Goal: Task Accomplishment & Management: Manage account settings

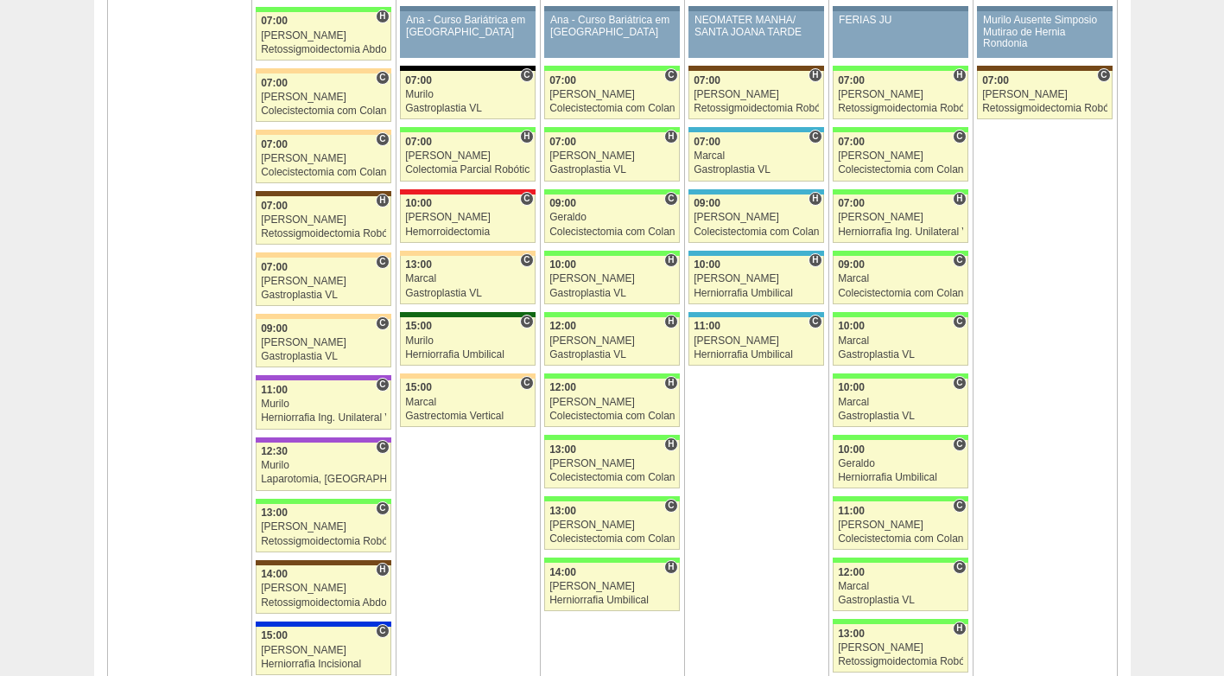
scroll to position [2765, 0]
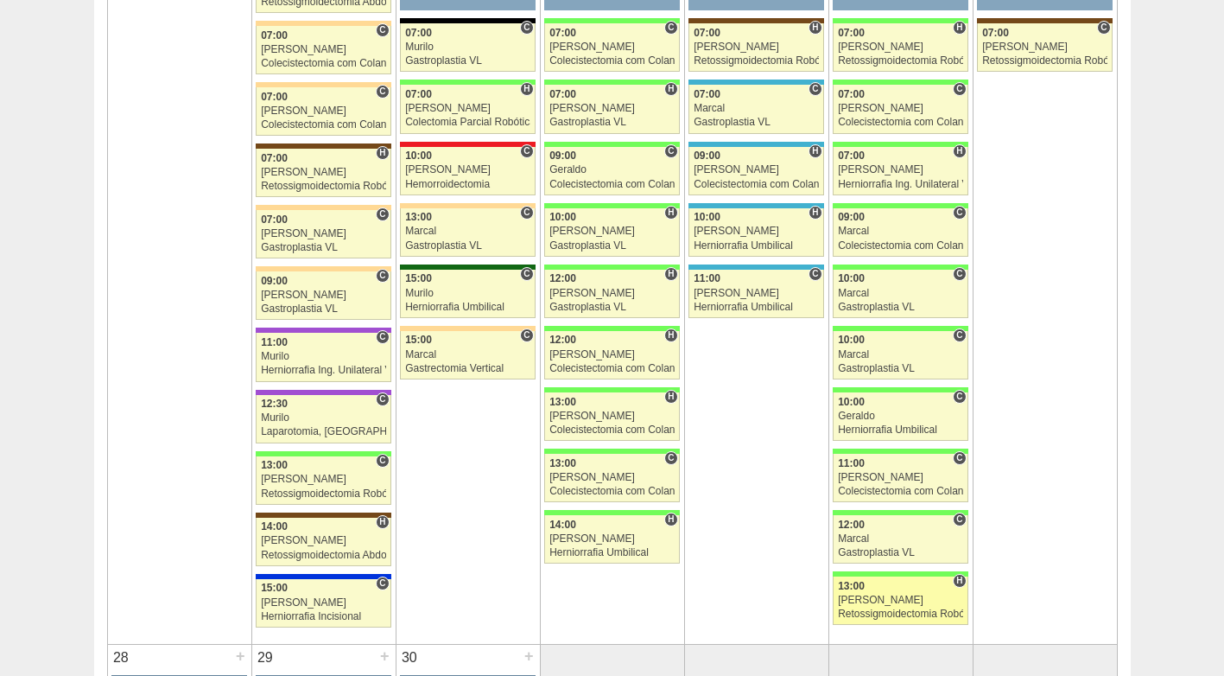
click at [891, 599] on div "Bruno" at bounding box center [900, 599] width 125 height 11
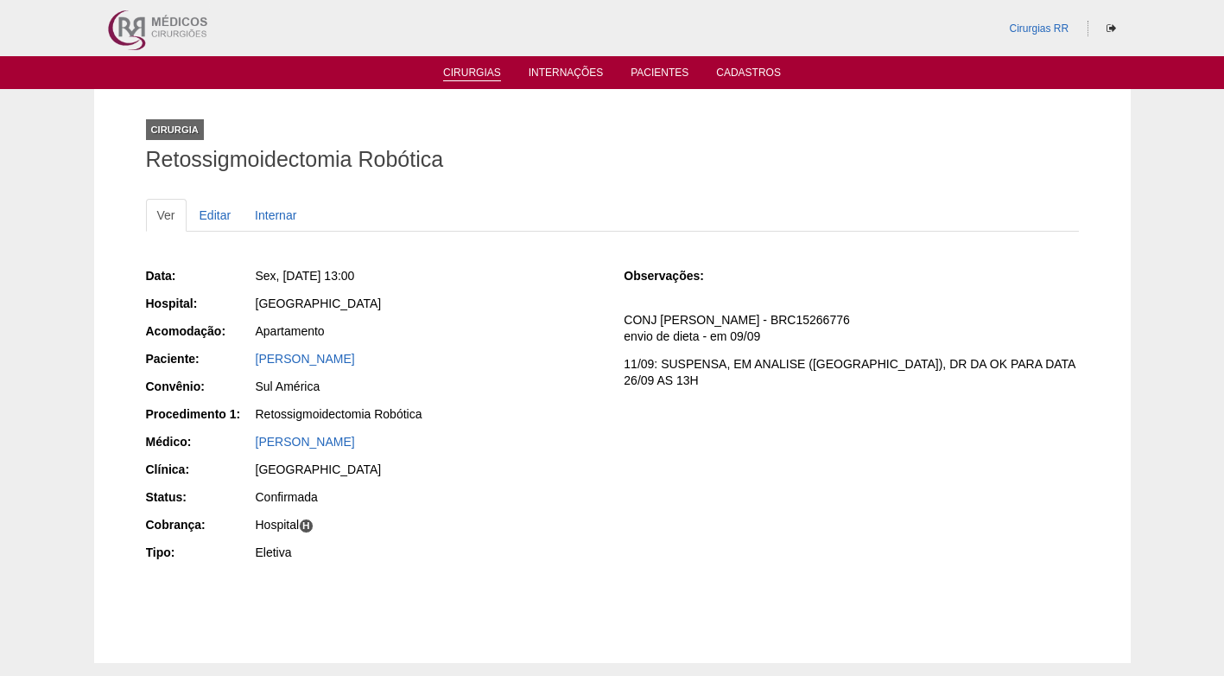
click at [473, 69] on link "Cirurgias" at bounding box center [472, 74] width 58 height 15
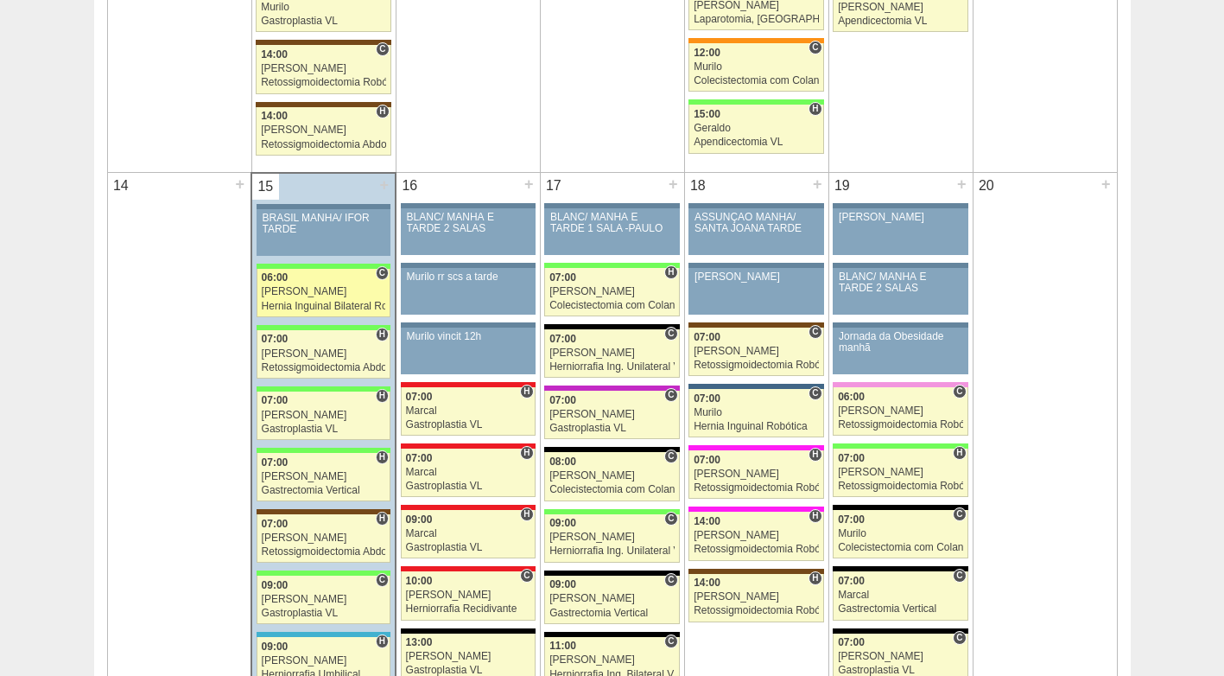
scroll to position [1555, 0]
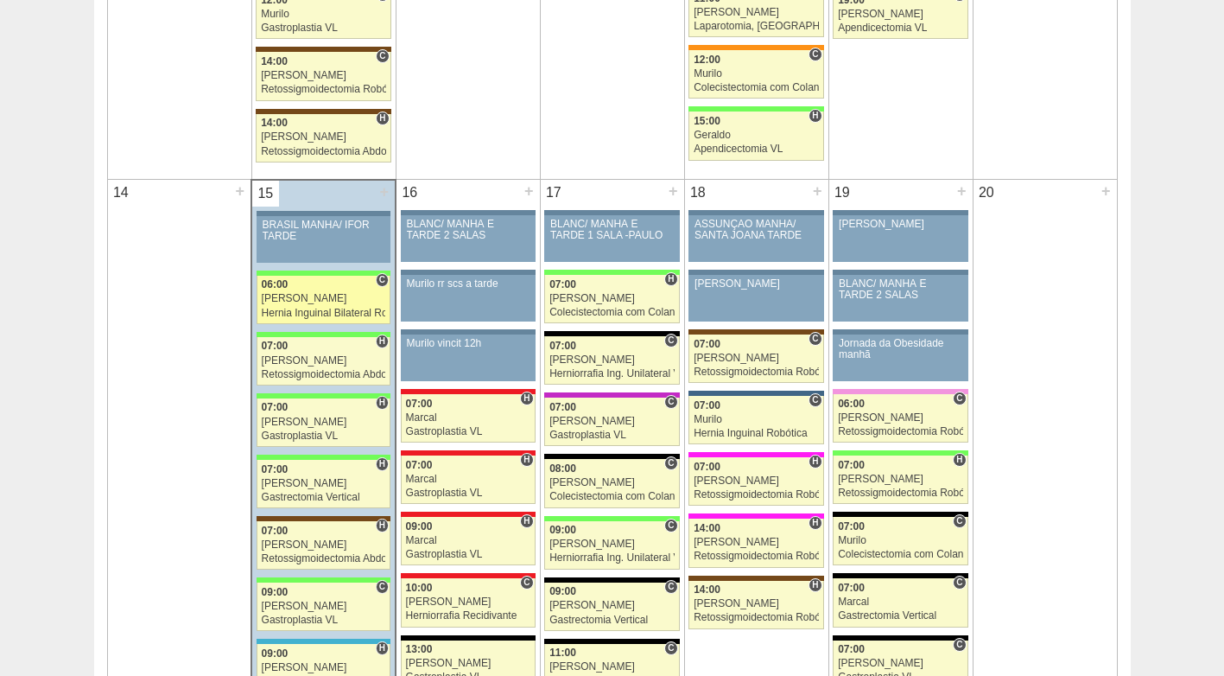
click at [297, 296] on div "Nathan" at bounding box center [324, 298] width 124 height 11
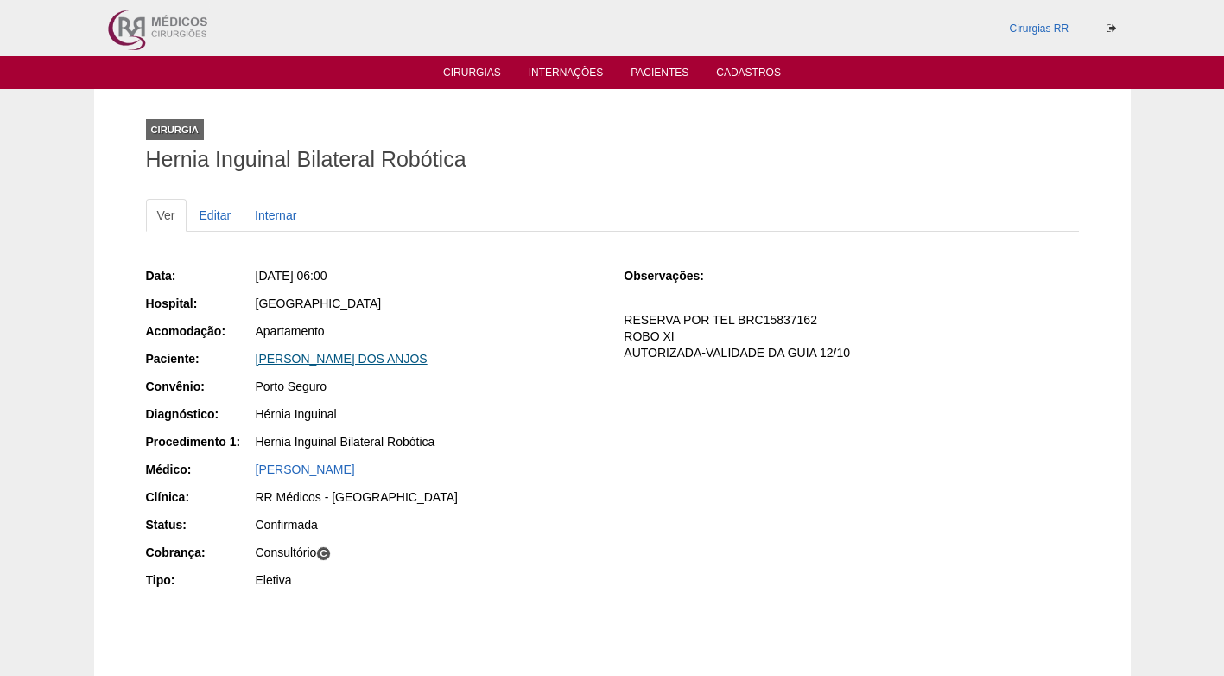
click at [363, 360] on link "[PERSON_NAME] DOS ANJOS" at bounding box center [342, 359] width 172 height 14
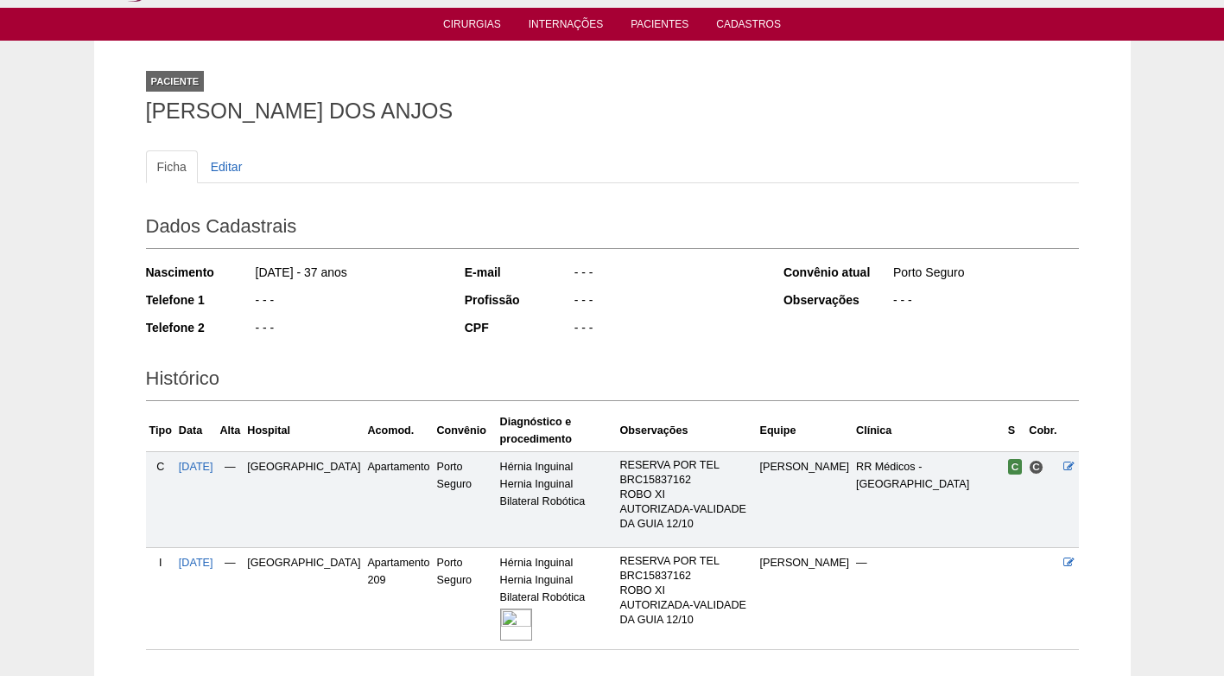
scroll to position [86, 0]
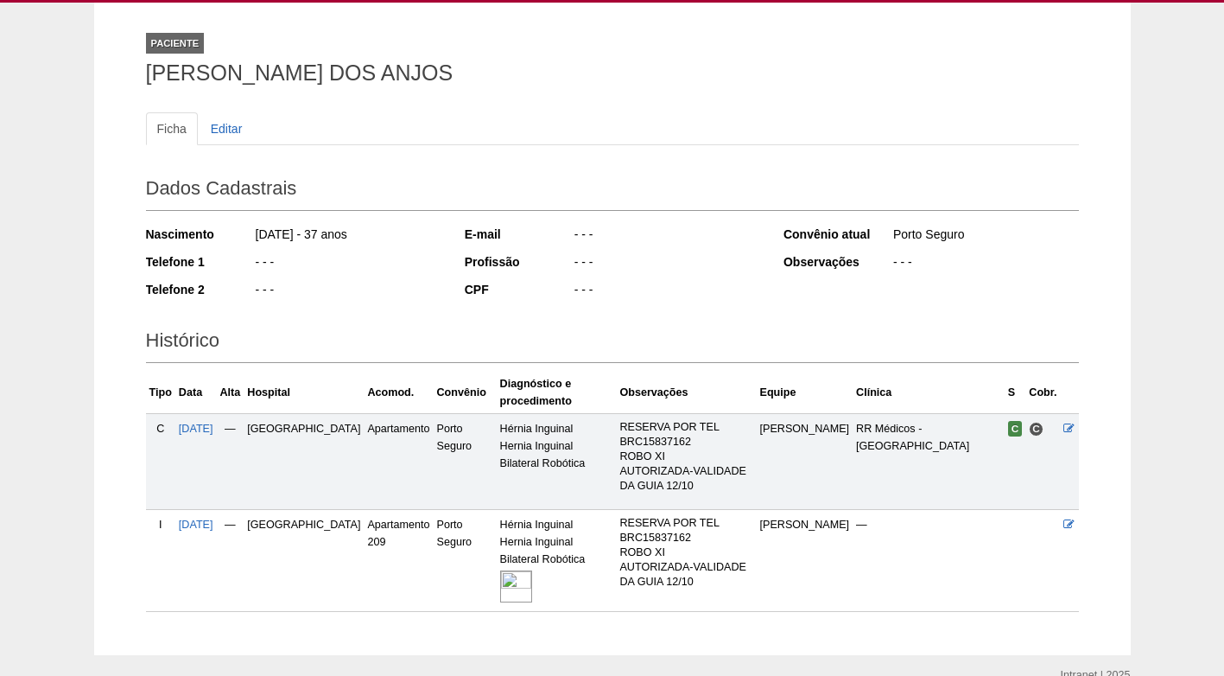
click at [367, 269] on div "- - -" at bounding box center [347, 264] width 187 height 22
click at [368, 266] on div "- - -" at bounding box center [347, 264] width 187 height 22
drag, startPoint x: 146, startPoint y: 78, endPoint x: 424, endPoint y: 73, distance: 278.2
click at [424, 73] on h1 "LUCAS COSTA DOS ANJOS" at bounding box center [612, 73] width 933 height 22
copy h1 "LUCAS COSTA DOS ANJOS"
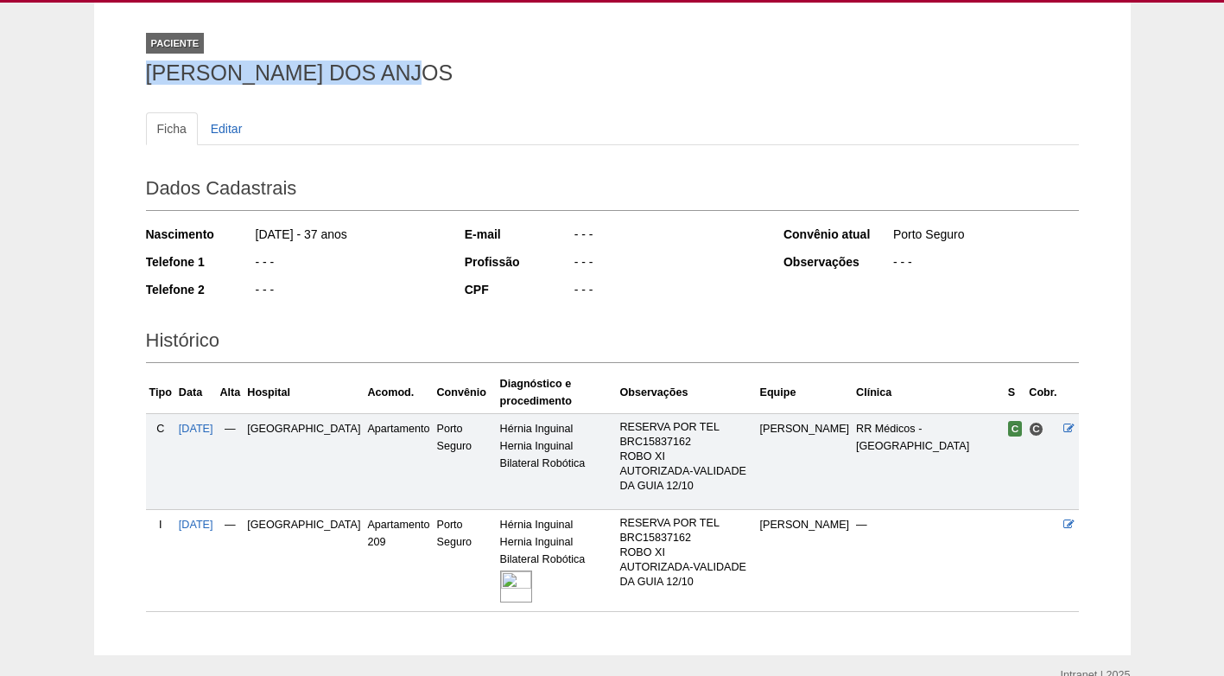
click at [540, 69] on h1 "LUCAS COSTA DOS ANJOS" at bounding box center [612, 73] width 933 height 22
click at [372, 253] on div "- - -" at bounding box center [347, 264] width 187 height 22
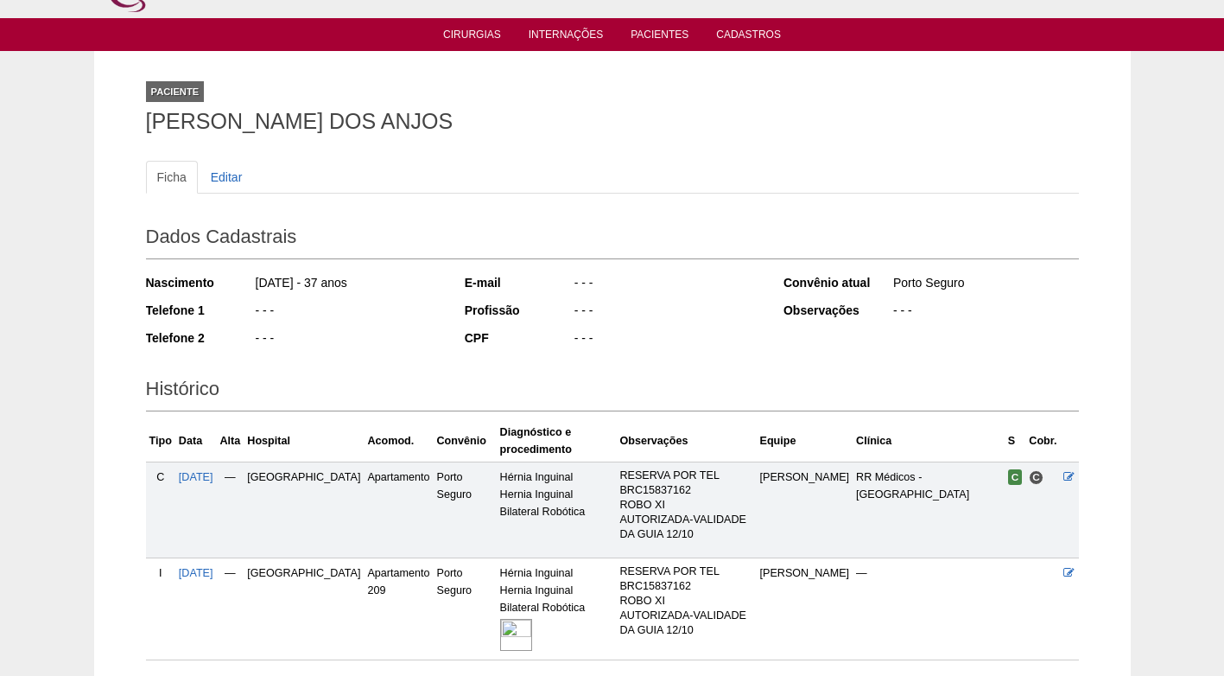
scroll to position [0, 0]
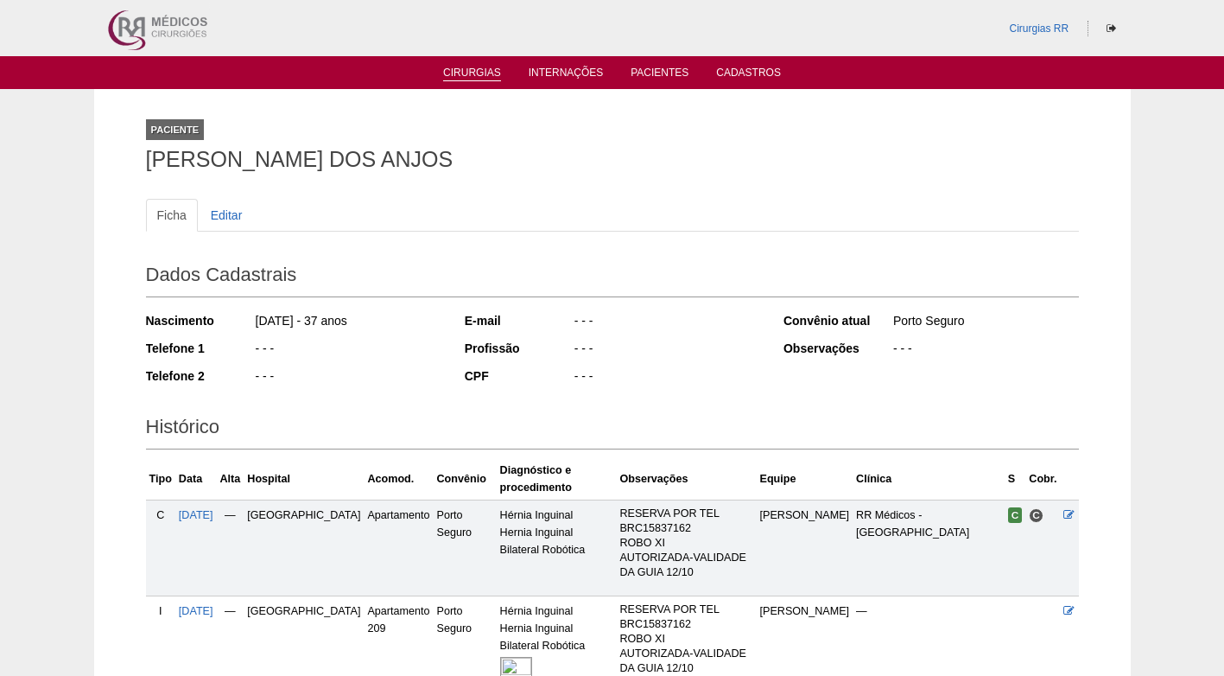
click at [495, 73] on link "Cirurgias" at bounding box center [472, 74] width 58 height 15
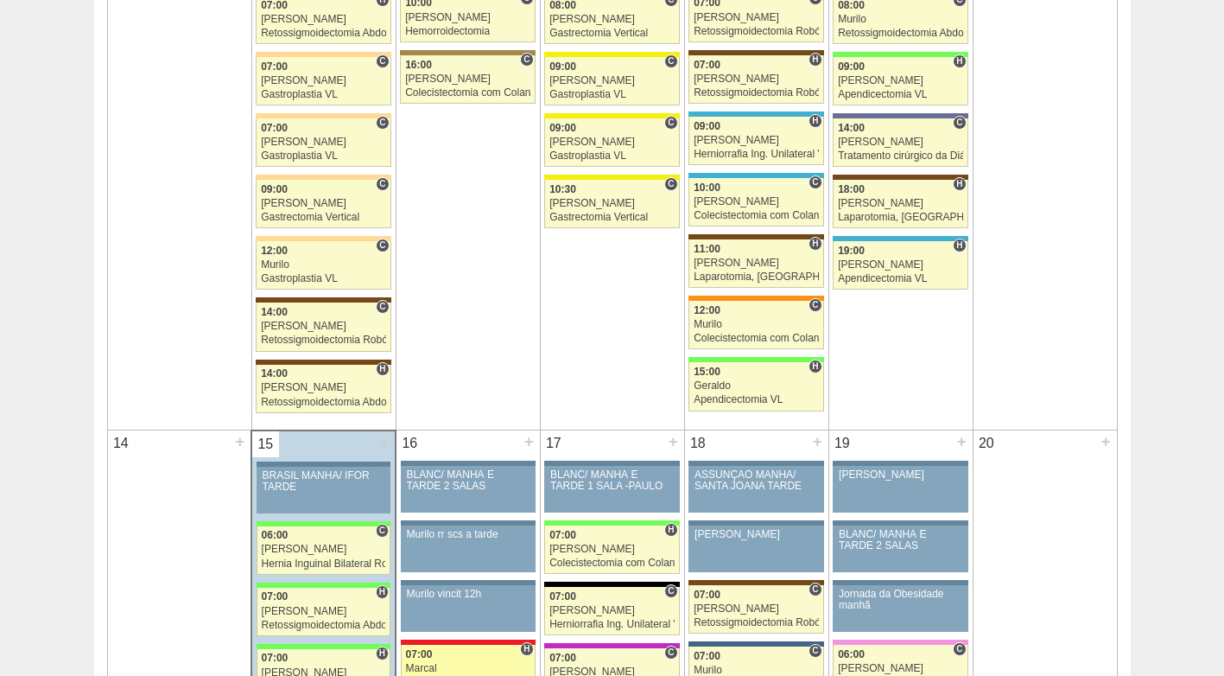
scroll to position [1555, 0]
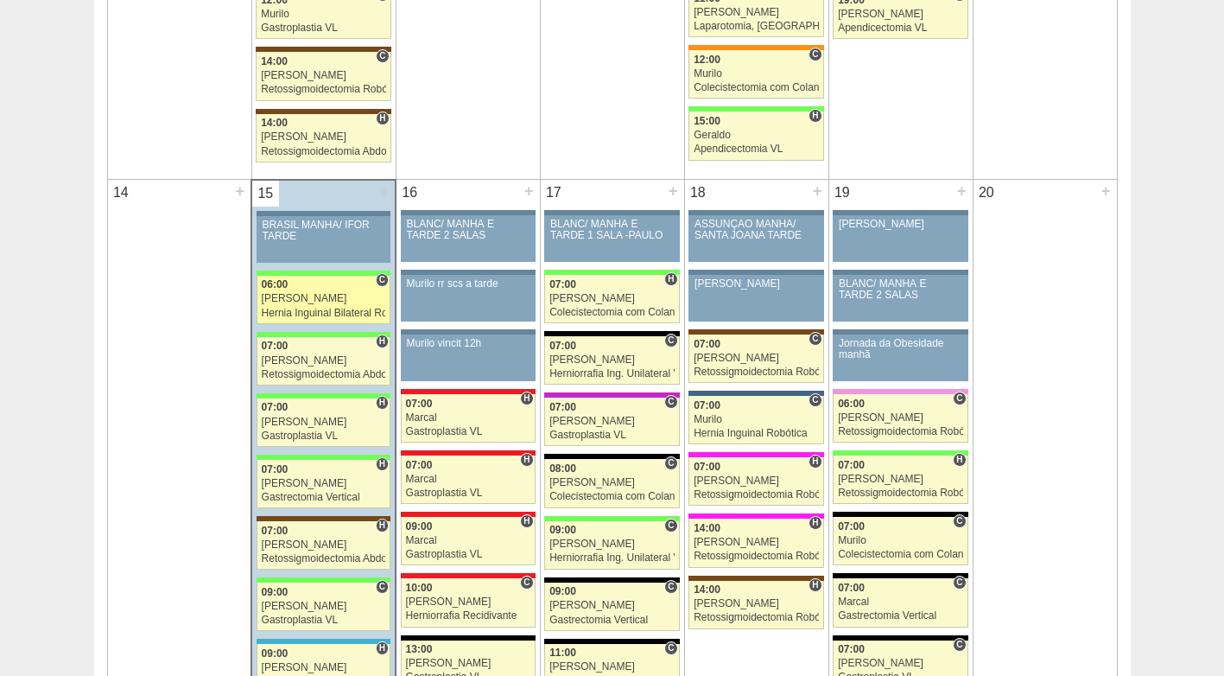
click at [318, 302] on div "[PERSON_NAME]" at bounding box center [324, 298] width 124 height 11
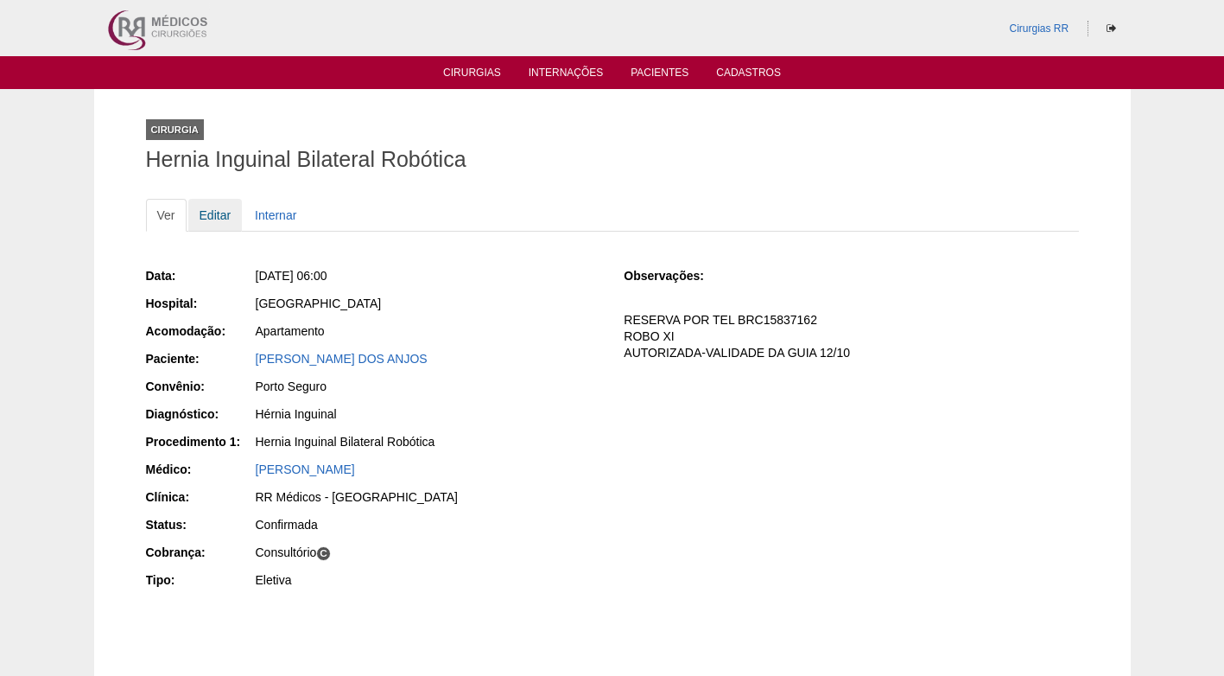
click at [213, 218] on link "Editar" at bounding box center [215, 215] width 54 height 33
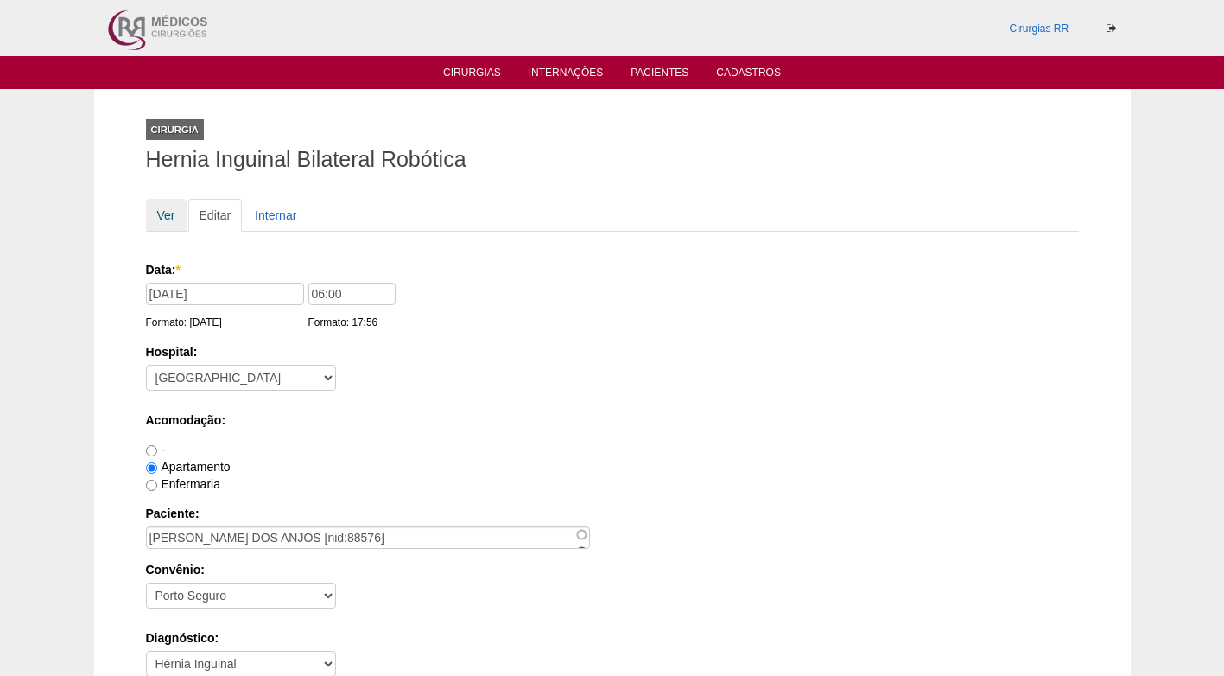
click at [174, 221] on link "Ver" at bounding box center [166, 215] width 41 height 33
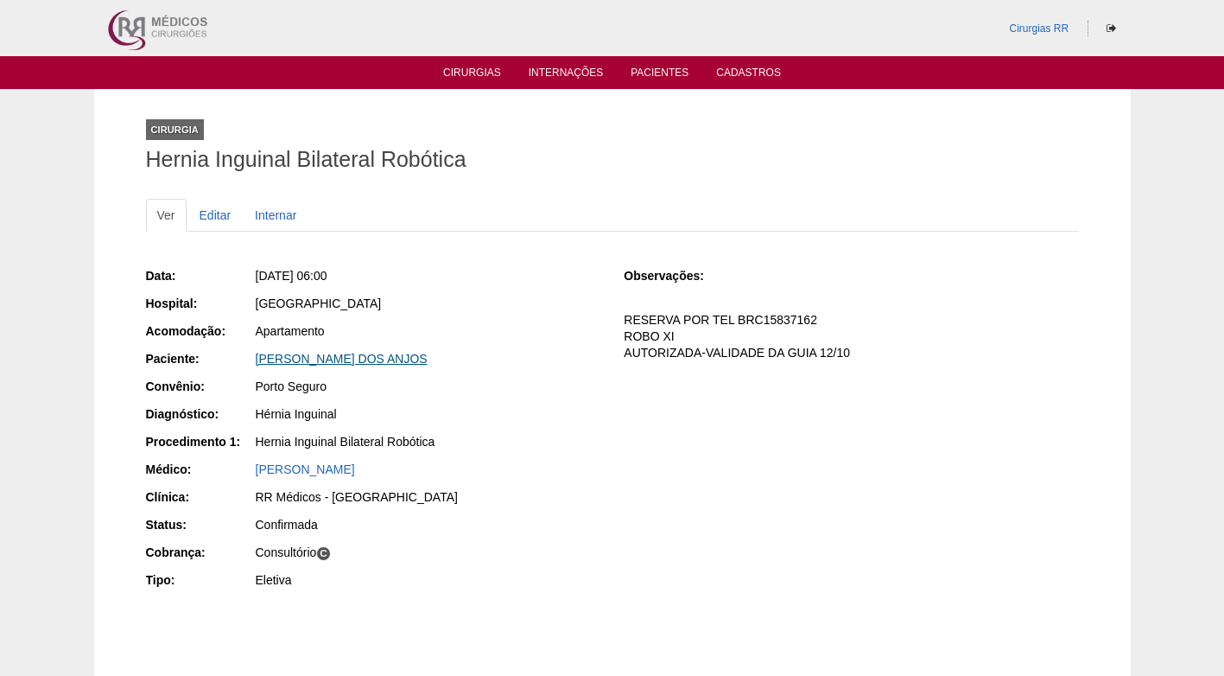
click at [352, 359] on link "[PERSON_NAME] DOS ANJOS" at bounding box center [342, 359] width 172 height 14
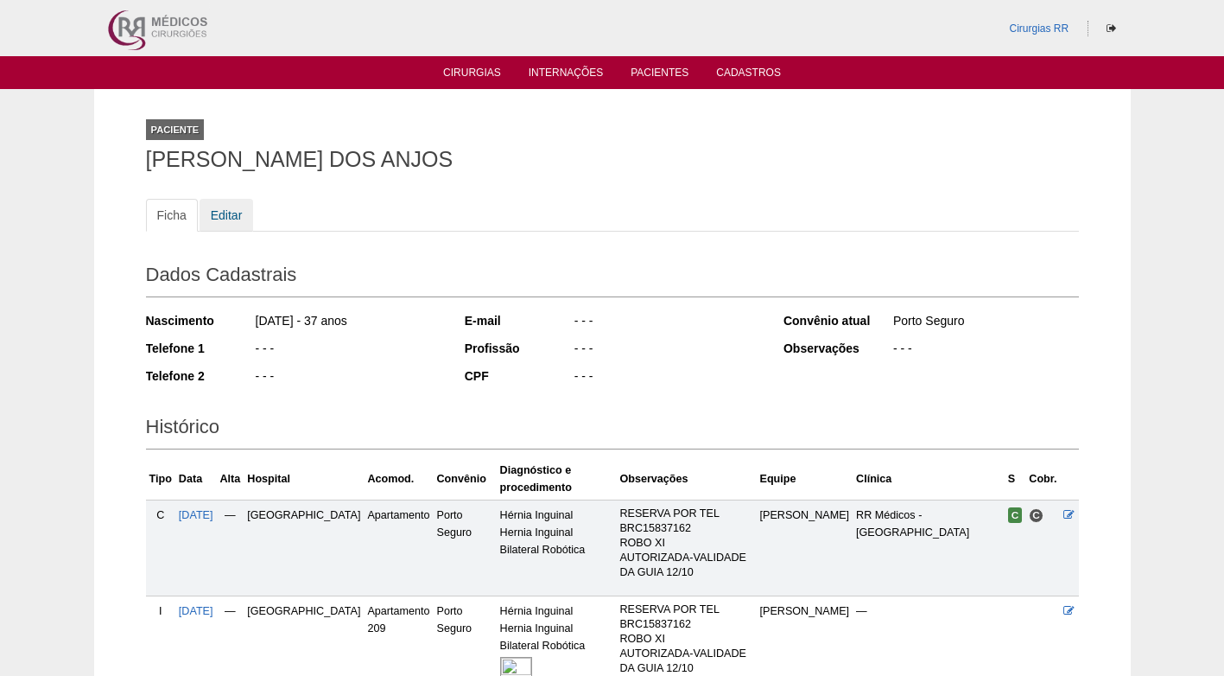
click at [236, 213] on link "Editar" at bounding box center [227, 215] width 54 height 33
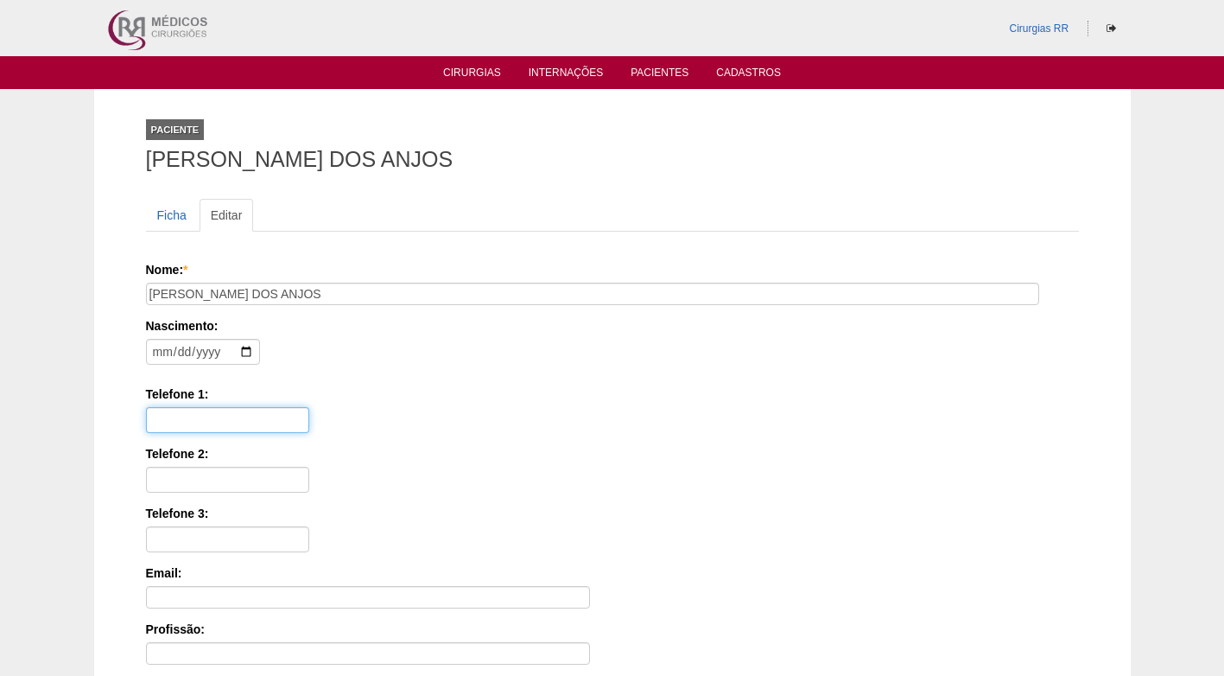
click at [276, 417] on input "Telefone 1:" at bounding box center [227, 420] width 163 height 26
paste input "[PHONE_NUMBER]"
type input "(11) 98977-1539"
click at [479, 394] on label "Telefone 1:" at bounding box center [612, 393] width 933 height 17
click at [309, 407] on input "(11) 98977-1539" at bounding box center [227, 420] width 163 height 26
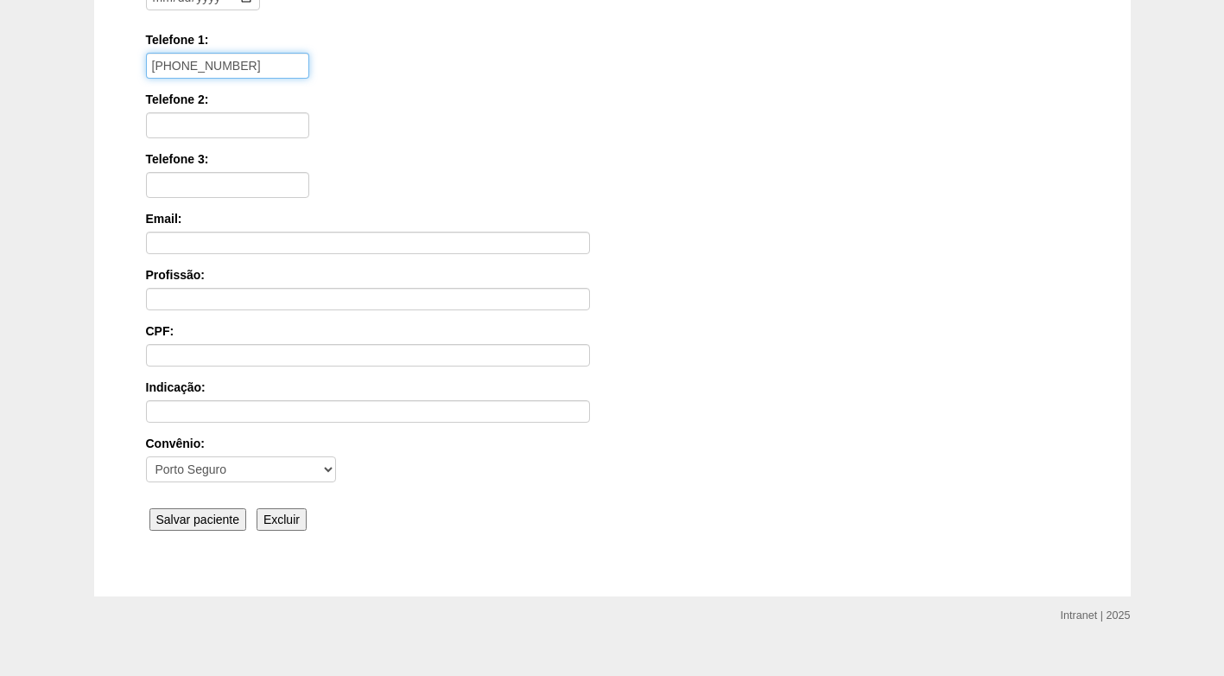
scroll to position [379, 0]
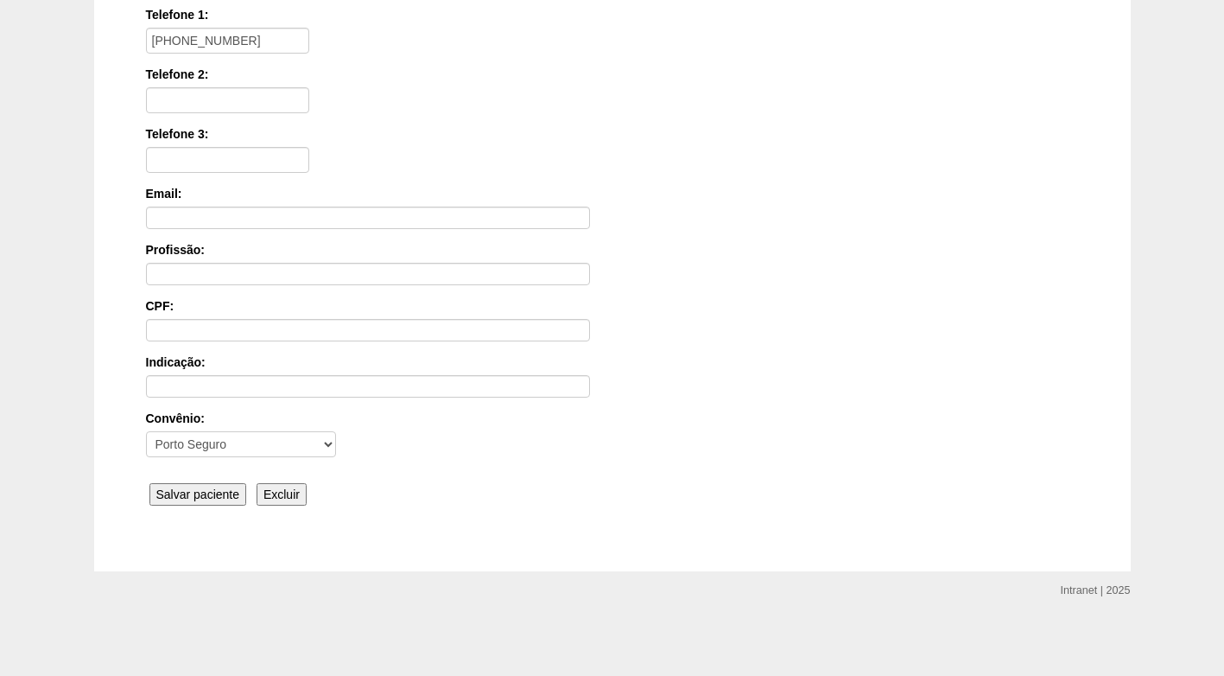
click at [220, 492] on input "Salvar paciente" at bounding box center [198, 494] width 98 height 22
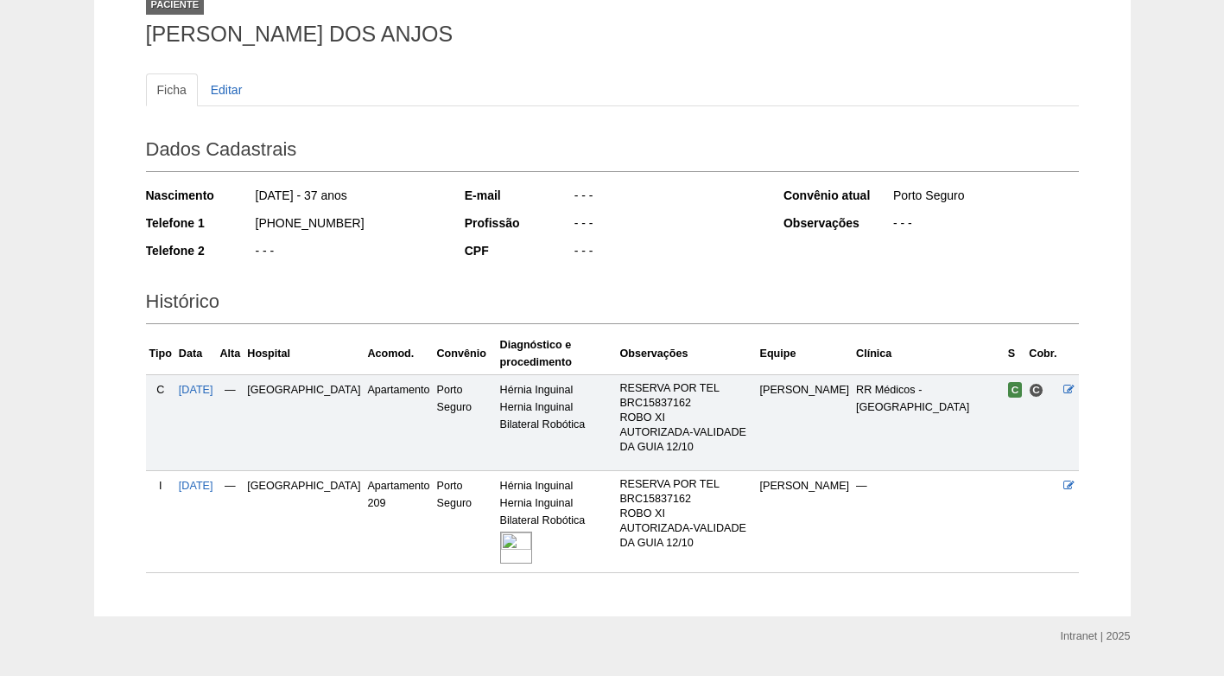
scroll to position [206, 0]
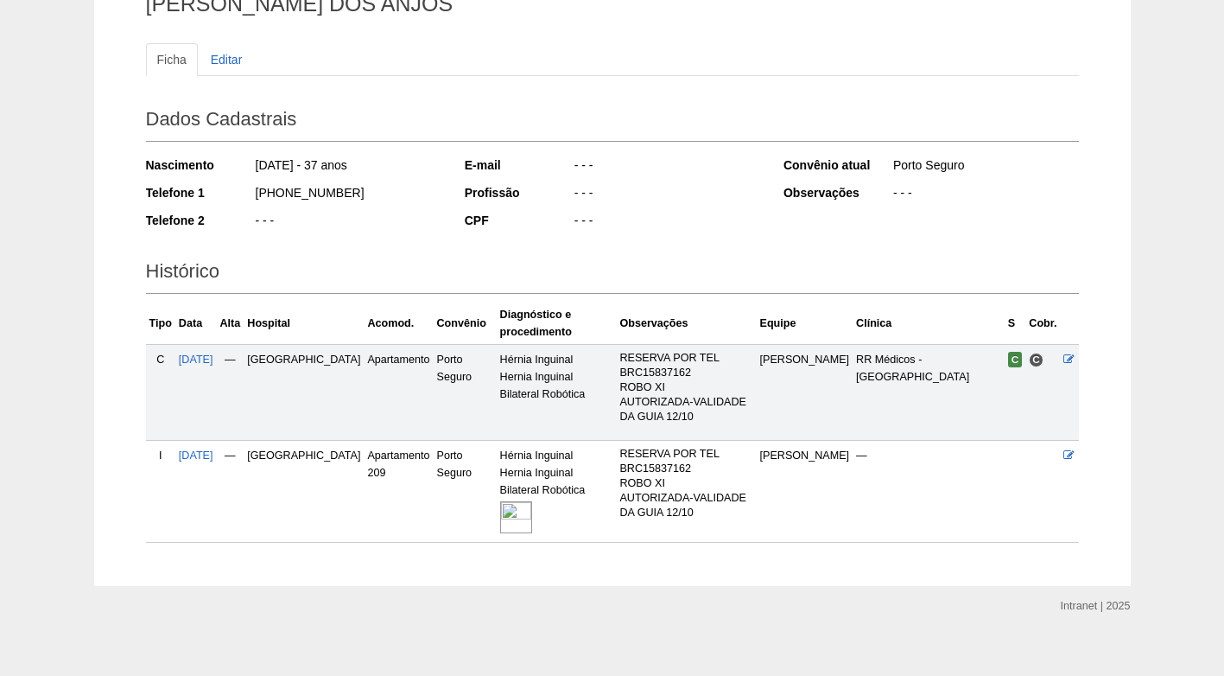
click at [500, 505] on img at bounding box center [516, 517] width 32 height 32
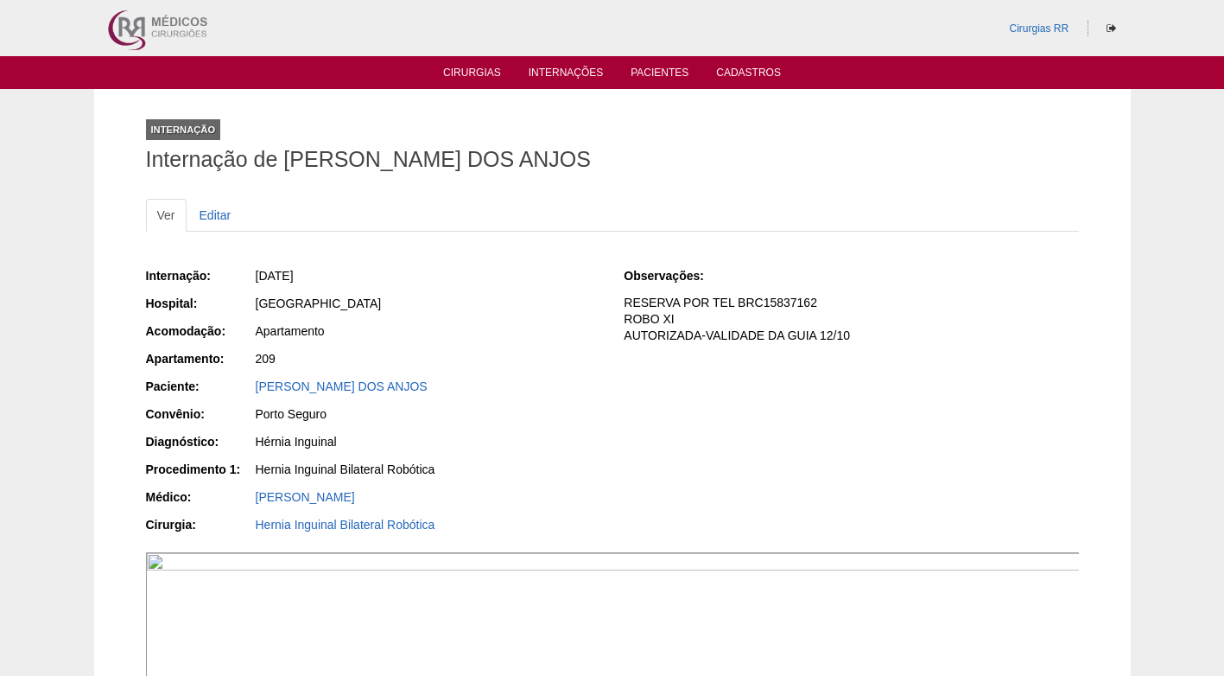
drag, startPoint x: 519, startPoint y: 349, endPoint x: 455, endPoint y: 235, distance: 130.7
click at [517, 346] on div "Internação: [DATE] Hospital: [GEOGRAPHIC_DATA] Acomodação: Apartamento Apartame…" at bounding box center [373, 402] width 454 height 283
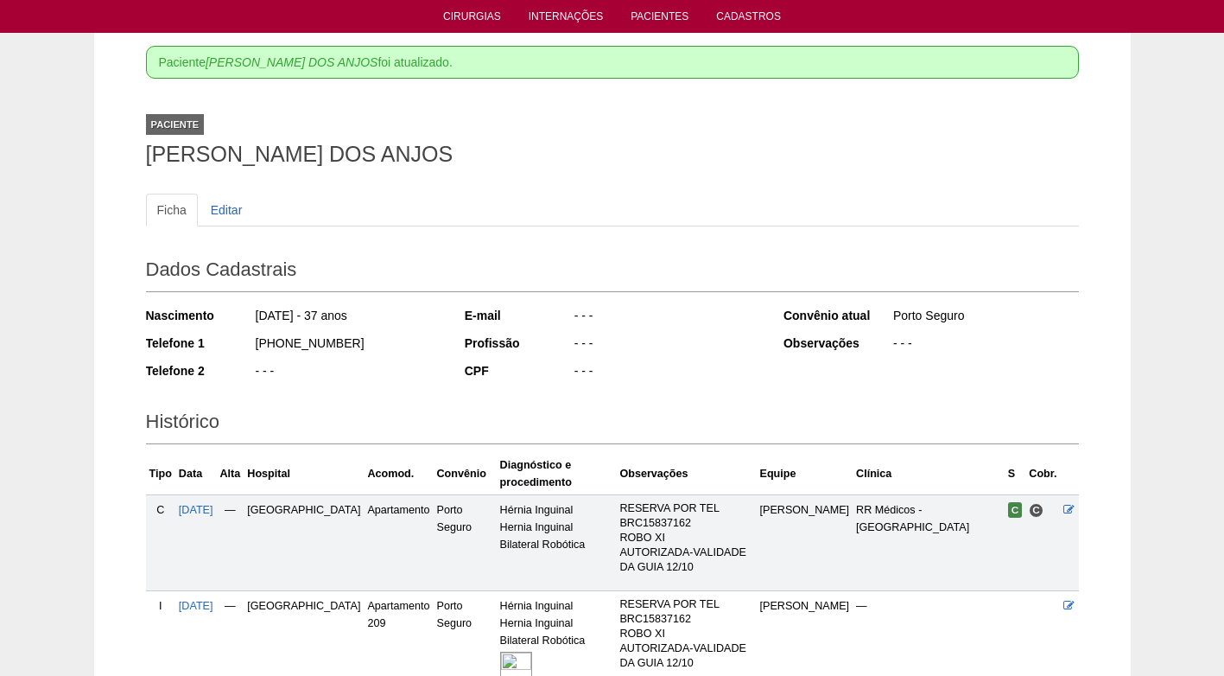
scroll to position [34, 0]
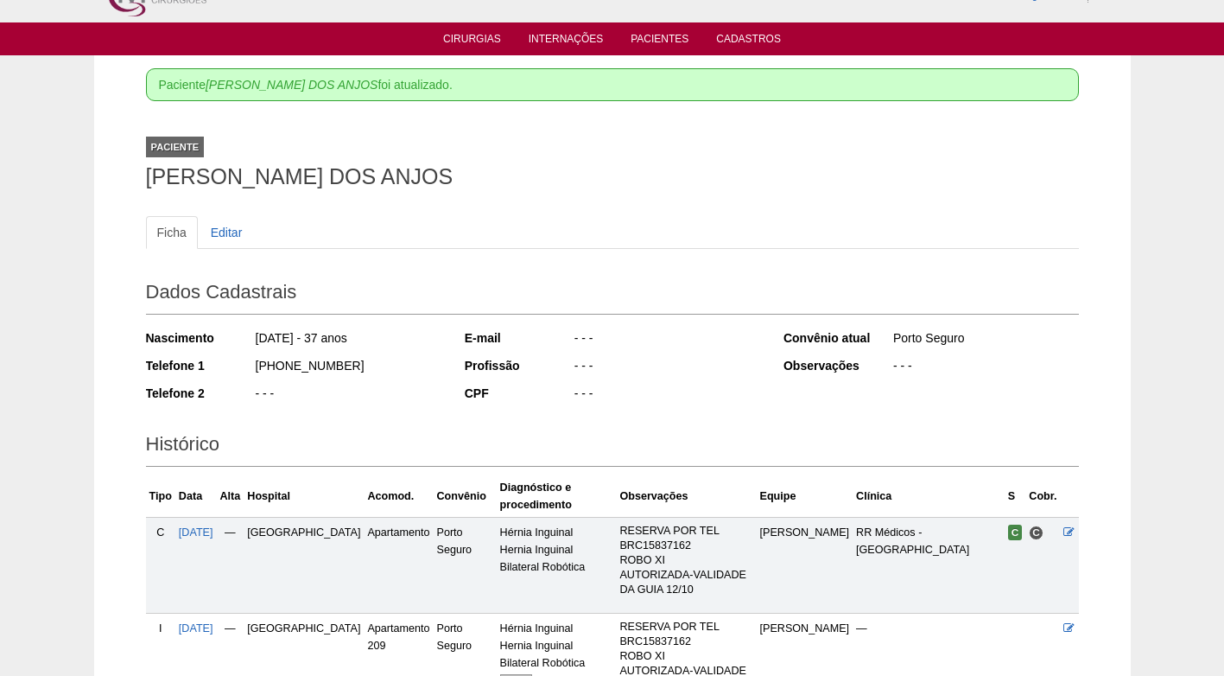
drag, startPoint x: 271, startPoint y: 360, endPoint x: 221, endPoint y: 362, distance: 50.1
click at [221, 362] on div "Telefone 1 [PHONE_NUMBER]" at bounding box center [293, 368] width 295 height 22
click at [346, 371] on div "(11) 98977-1539" at bounding box center [347, 368] width 187 height 22
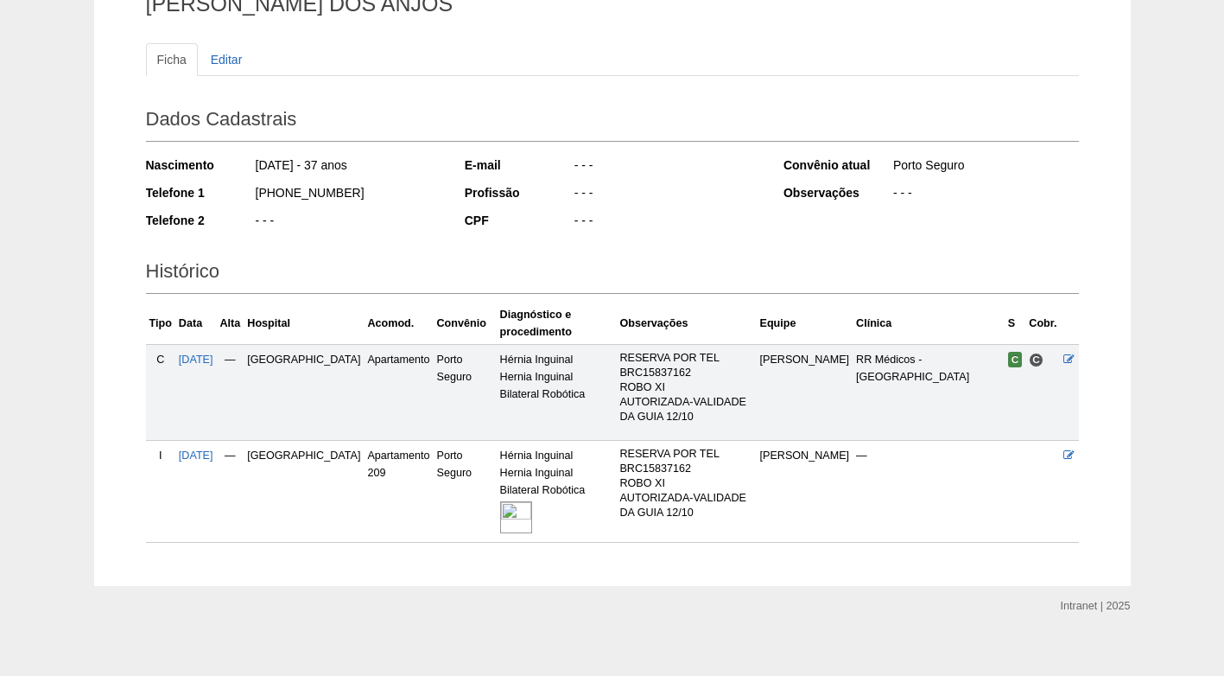
scroll to position [120, 0]
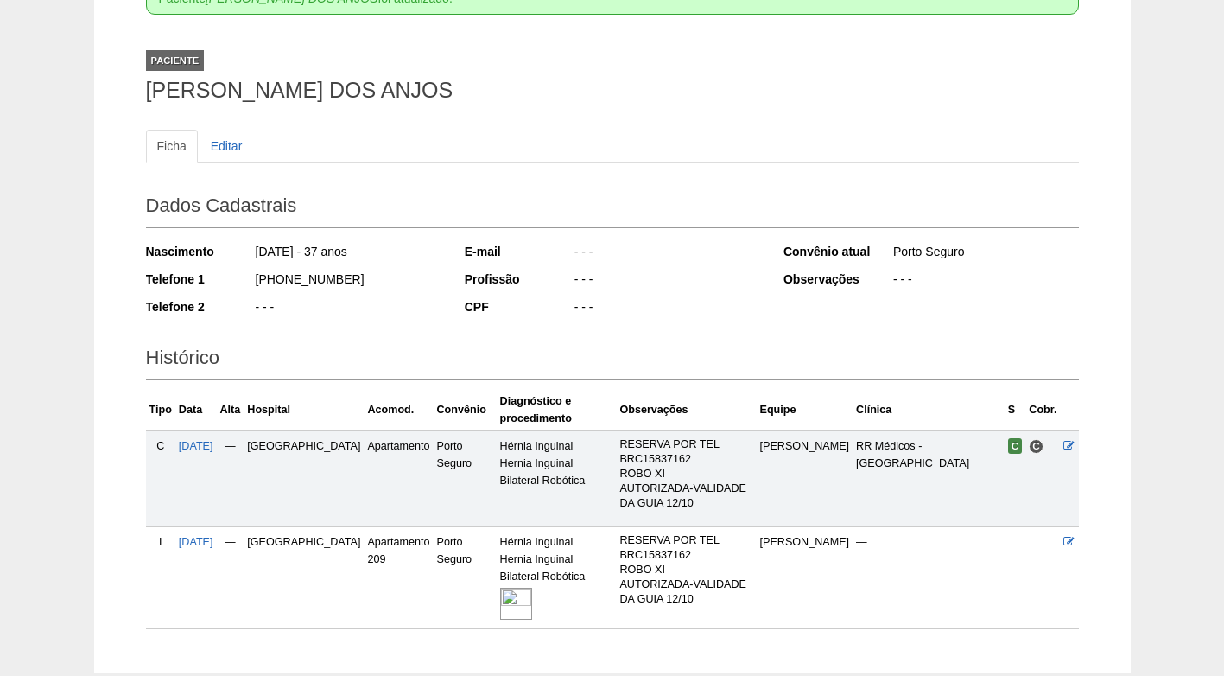
click at [388, 309] on div "- - -" at bounding box center [347, 309] width 187 height 22
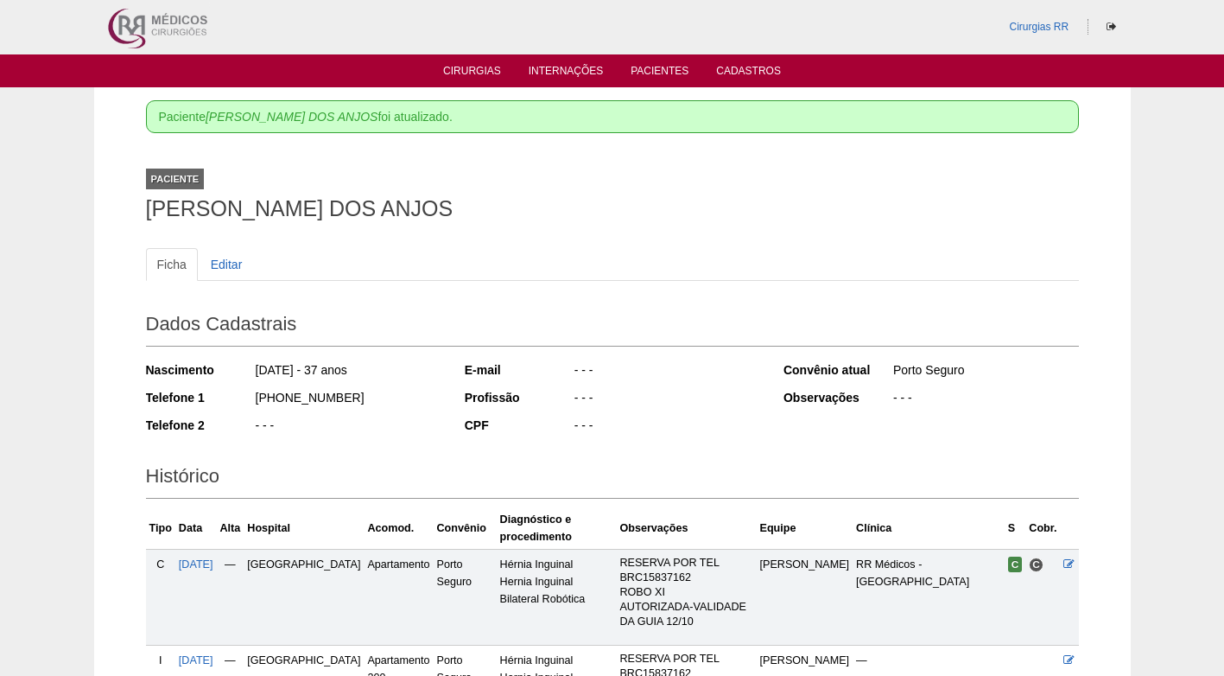
scroll to position [0, 0]
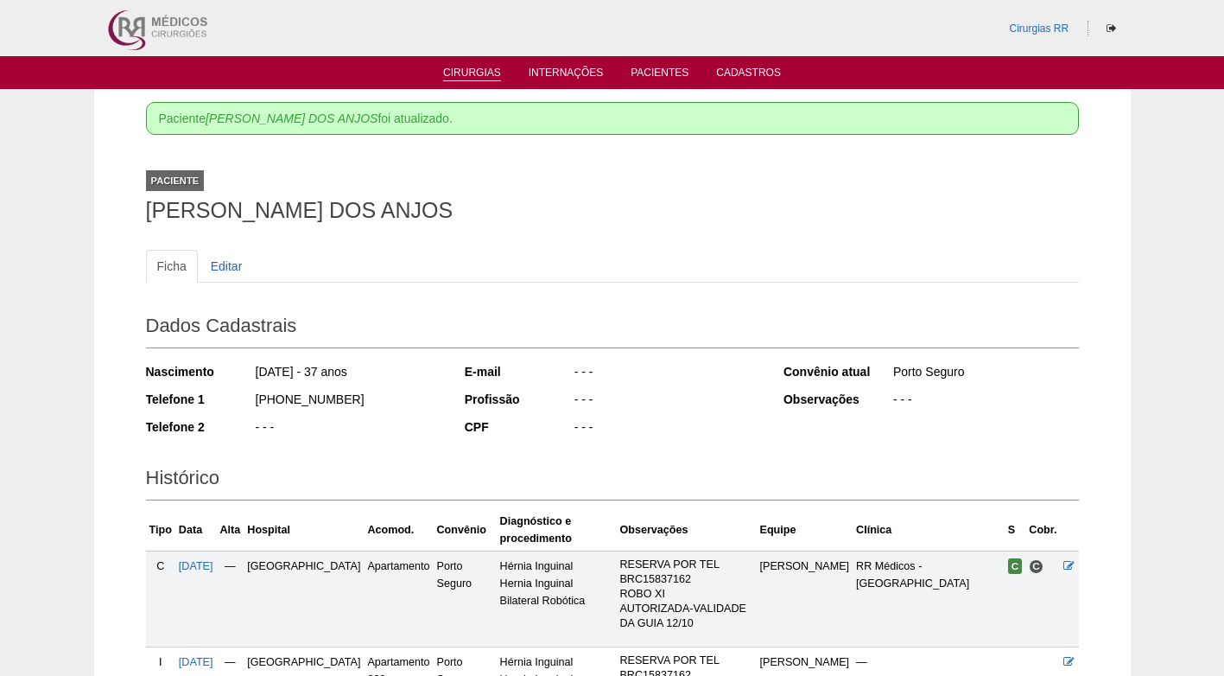
click at [469, 70] on link "Cirurgias" at bounding box center [472, 74] width 58 height 15
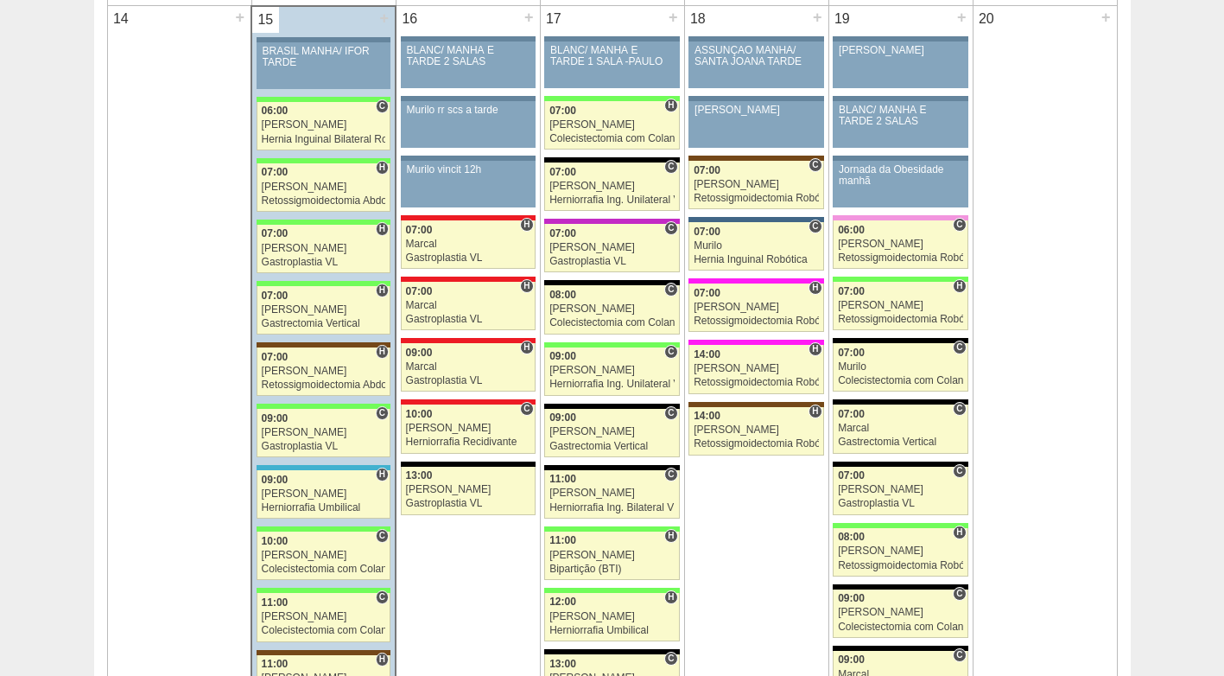
scroll to position [1728, 0]
click at [315, 199] on div "Retossigmoidectomia Abdominal VL" at bounding box center [324, 201] width 124 height 11
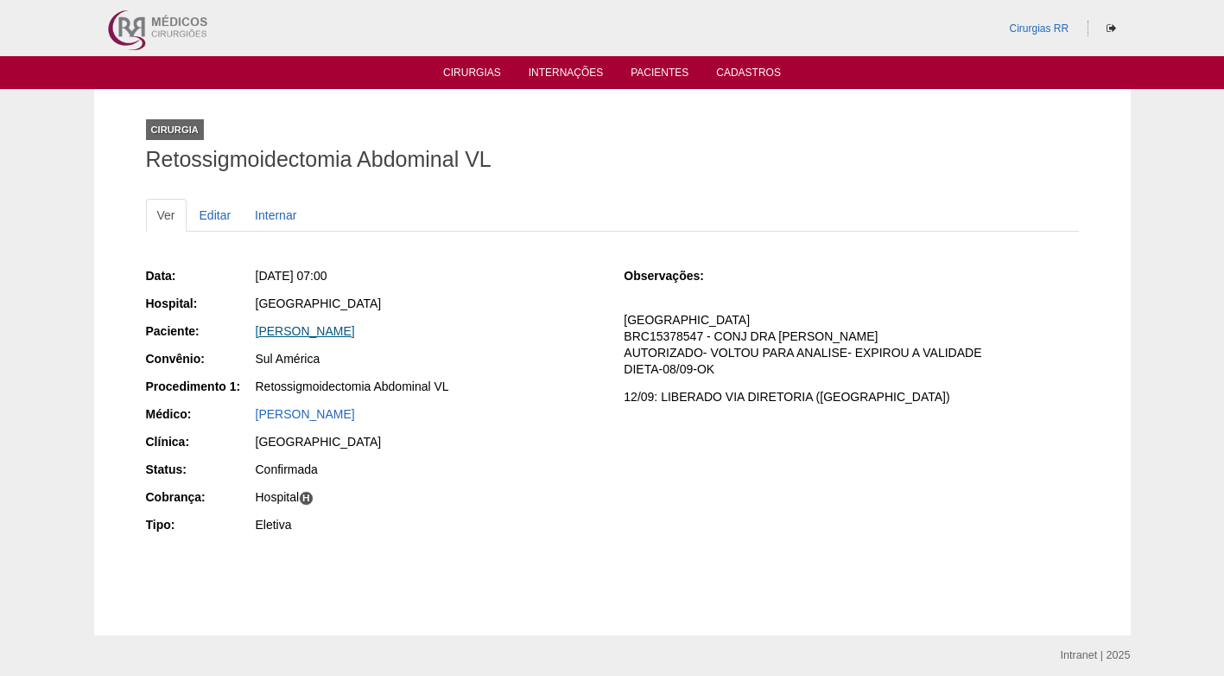
click at [327, 332] on link "NATALY GOMES DA SILVA DOS SANTOS" at bounding box center [305, 331] width 99 height 14
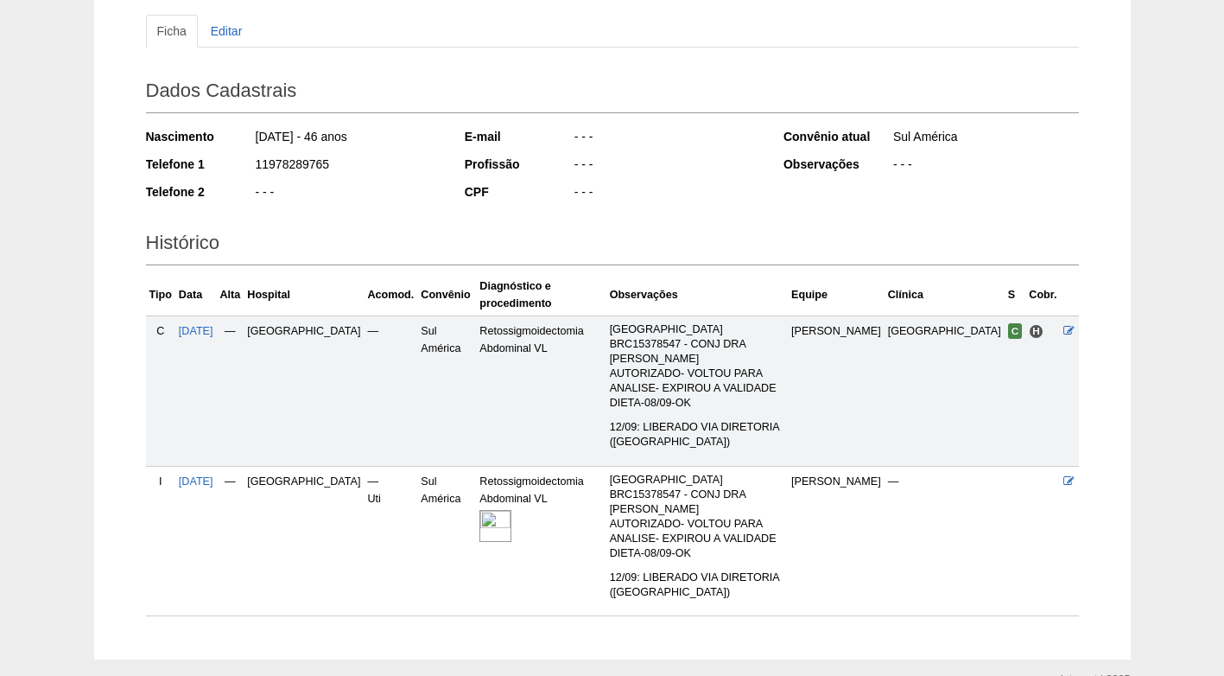
scroll to position [196, 0]
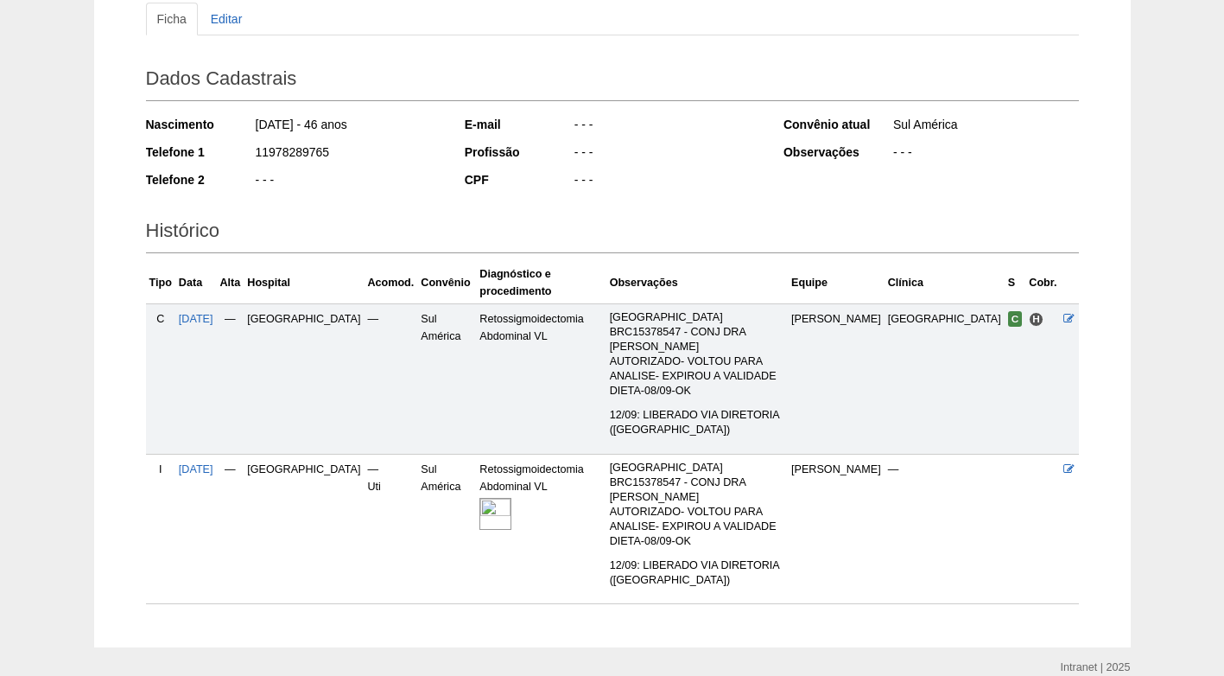
click at [479, 498] on img at bounding box center [495, 514] width 32 height 32
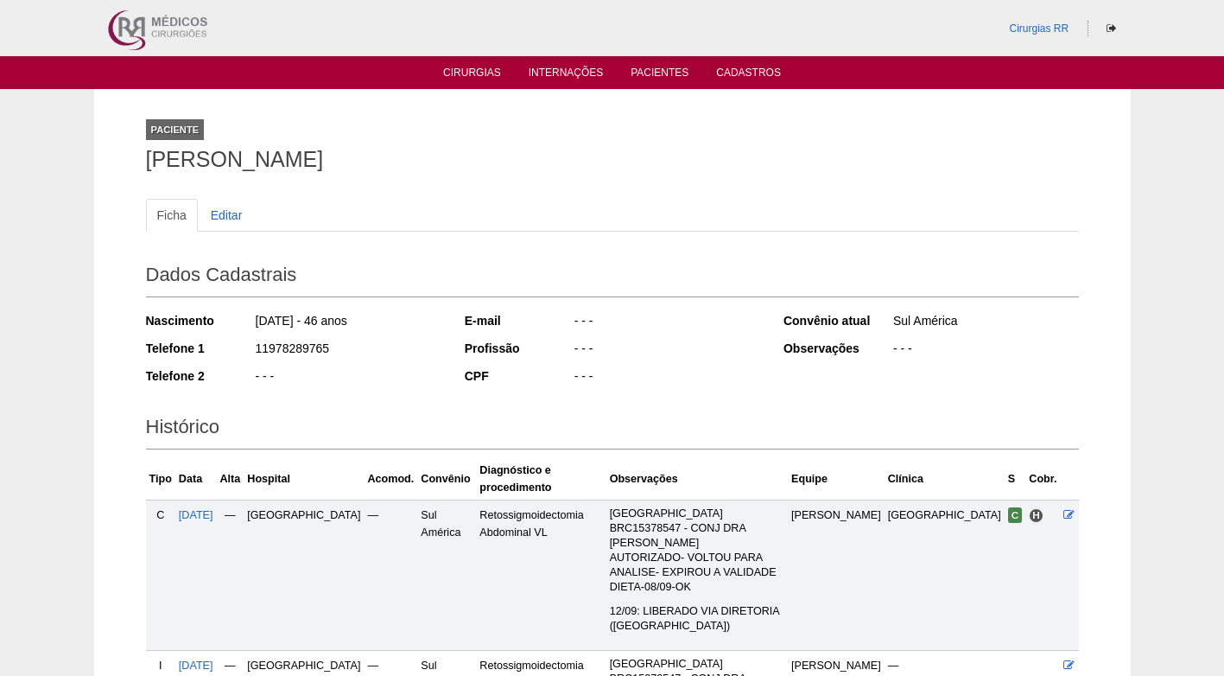
scroll to position [196, 0]
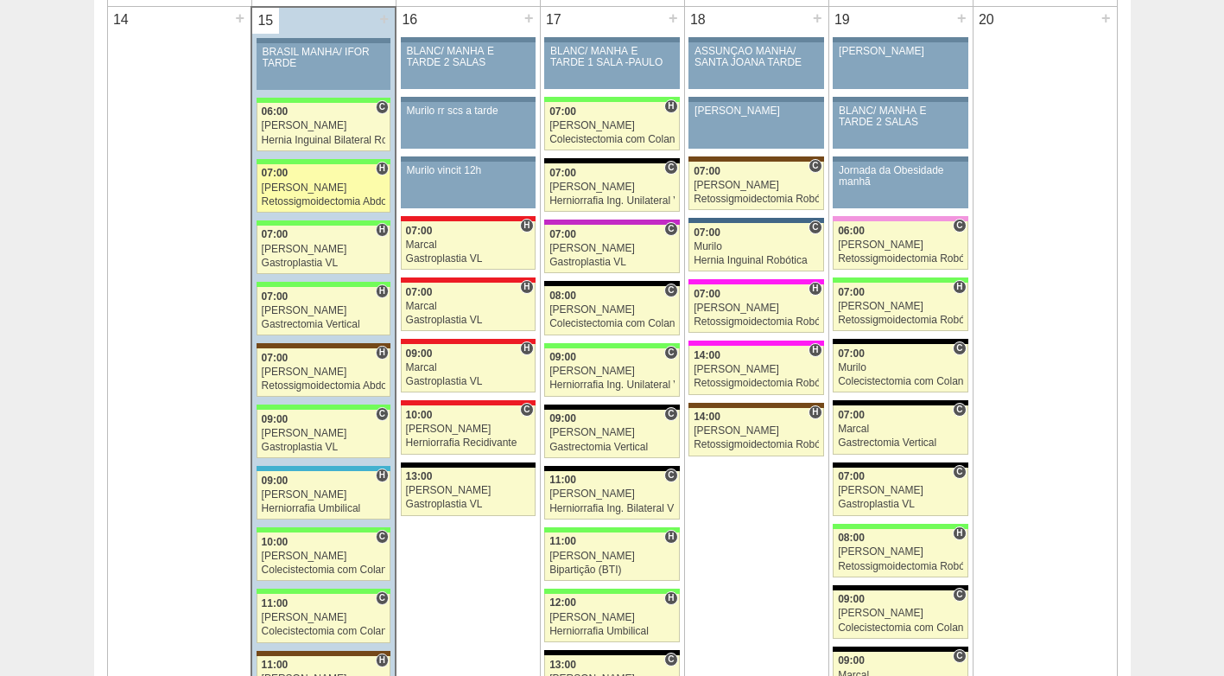
scroll to position [1728, 0]
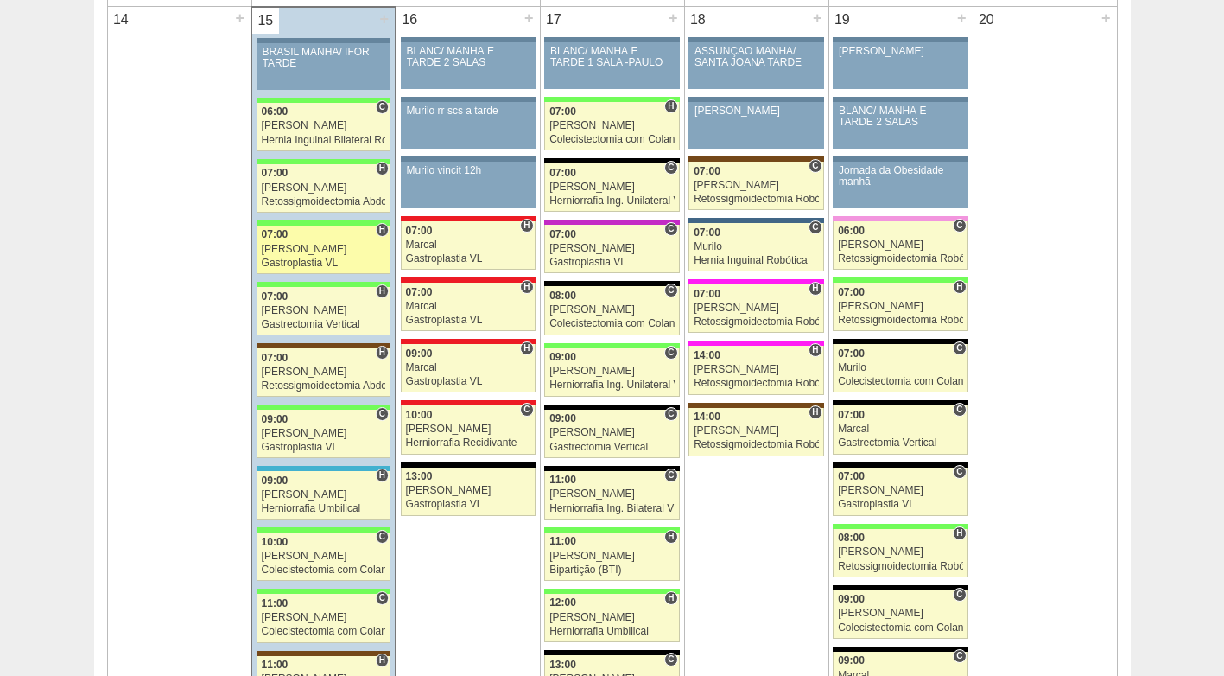
click at [289, 246] on div "Paulo Regina" at bounding box center [324, 249] width 124 height 11
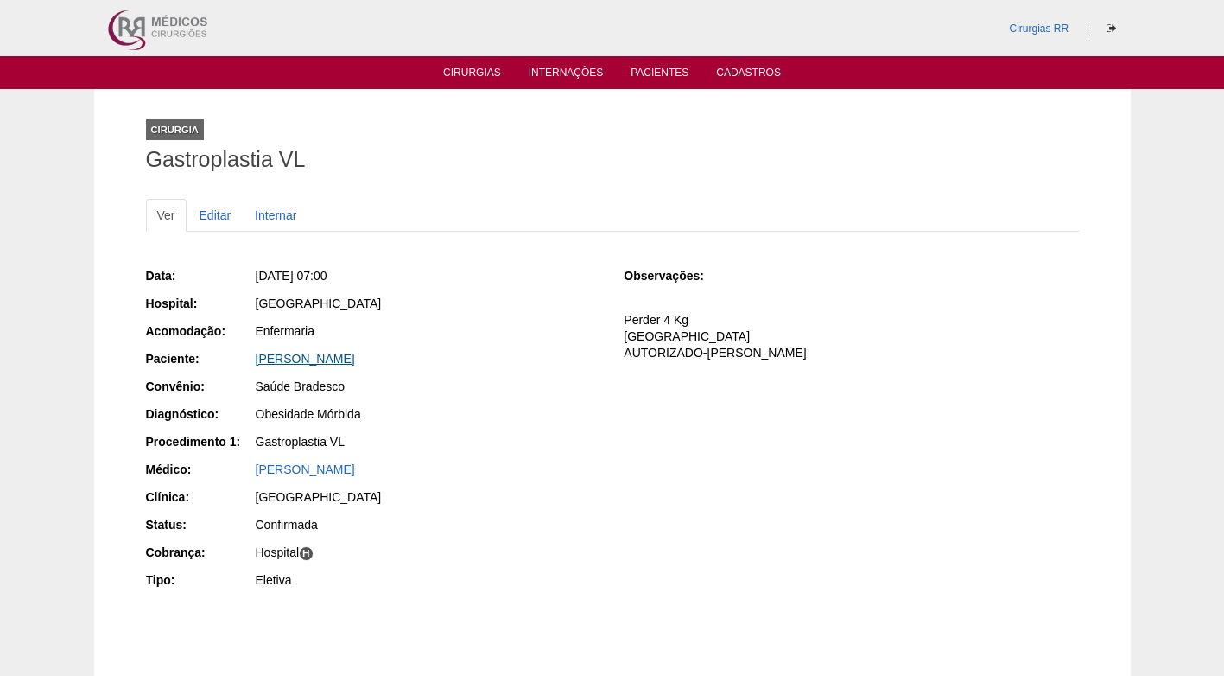
click at [305, 357] on link "Eric Leonardi" at bounding box center [305, 359] width 99 height 14
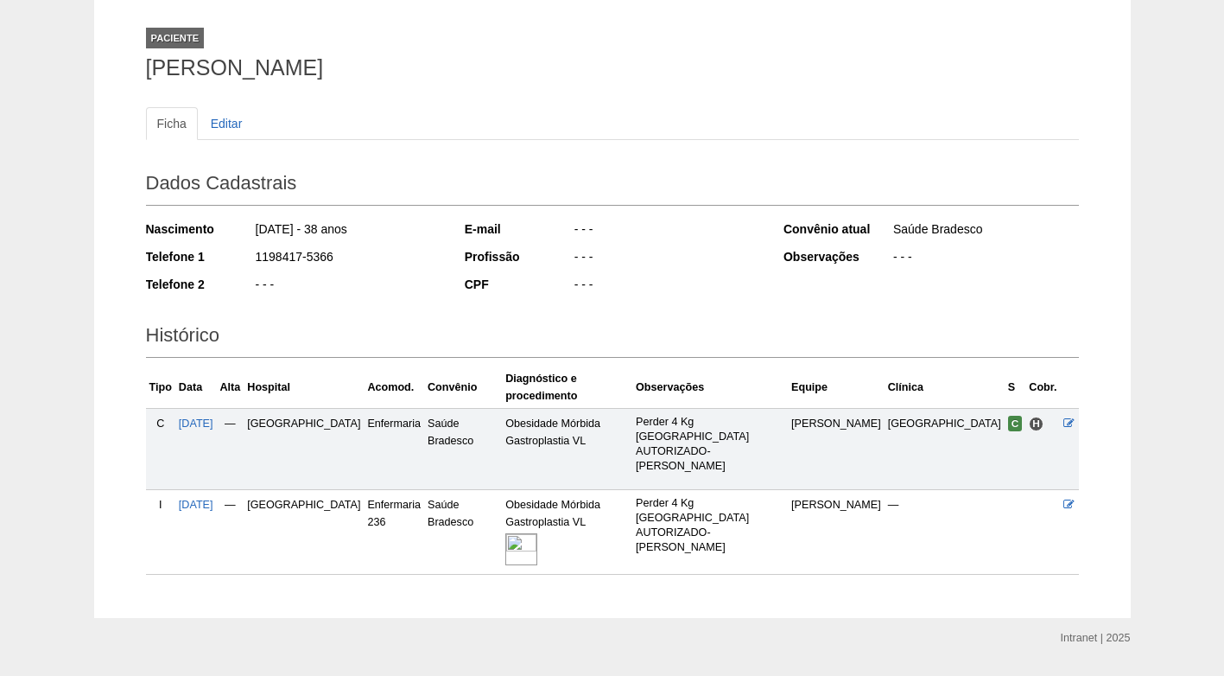
scroll to position [106, 0]
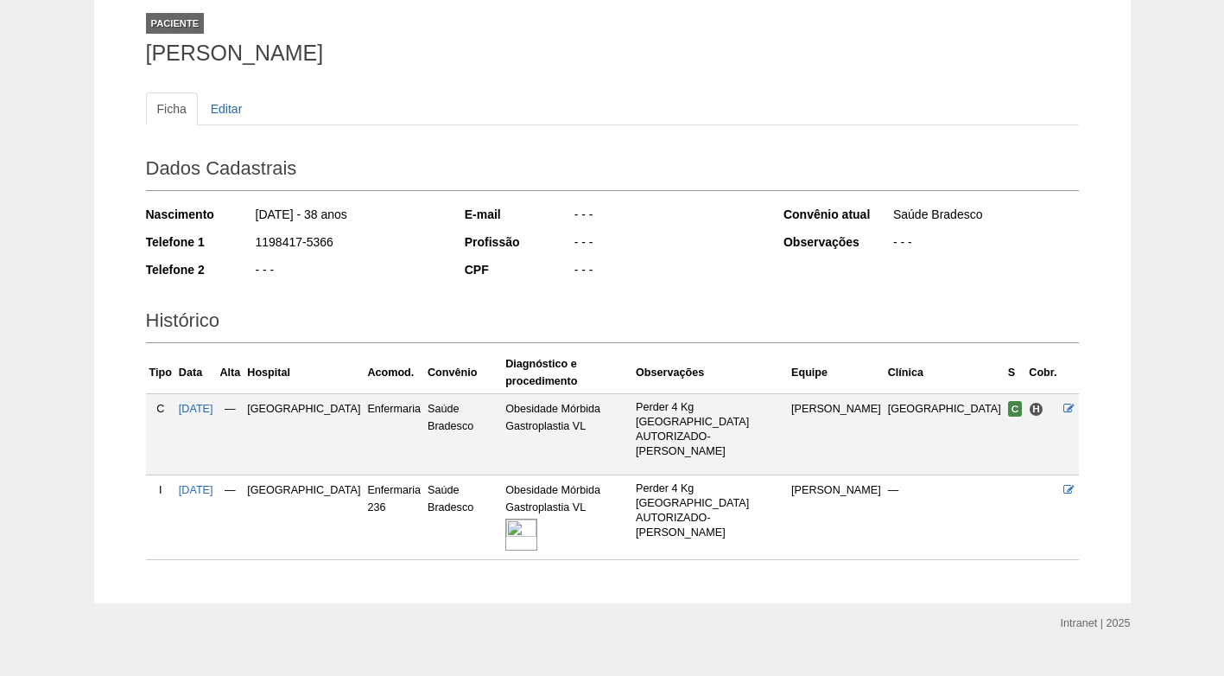
click at [537, 518] on img at bounding box center [521, 534] width 32 height 32
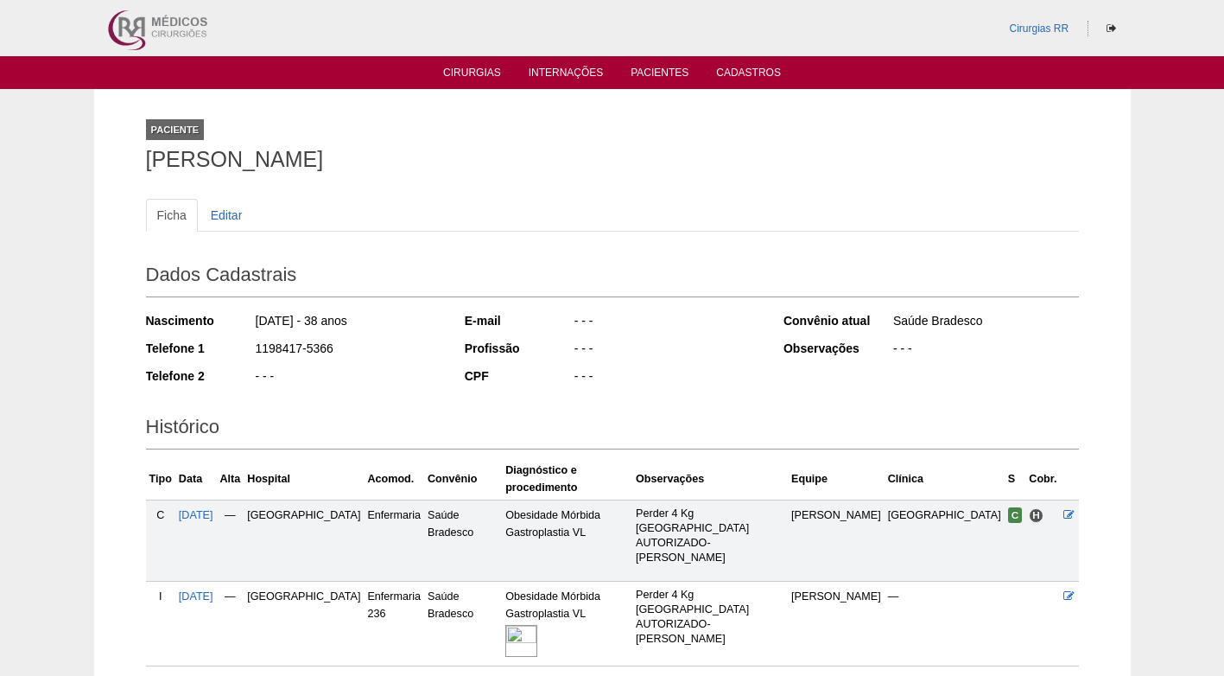
scroll to position [106, 0]
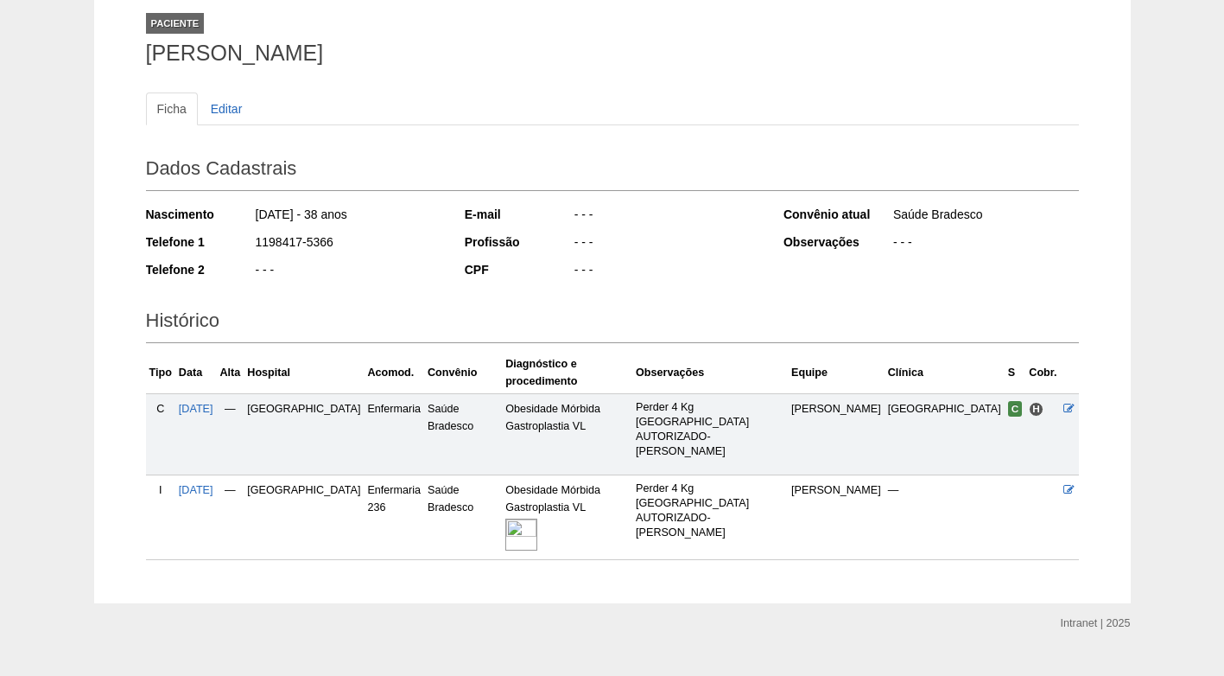
drag, startPoint x: 332, startPoint y: 241, endPoint x: 241, endPoint y: 244, distance: 90.8
click at [241, 244] on div "Telefone 1 1198417-5366" at bounding box center [293, 244] width 295 height 22
copy div "1198417-5366"
click at [392, 270] on div "- - -" at bounding box center [347, 272] width 187 height 22
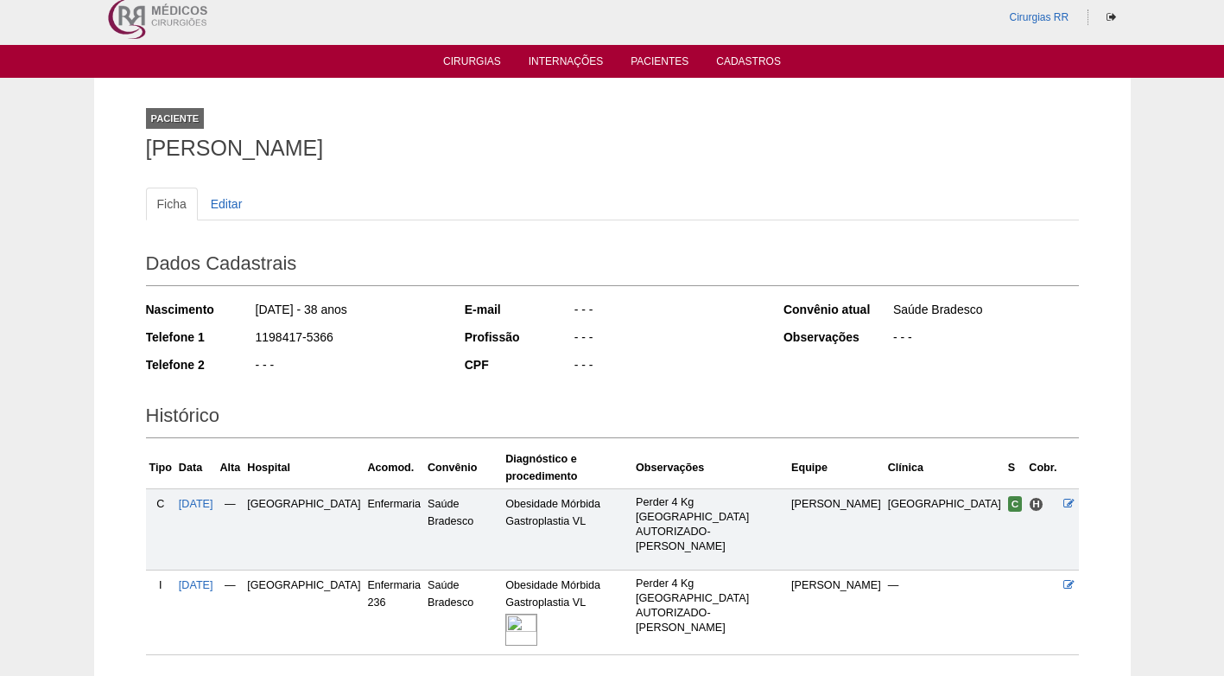
scroll to position [0, 0]
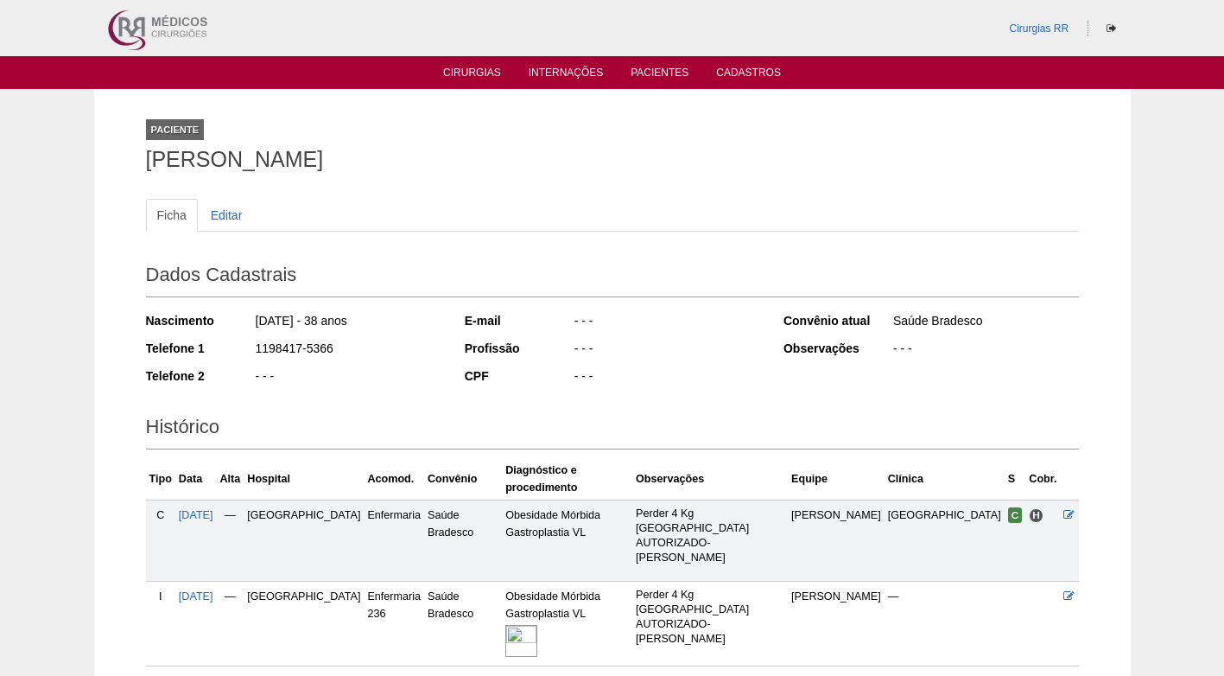
drag, startPoint x: 335, startPoint y: 346, endPoint x: 255, endPoint y: 349, distance: 80.4
click at [255, 349] on div "1198417-5366" at bounding box center [347, 351] width 187 height 22
copy div "1198417-5366"
click at [360, 344] on div "1198417-5366" at bounding box center [347, 351] width 187 height 22
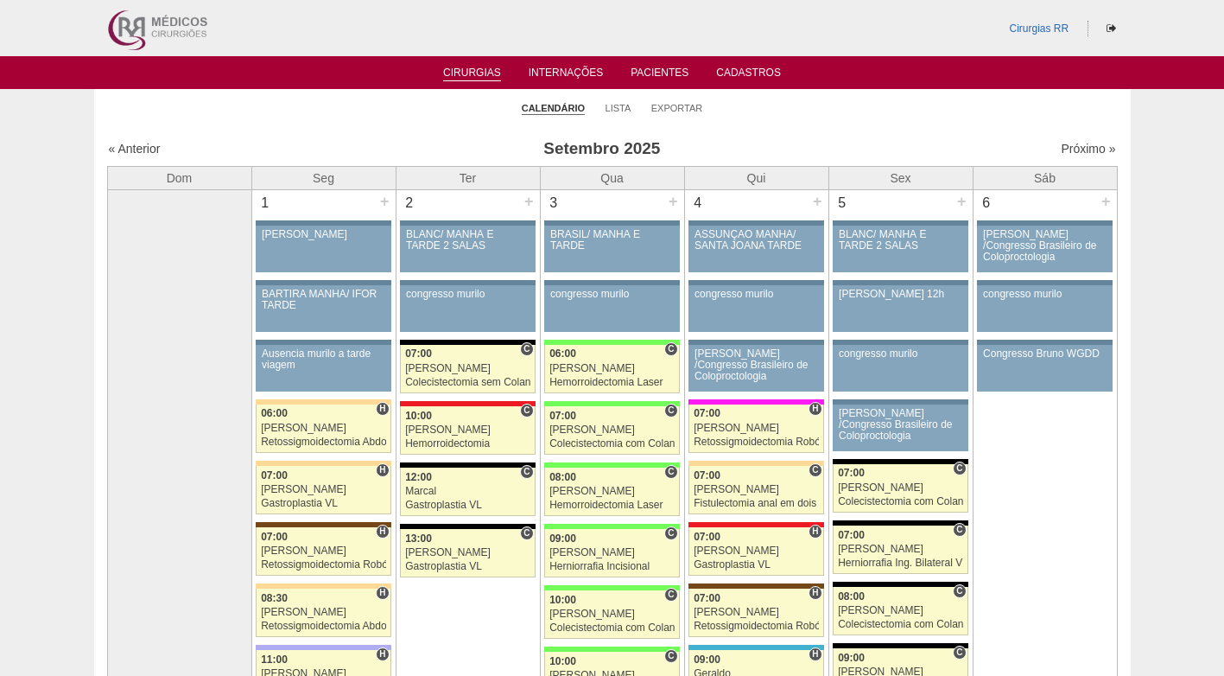
scroll to position [1728, 0]
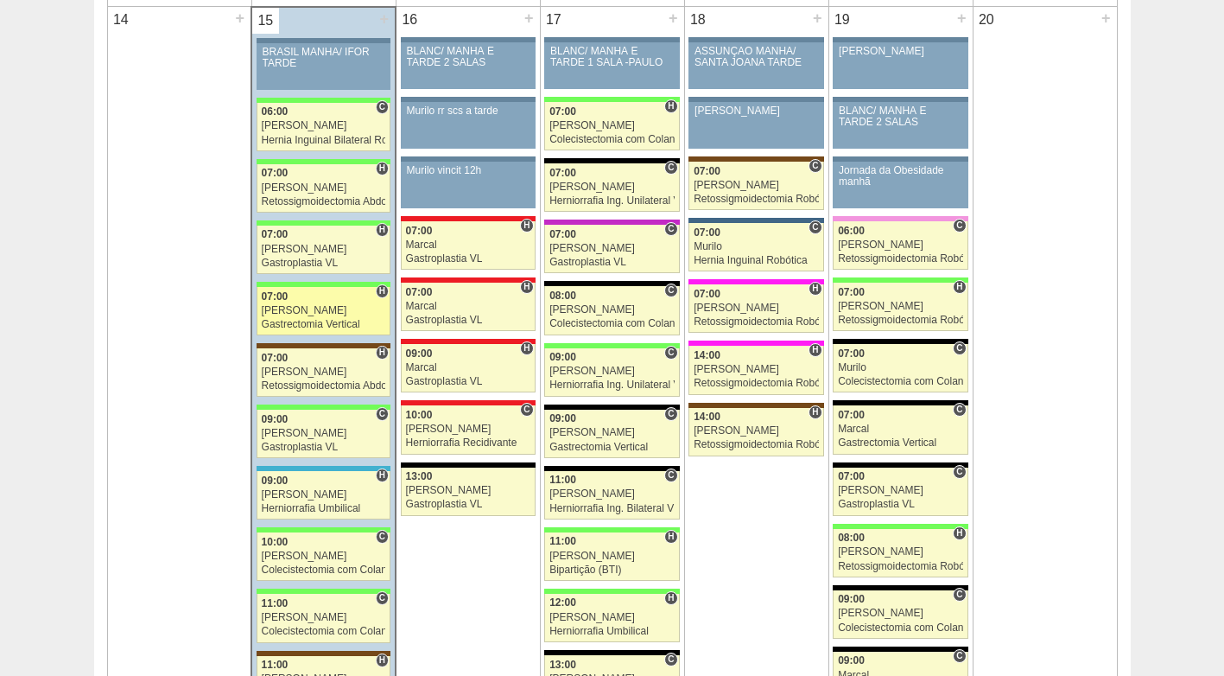
click at [303, 310] on div "[PERSON_NAME]" at bounding box center [324, 310] width 124 height 11
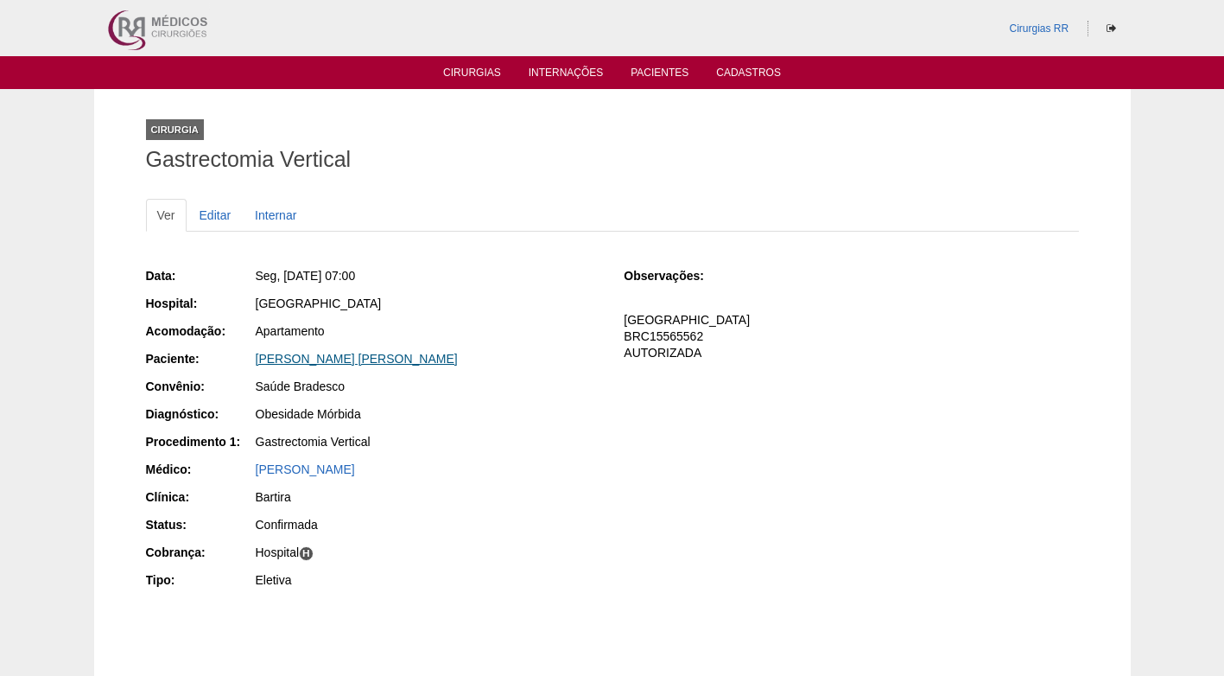
click at [319, 359] on link "[PERSON_NAME] [PERSON_NAME]" at bounding box center [357, 359] width 202 height 14
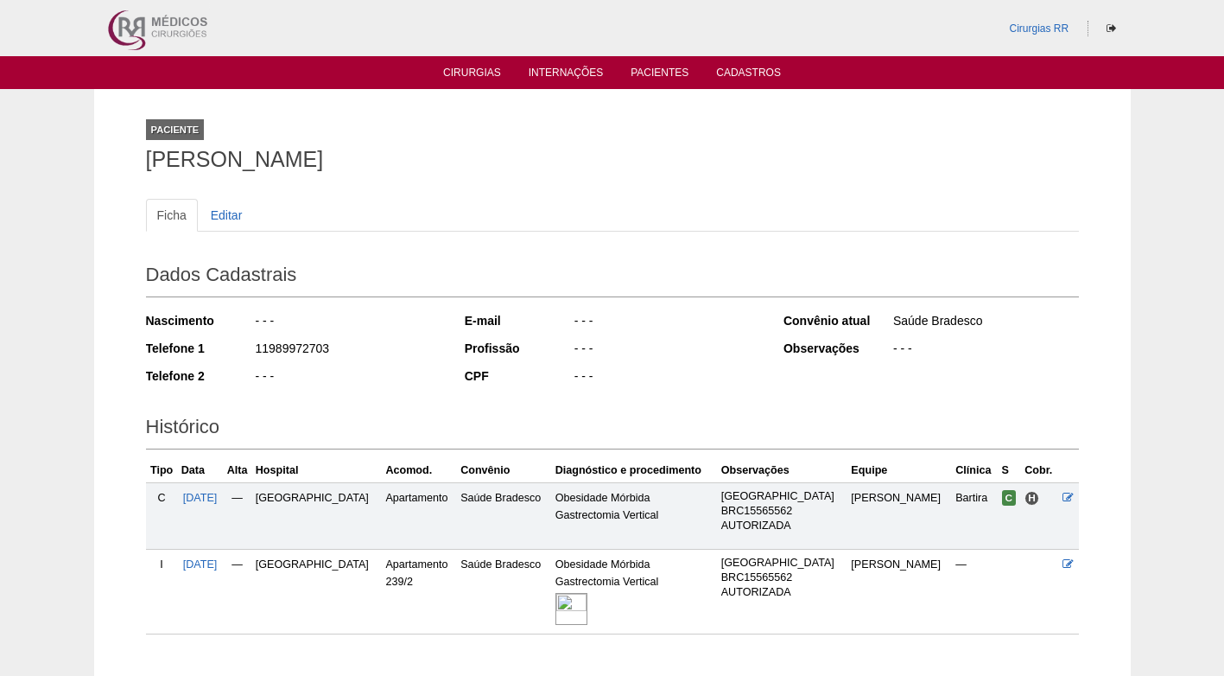
click at [556, 609] on img at bounding box center [572, 609] width 32 height 32
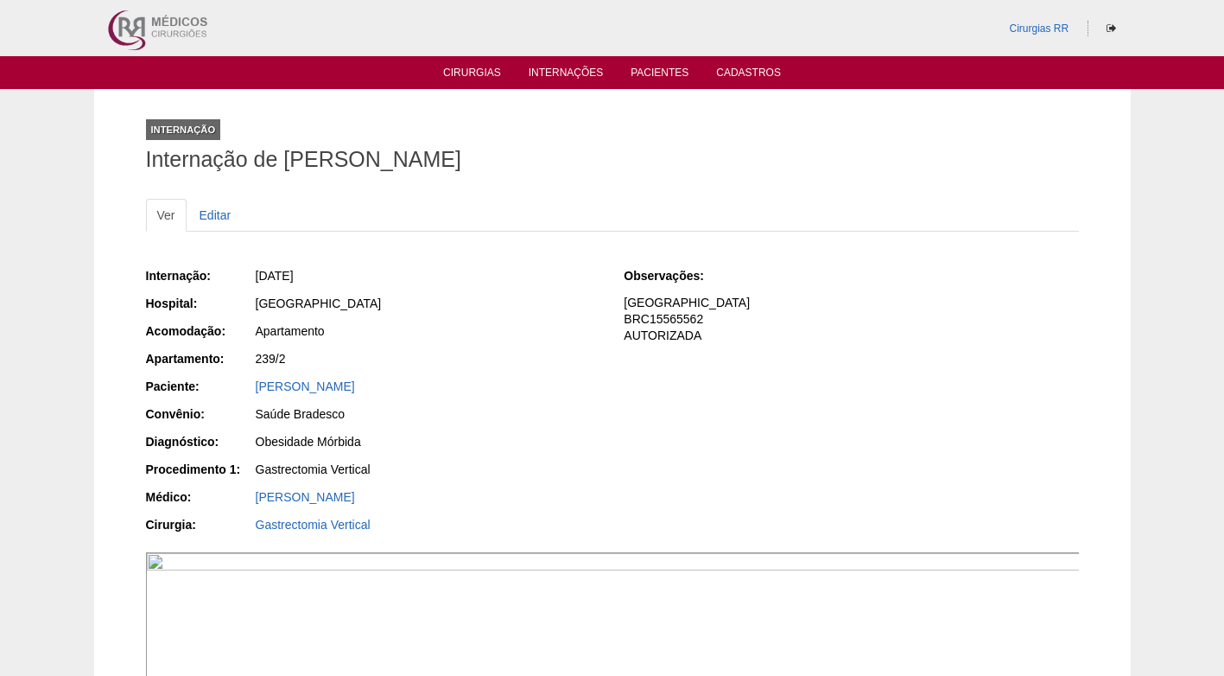
drag, startPoint x: 493, startPoint y: 333, endPoint x: 333, endPoint y: 182, distance: 220.0
click at [487, 324] on div "Apartamento" at bounding box center [428, 330] width 345 height 17
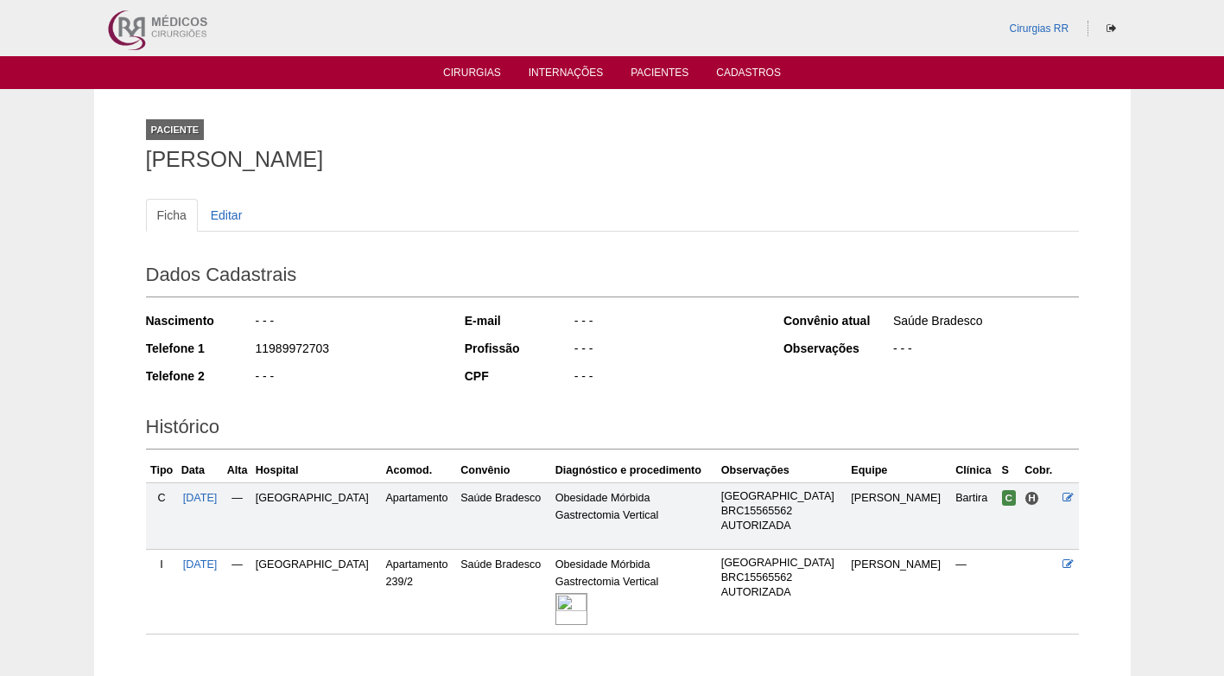
drag, startPoint x: 319, startPoint y: 353, endPoint x: 253, endPoint y: 353, distance: 65.7
click at [253, 353] on div "Telefone 1 11989972703" at bounding box center [293, 351] width 295 height 22
copy div "11989972703"
click at [357, 350] on div "11989972703" at bounding box center [347, 351] width 187 height 22
click at [362, 346] on div "11989972703" at bounding box center [347, 351] width 187 height 22
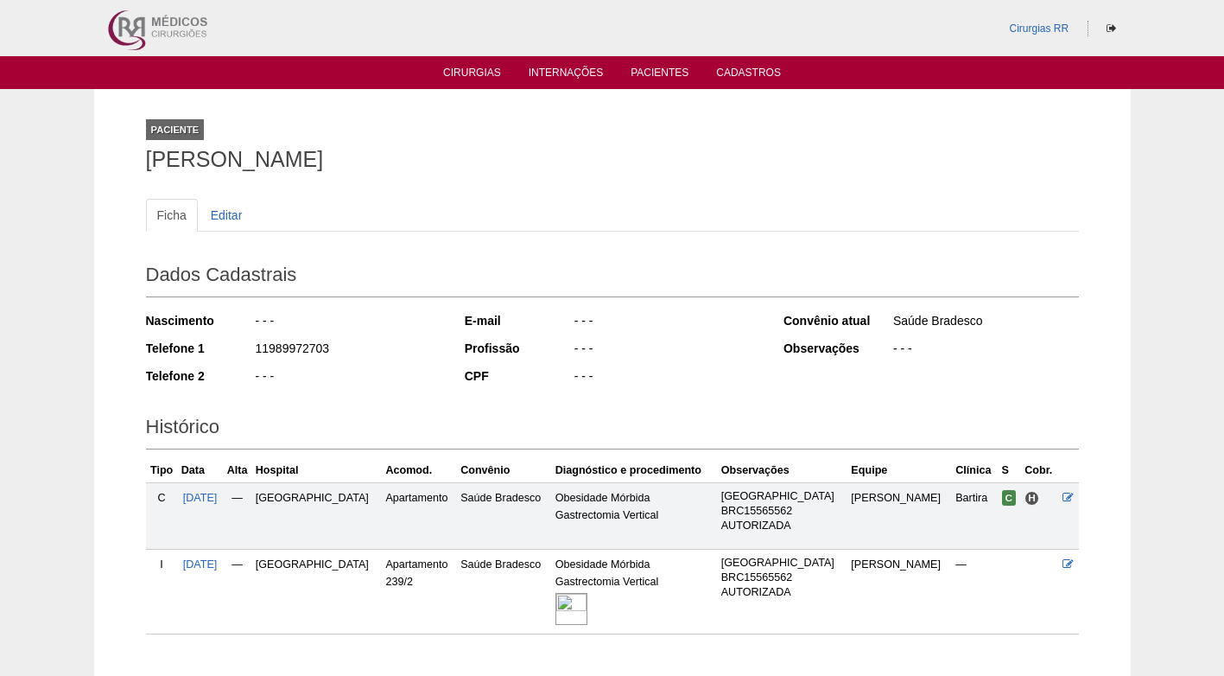
click at [345, 174] on div "Paciente Andreia Dias Rhein" at bounding box center [612, 141] width 933 height 79
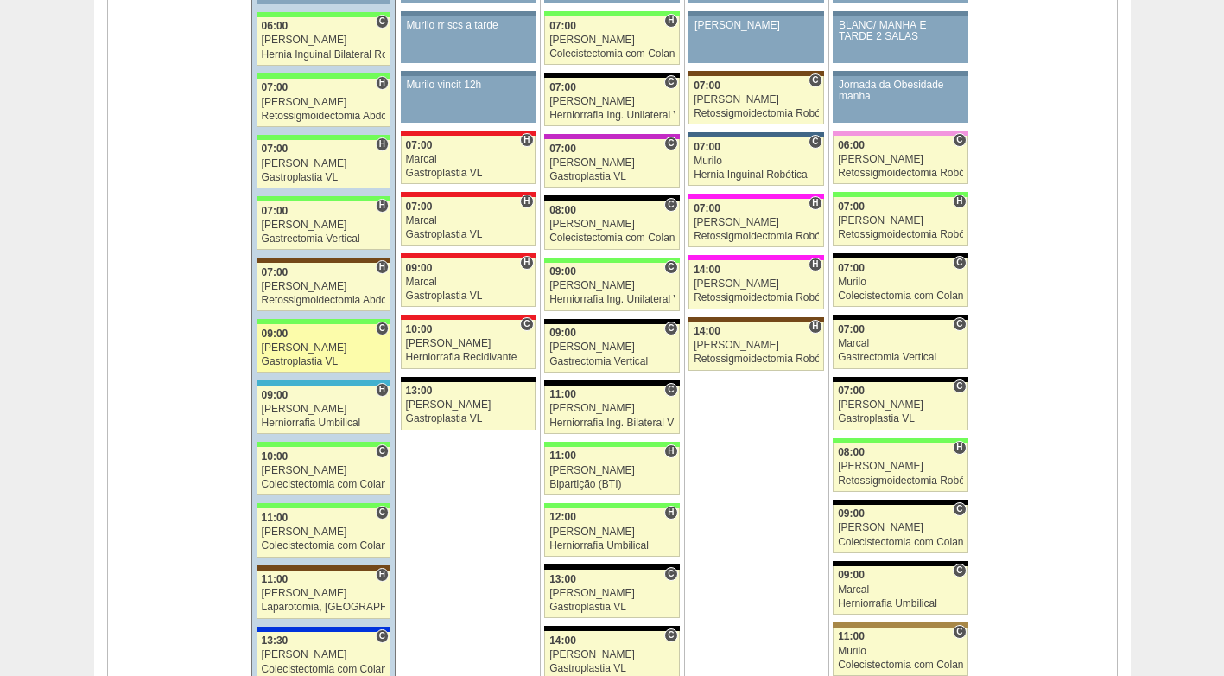
scroll to position [1814, 0]
click at [312, 350] on div "[PERSON_NAME]" at bounding box center [324, 346] width 124 height 11
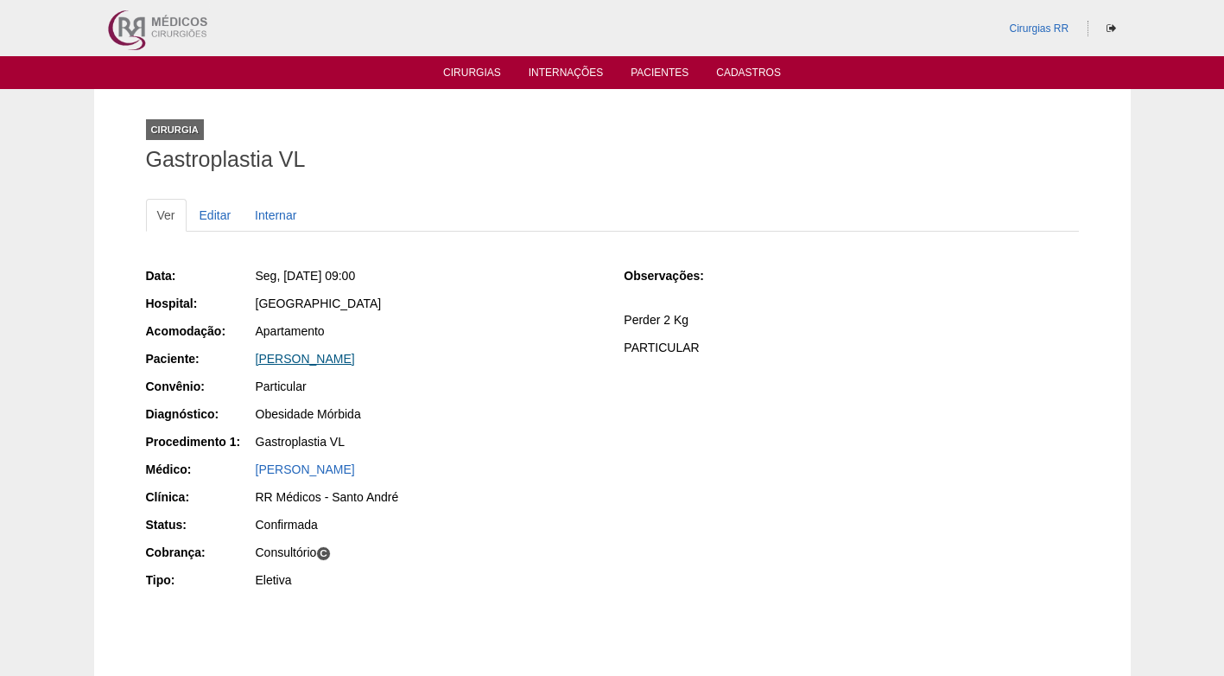
click at [311, 364] on link "[PERSON_NAME]" at bounding box center [305, 359] width 99 height 14
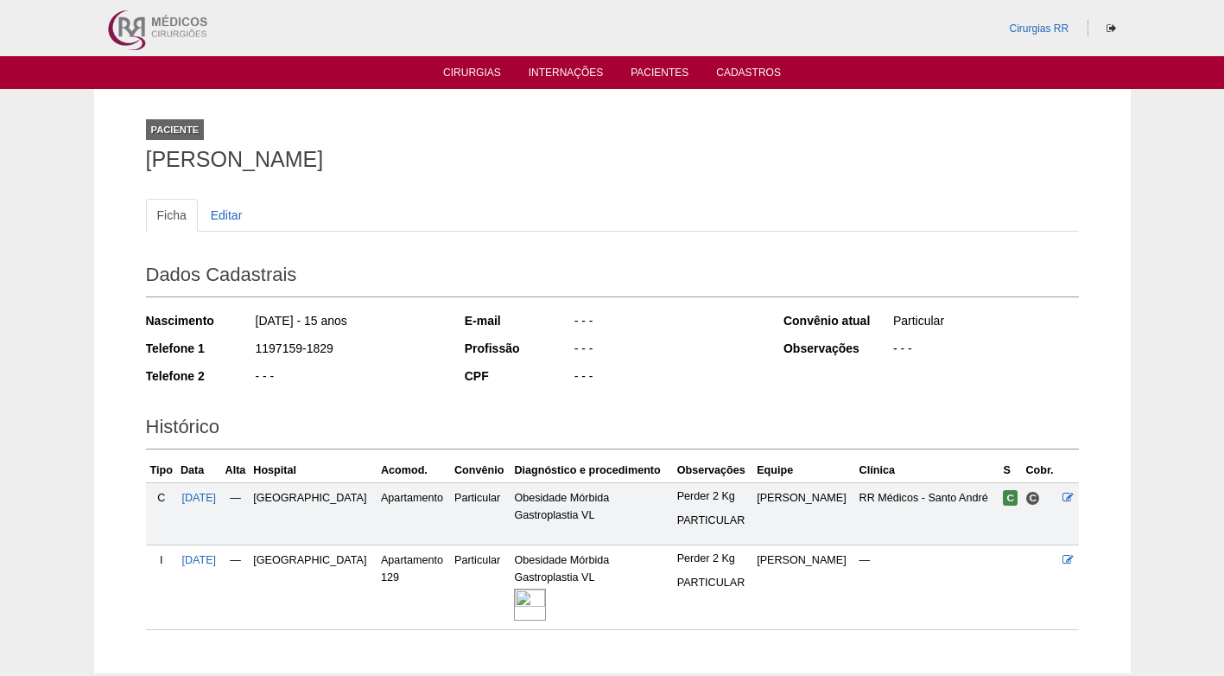
drag, startPoint x: 311, startPoint y: 352, endPoint x: 255, endPoint y: 358, distance: 56.5
click at [255, 358] on div "1197159-1829" at bounding box center [347, 351] width 187 height 22
copy div "1197159-1829"
click at [382, 338] on div "Nascimento [DATE] - 15 anos Telefone 1 1197159-1829 Telefone 2 - - -" at bounding box center [293, 353] width 295 height 95
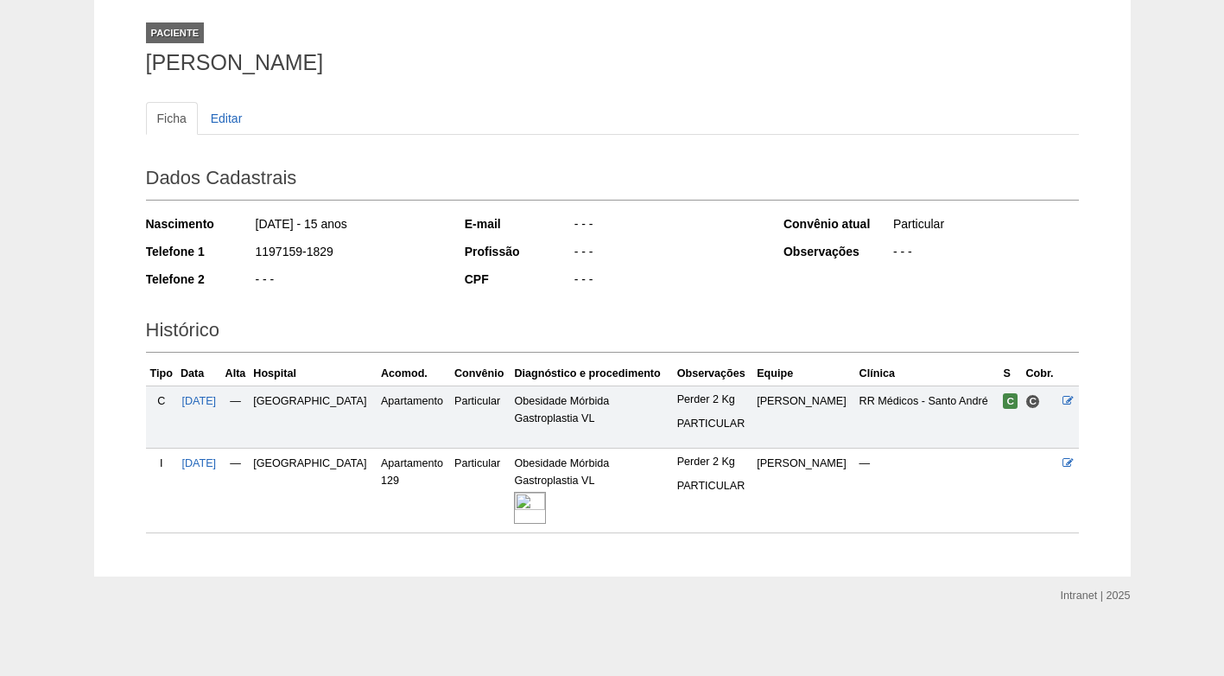
scroll to position [101, 0]
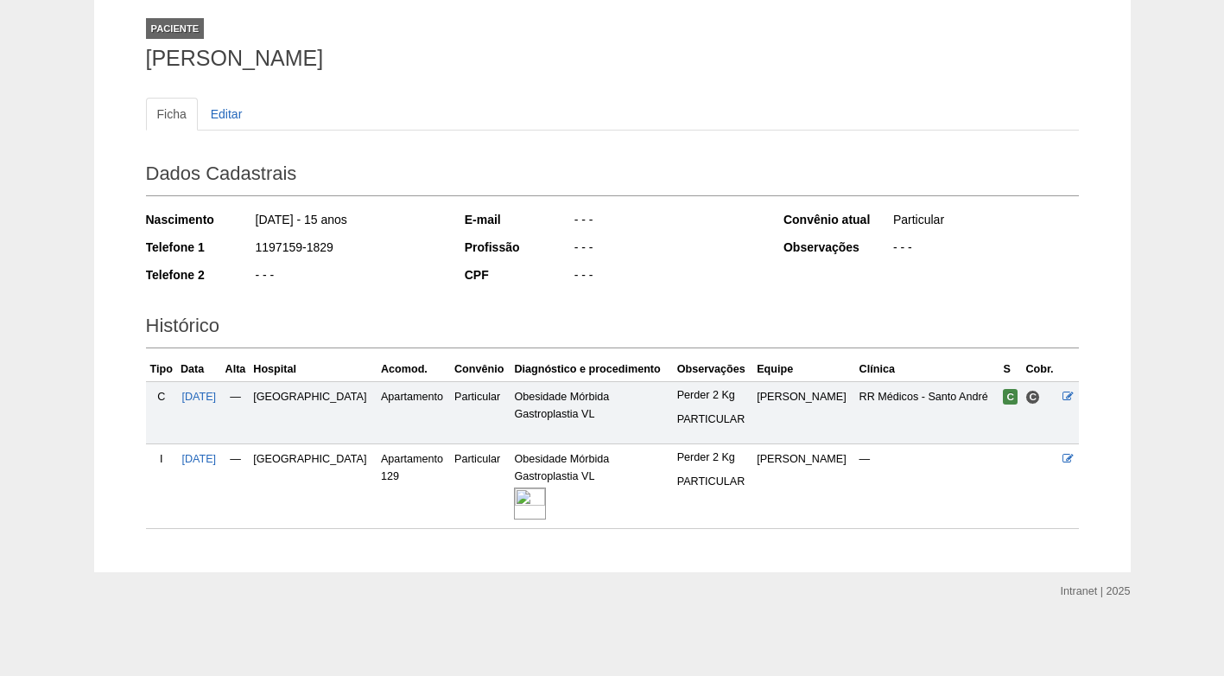
click at [514, 495] on img at bounding box center [530, 503] width 32 height 32
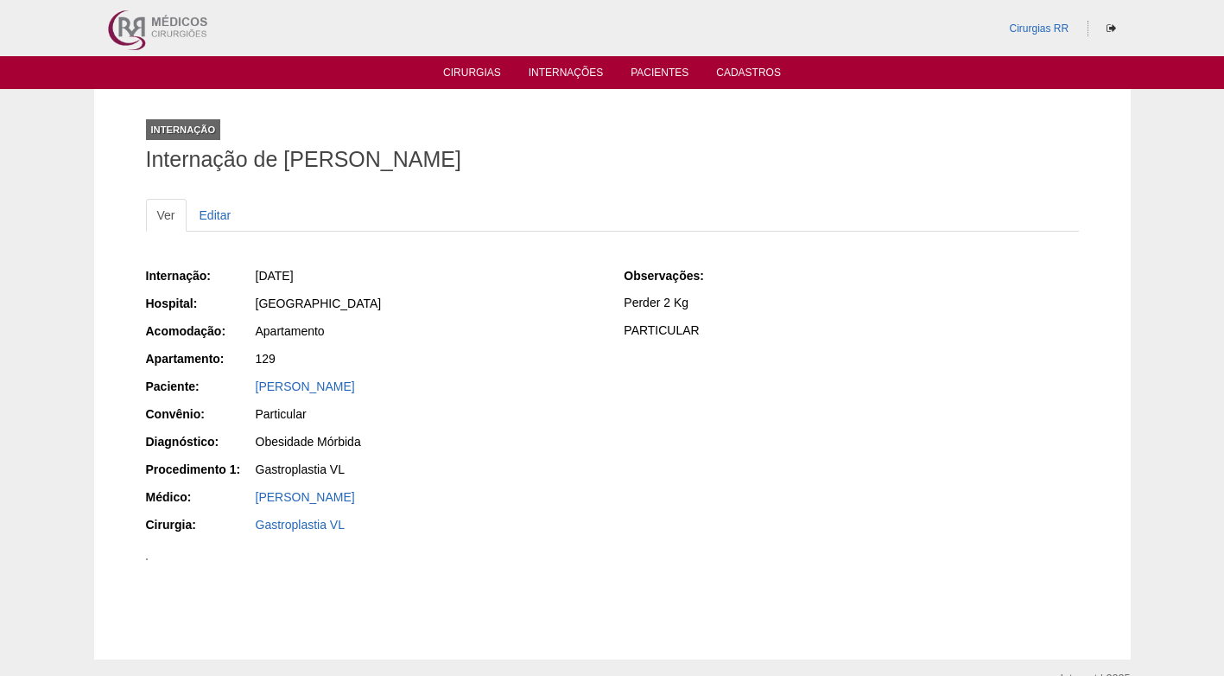
click at [438, 376] on div "Internação: 15/09/2025 Hospital: Brasil Acomodação: Apartamento Apartamento: 12…" at bounding box center [373, 402] width 454 height 283
click at [481, 352] on div "129" at bounding box center [428, 358] width 345 height 17
click at [485, 355] on div "129" at bounding box center [428, 358] width 345 height 17
click at [498, 341] on div "Apartamento" at bounding box center [427, 333] width 346 height 22
click at [499, 338] on div "Apartamento" at bounding box center [428, 330] width 345 height 17
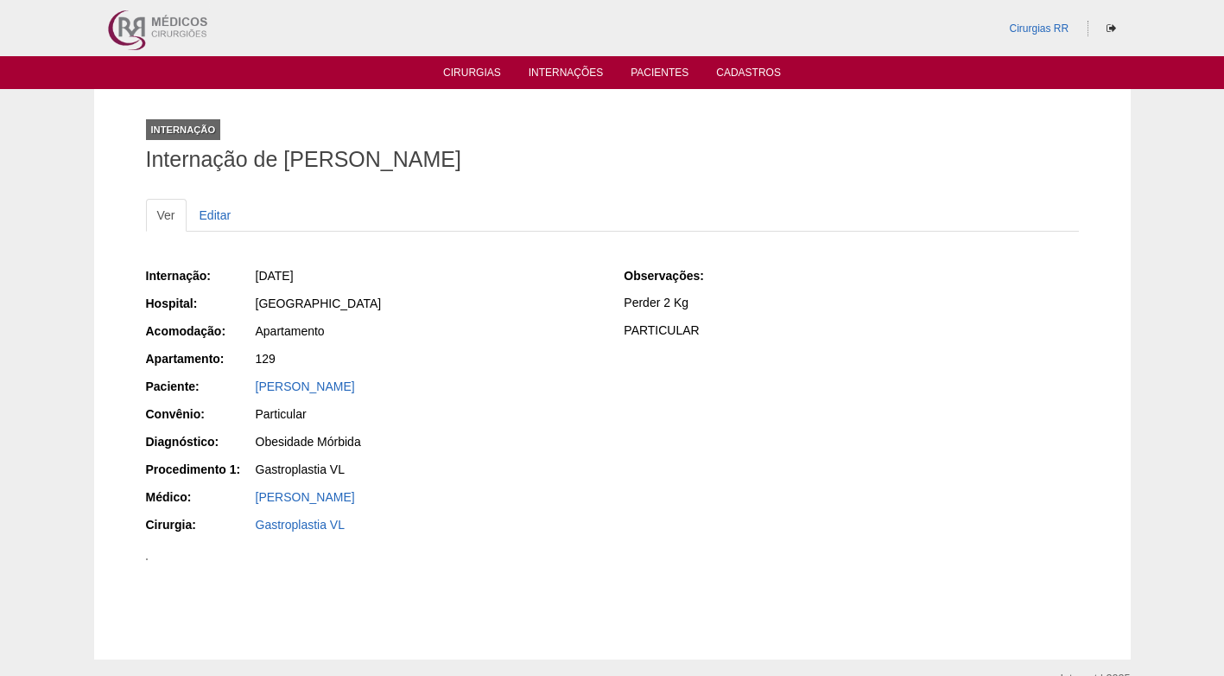
click at [516, 346] on div "Internação: 15/09/2025 Hospital: Brasil Acomodação: Apartamento Apartamento: 12…" at bounding box center [373, 402] width 454 height 283
click at [499, 308] on div "[GEOGRAPHIC_DATA]" at bounding box center [428, 303] width 345 height 17
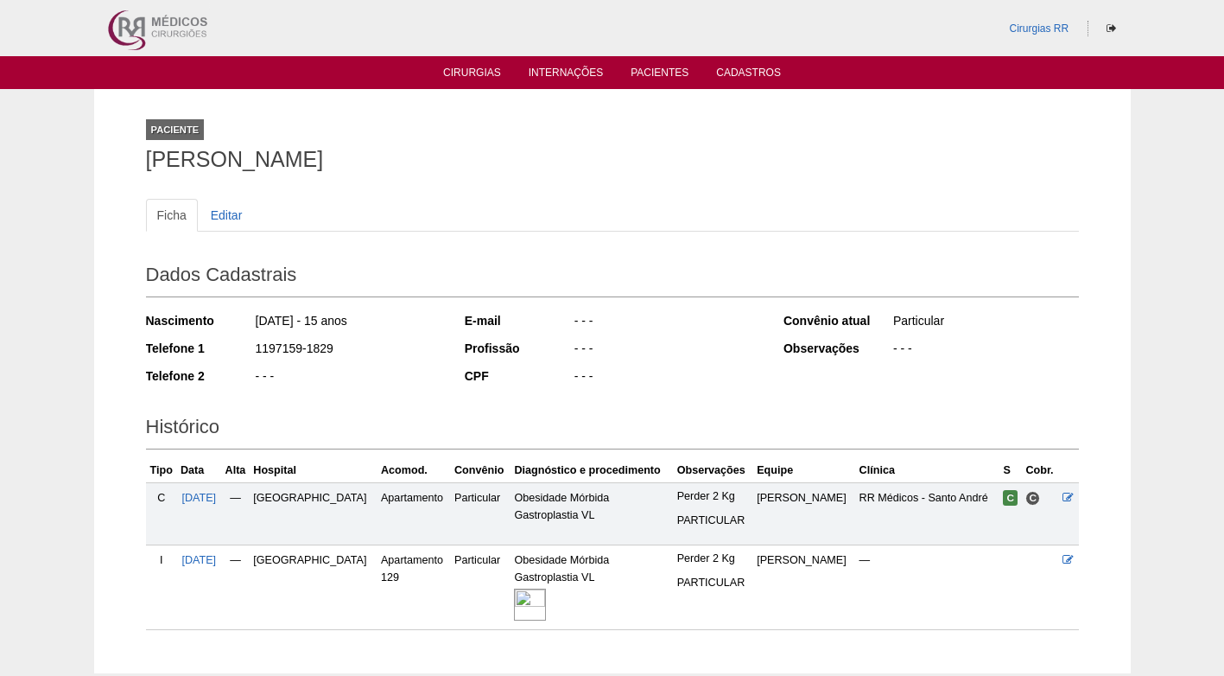
scroll to position [101, 0]
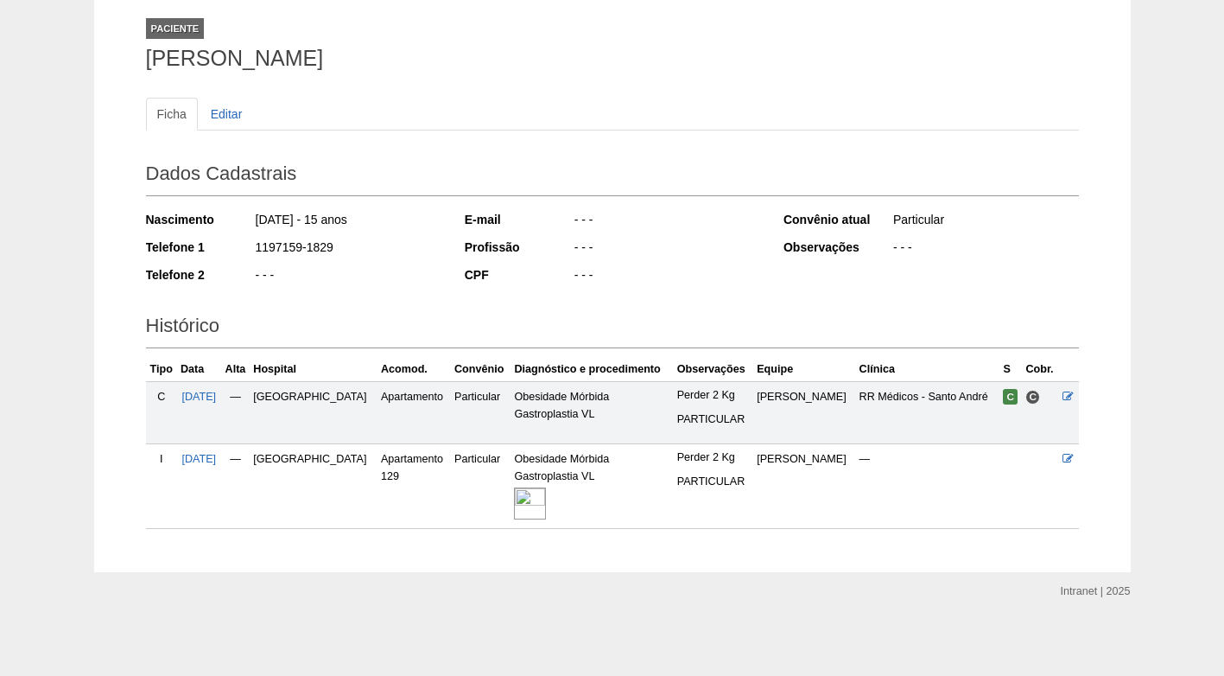
drag, startPoint x: 335, startPoint y: 247, endPoint x: 251, endPoint y: 246, distance: 83.8
click at [251, 246] on div "Telefone 1 1197159-1829" at bounding box center [293, 249] width 295 height 22
copy div "1197159-1829"
click at [415, 258] on div "1197159-1829" at bounding box center [347, 249] width 187 height 22
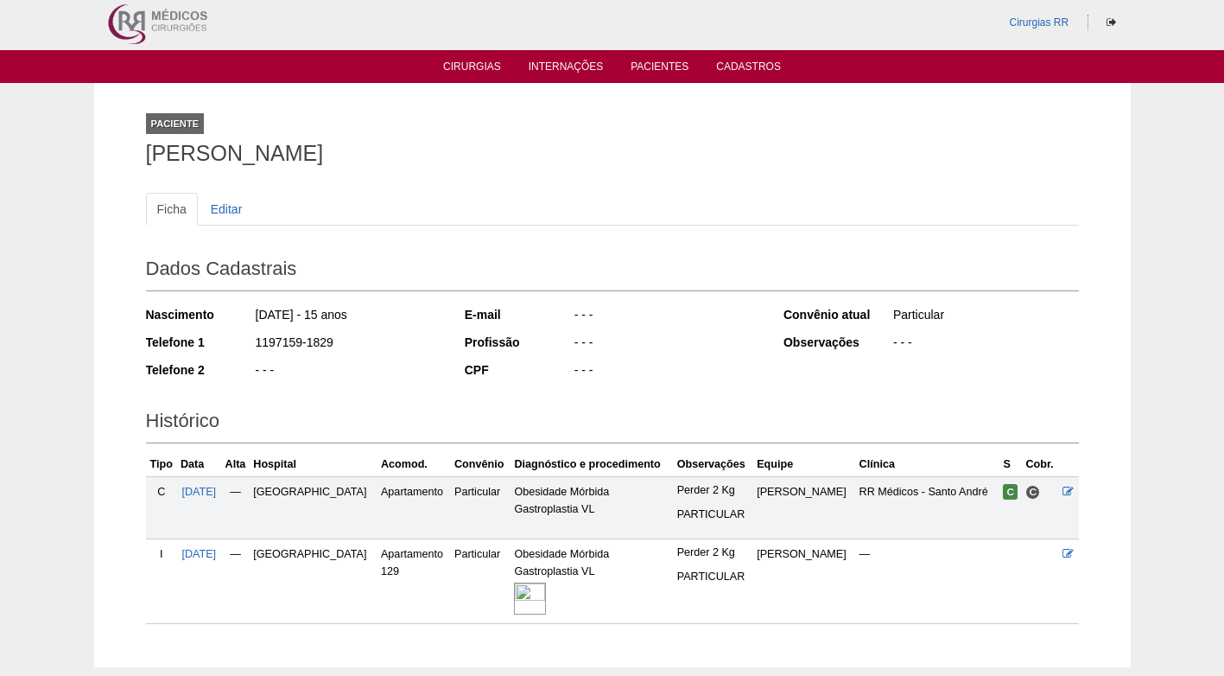
scroll to position [0, 0]
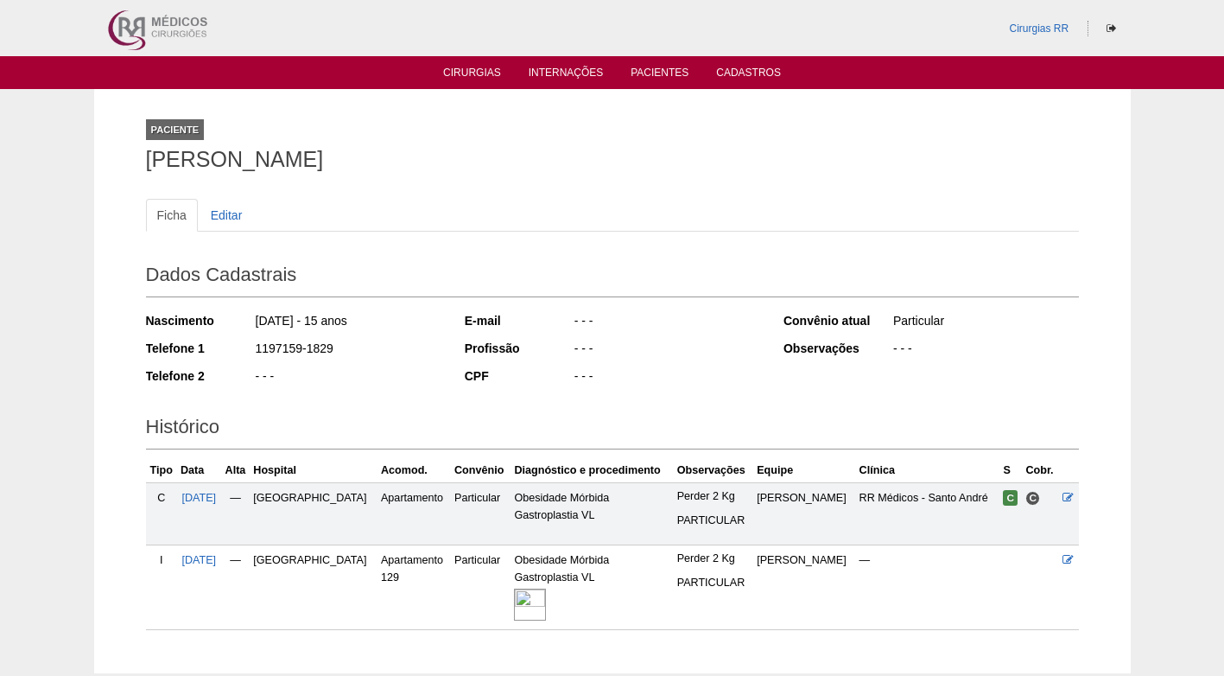
click at [396, 323] on div "[DATE] - 15 anos" at bounding box center [347, 323] width 187 height 22
click at [486, 167] on h1 "[PERSON_NAME]" at bounding box center [612, 160] width 933 height 22
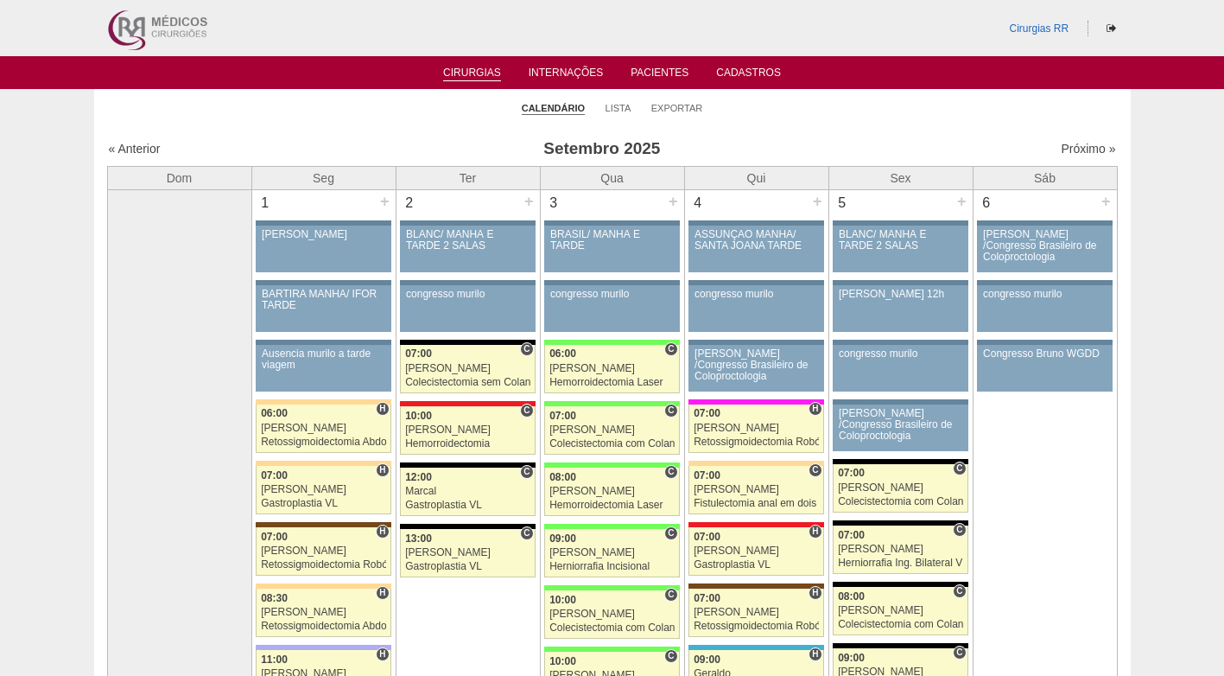
scroll to position [1814, 0]
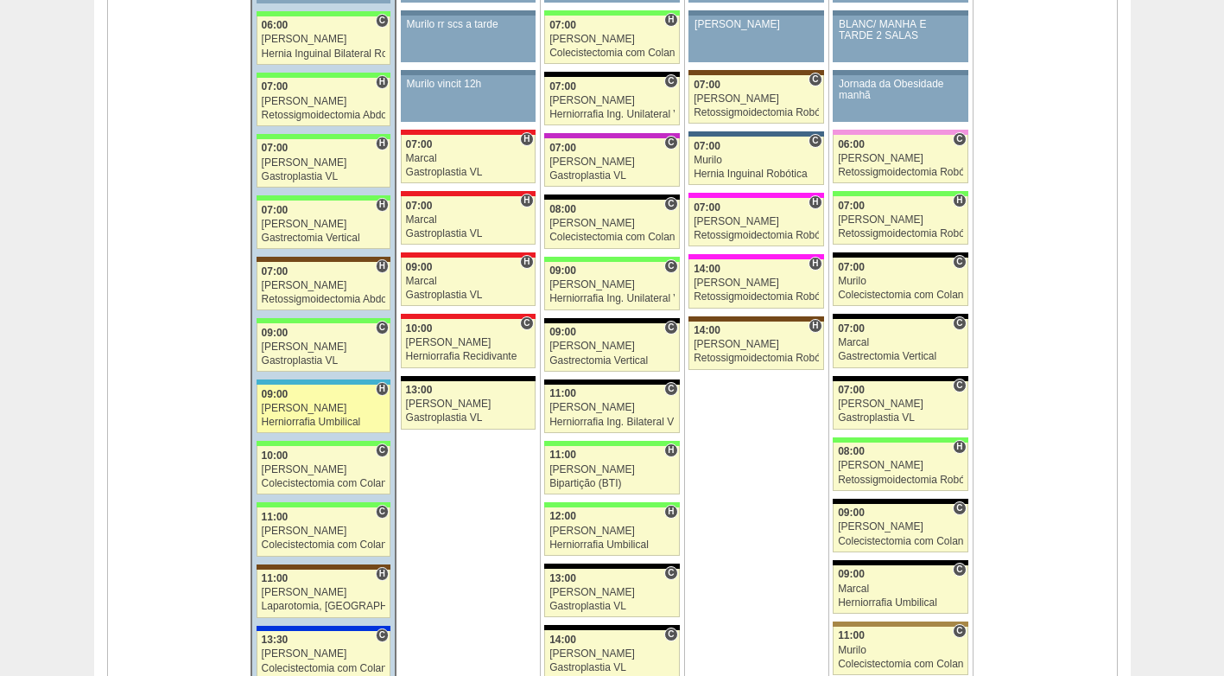
click at [302, 404] on div "Ana Paula" at bounding box center [324, 408] width 124 height 11
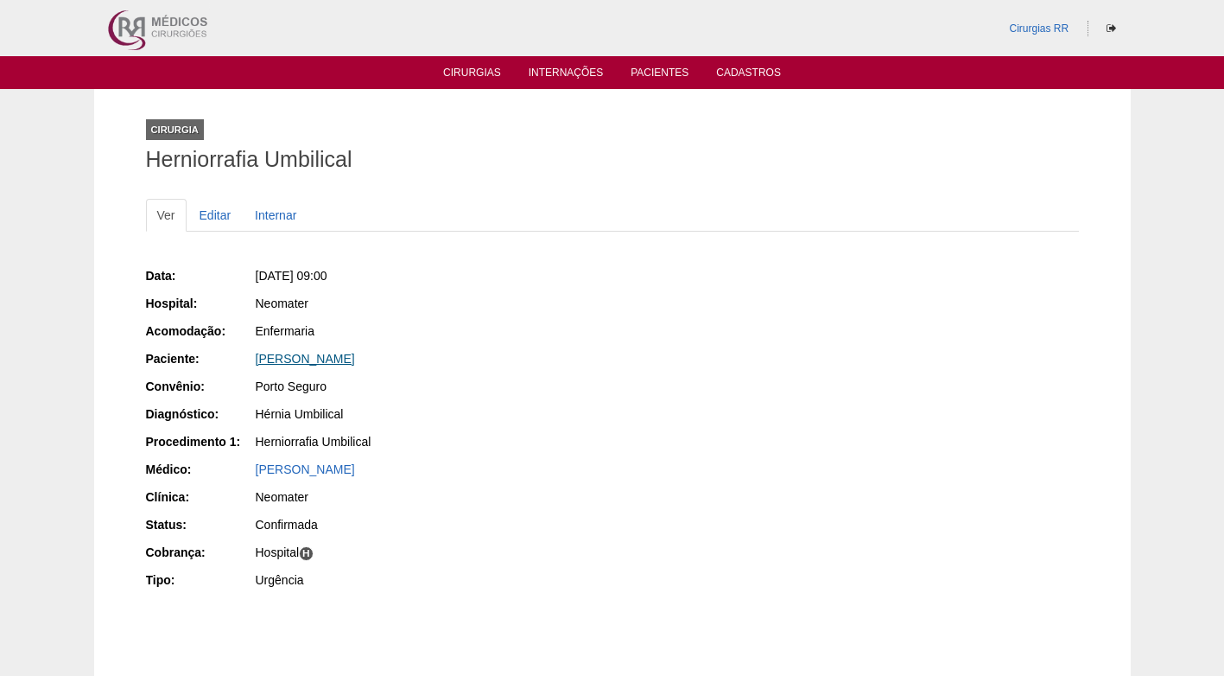
click at [320, 361] on link "[PERSON_NAME]" at bounding box center [305, 359] width 99 height 14
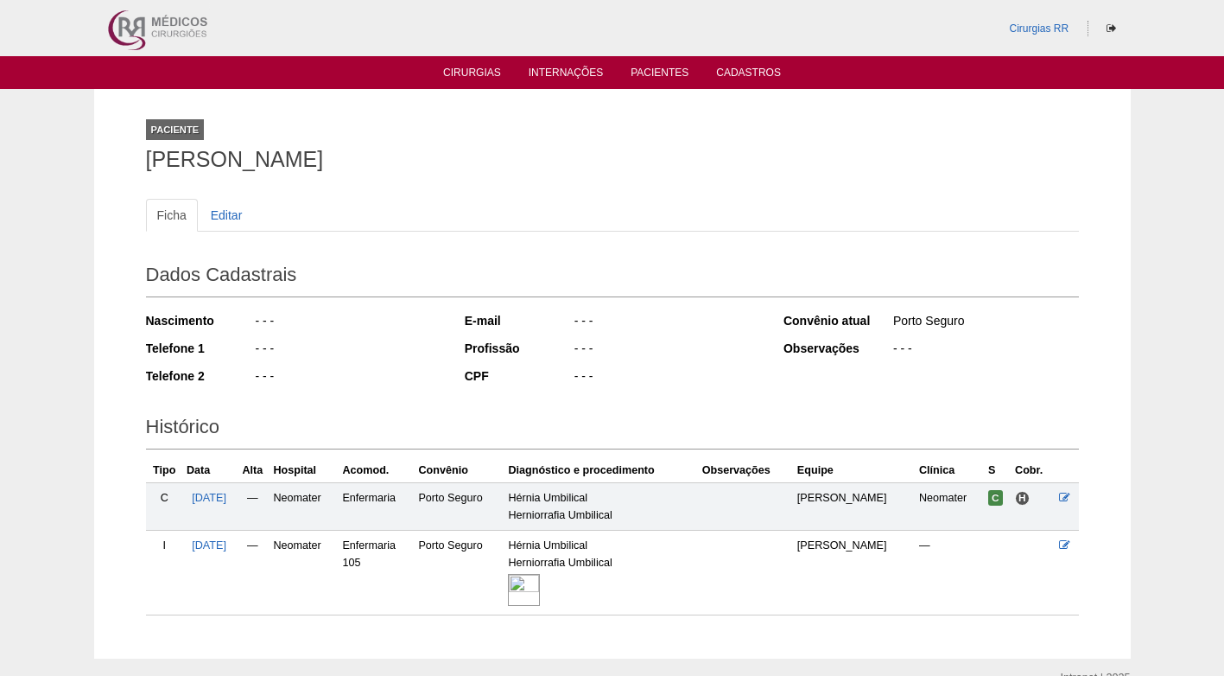
click at [540, 585] on img at bounding box center [524, 590] width 32 height 32
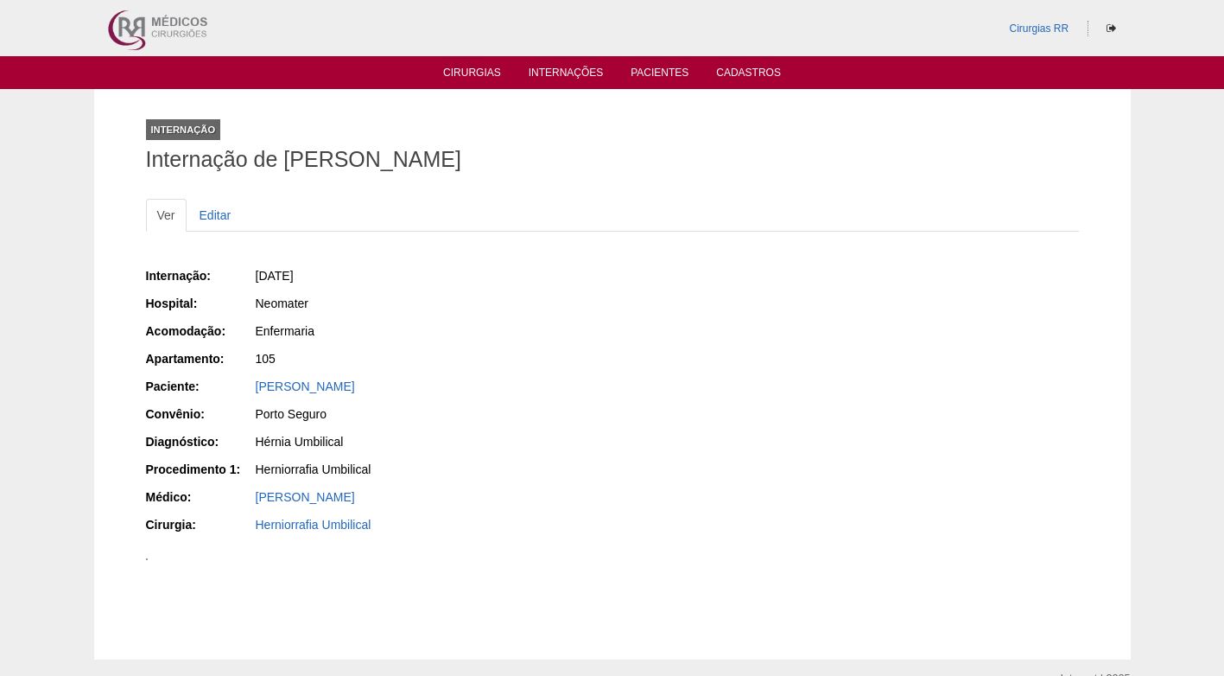
drag, startPoint x: 562, startPoint y: 162, endPoint x: 287, endPoint y: 168, distance: 274.8
click at [287, 168] on h1 "Internação de [PERSON_NAME]" at bounding box center [612, 160] width 933 height 22
copy h1 "[PERSON_NAME]"
click at [700, 341] on div "Internação: [DATE] Hospital: Neomater Acomodação: Enfermaria Apartamento: 105 P…" at bounding box center [612, 402] width 933 height 283
drag, startPoint x: 962, startPoint y: 142, endPoint x: 657, endPoint y: 39, distance: 321.0
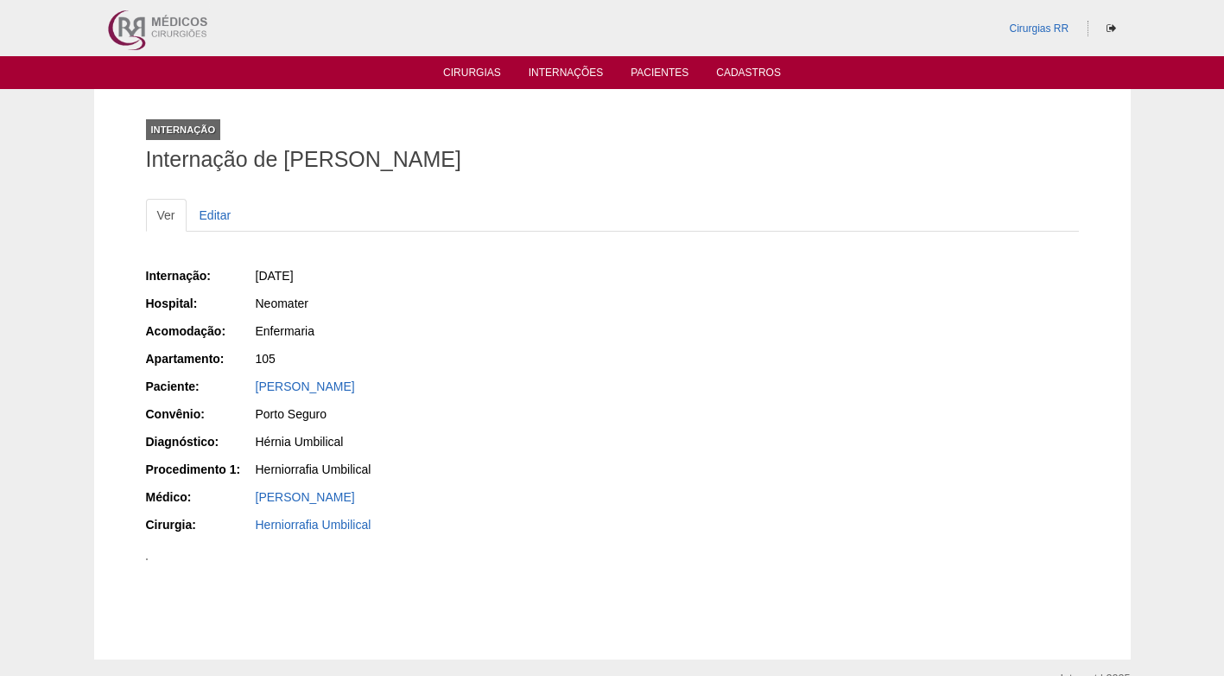
click at [955, 137] on div "Internação Internação de [PERSON_NAME]" at bounding box center [612, 141] width 933 height 79
drag, startPoint x: 351, startPoint y: 150, endPoint x: 285, endPoint y: 131, distance: 68.4
click at [351, 150] on h1 "Internação de [PERSON_NAME]" at bounding box center [612, 160] width 933 height 22
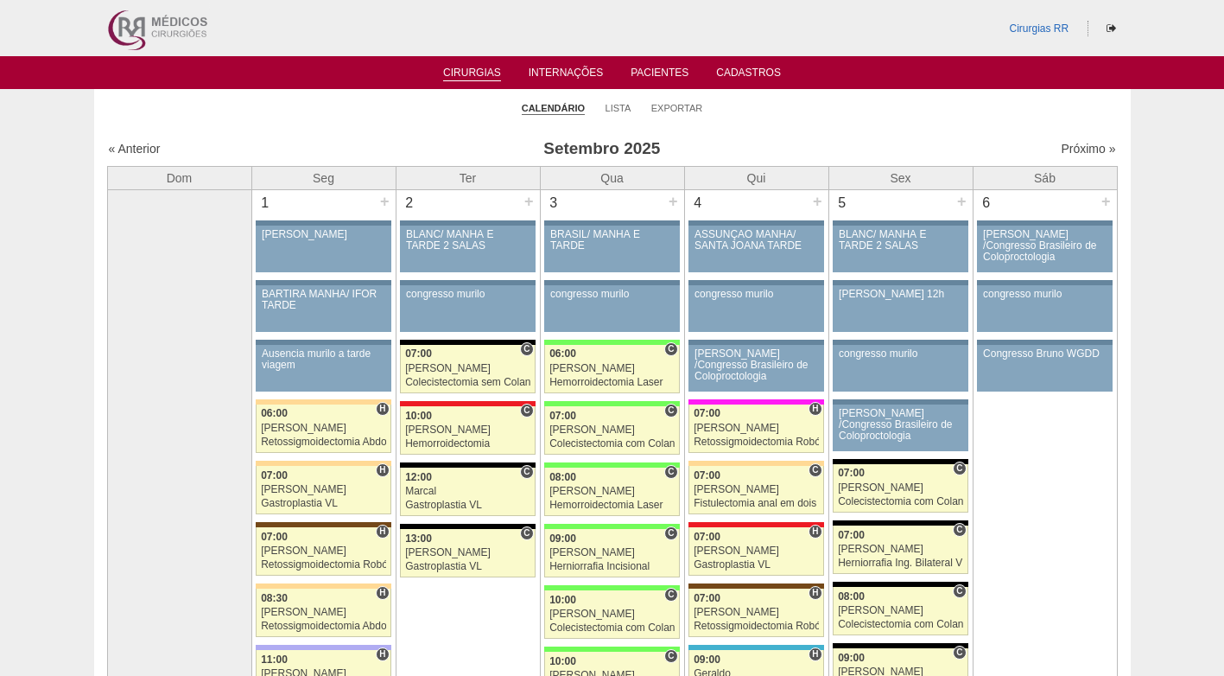
scroll to position [1814, 0]
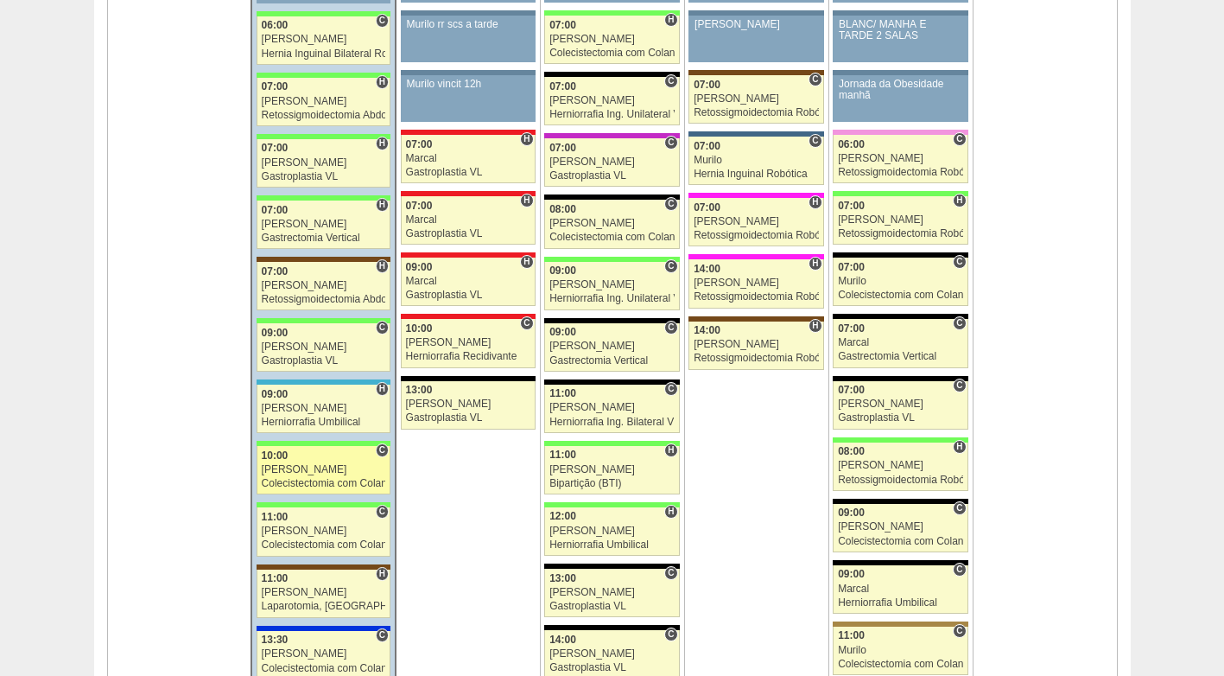
click at [307, 475] on div "[PERSON_NAME]" at bounding box center [324, 469] width 124 height 11
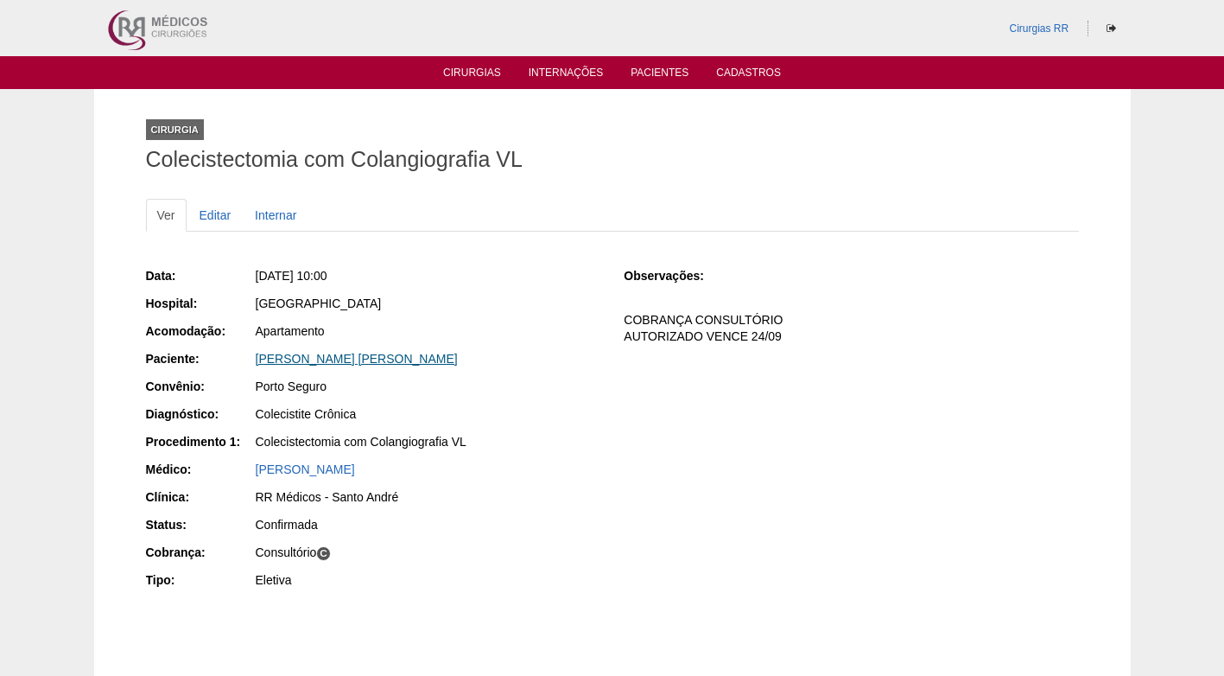
click at [322, 360] on link "Marcia Aparecida Rondelli Fuentes" at bounding box center [357, 359] width 202 height 14
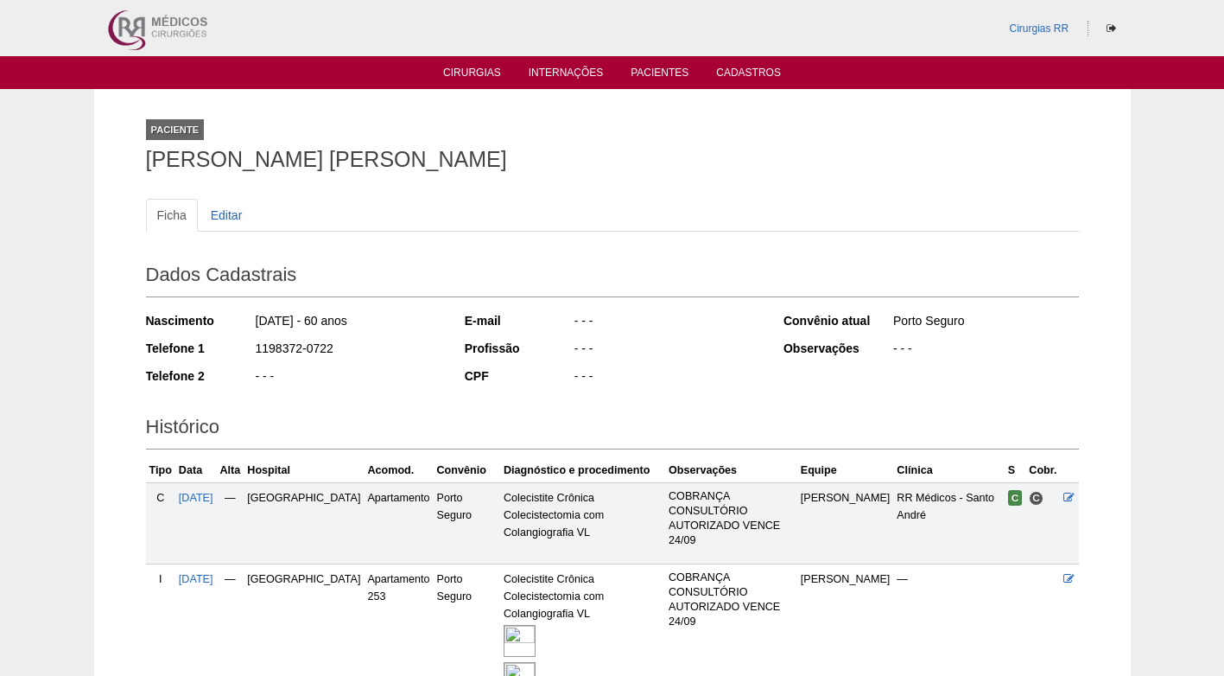
drag, startPoint x: 330, startPoint y: 350, endPoint x: 256, endPoint y: 354, distance: 74.4
click at [255, 354] on div "1198372-0722" at bounding box center [347, 351] width 187 height 22
copy div "1198372-0722"
click at [345, 352] on div "1198372-0722" at bounding box center [347, 351] width 187 height 22
click at [295, 351] on div "1198372-0722" at bounding box center [347, 351] width 187 height 22
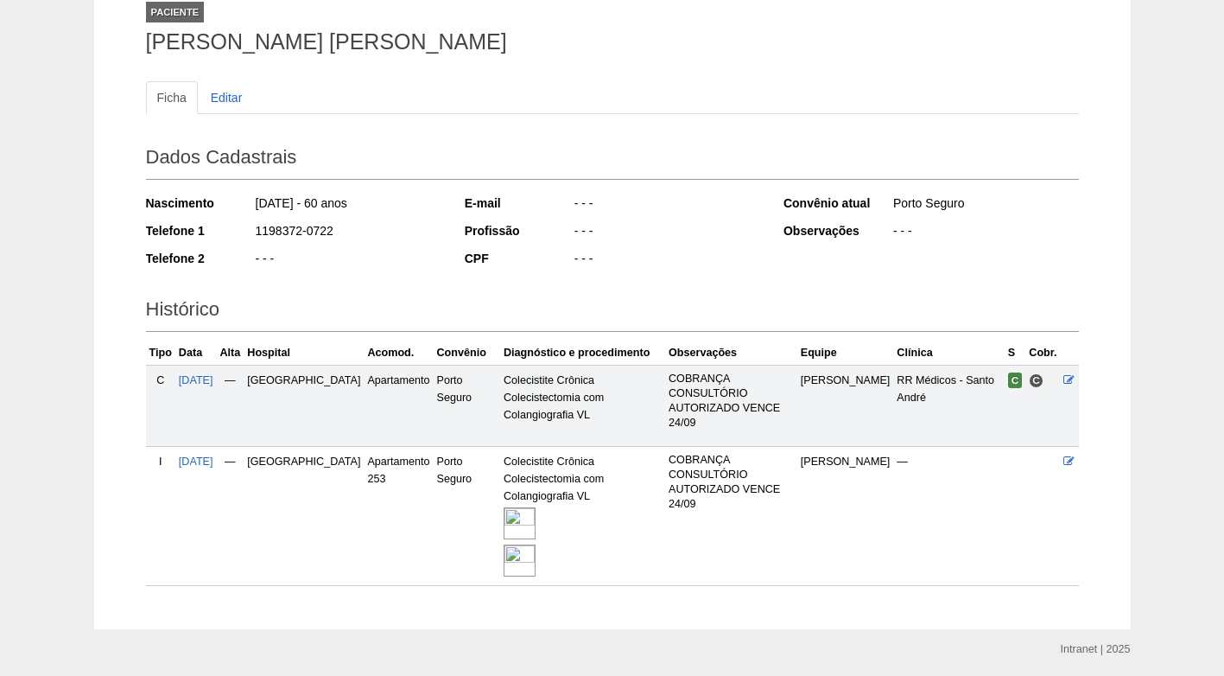
scroll to position [161, 0]
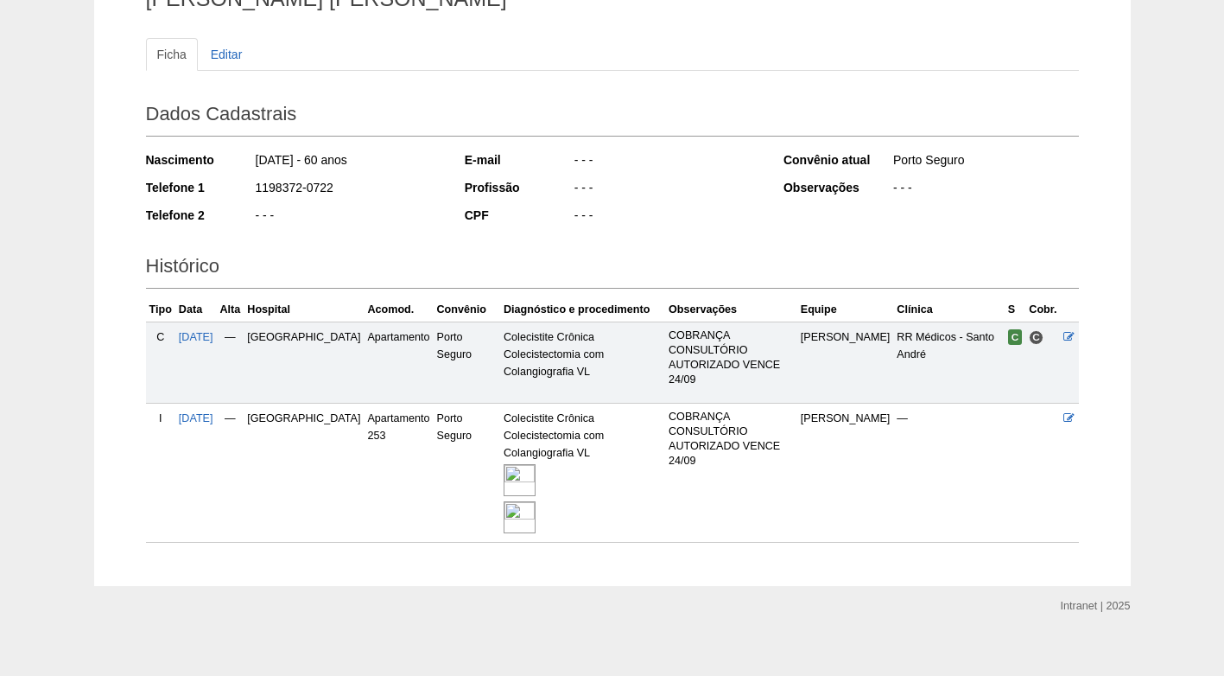
click at [421, 219] on div "- - -" at bounding box center [347, 217] width 187 height 22
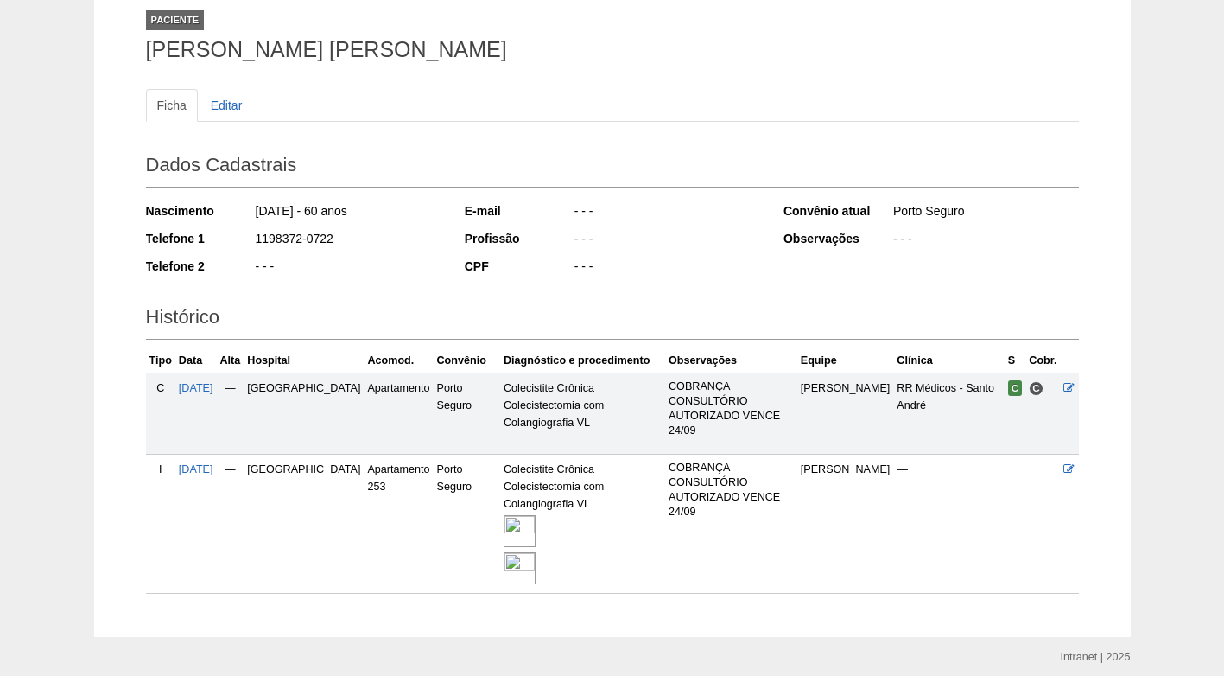
scroll to position [74, 0]
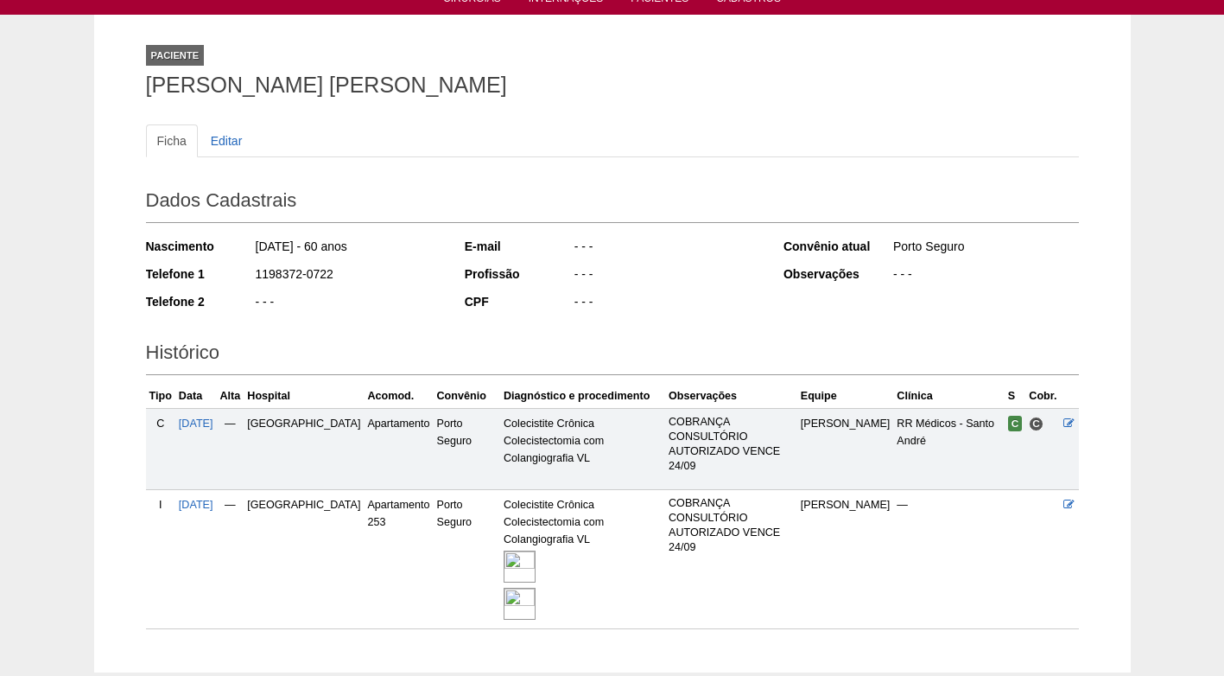
click at [395, 324] on div "Nascimento 29/05/1965 - 60 anos Telefone 1 1198372-0722 Telefone 2 - - -" at bounding box center [293, 279] width 295 height 95
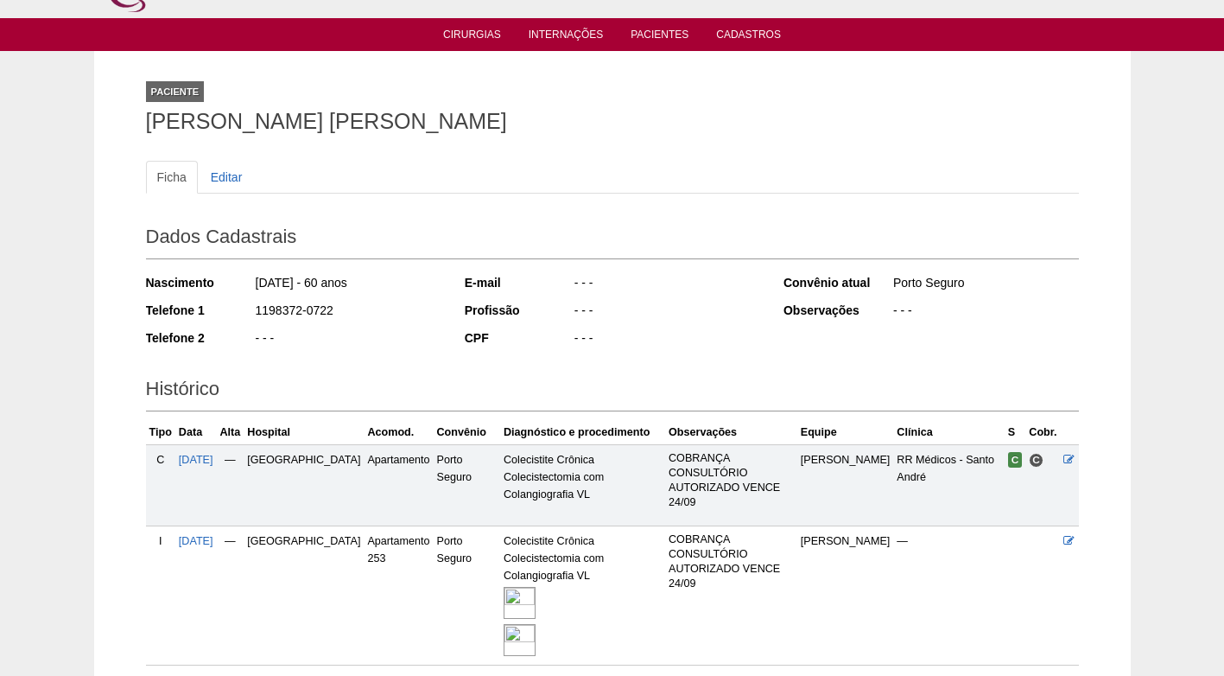
scroll to position [0, 0]
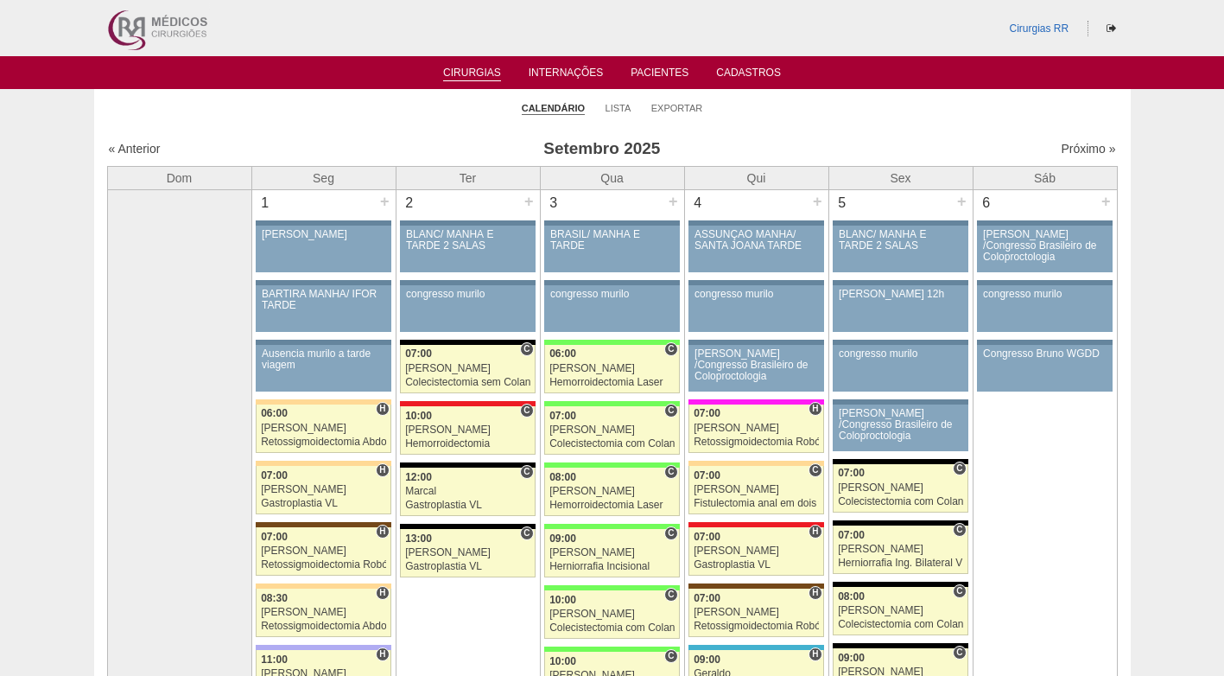
scroll to position [1814, 0]
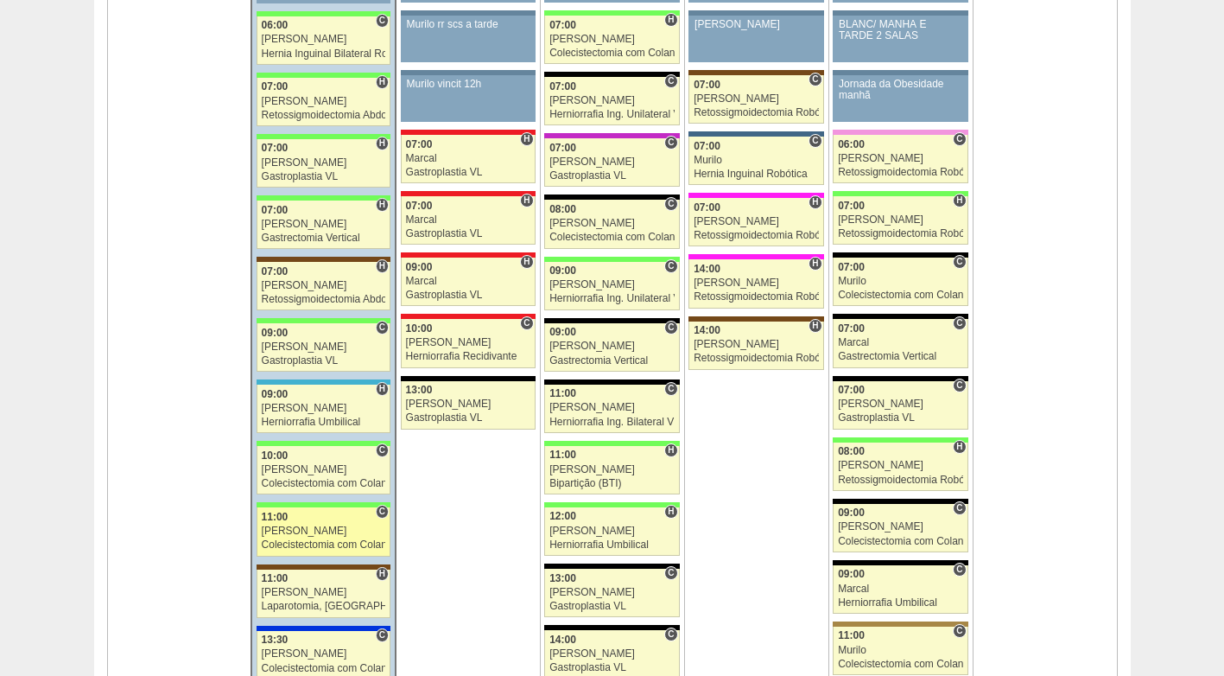
click at [301, 524] on link "88560 Paulo Regina C 11:00 Paulo Regina Colecistectomia com Colangiografia VL H…" at bounding box center [324, 531] width 134 height 48
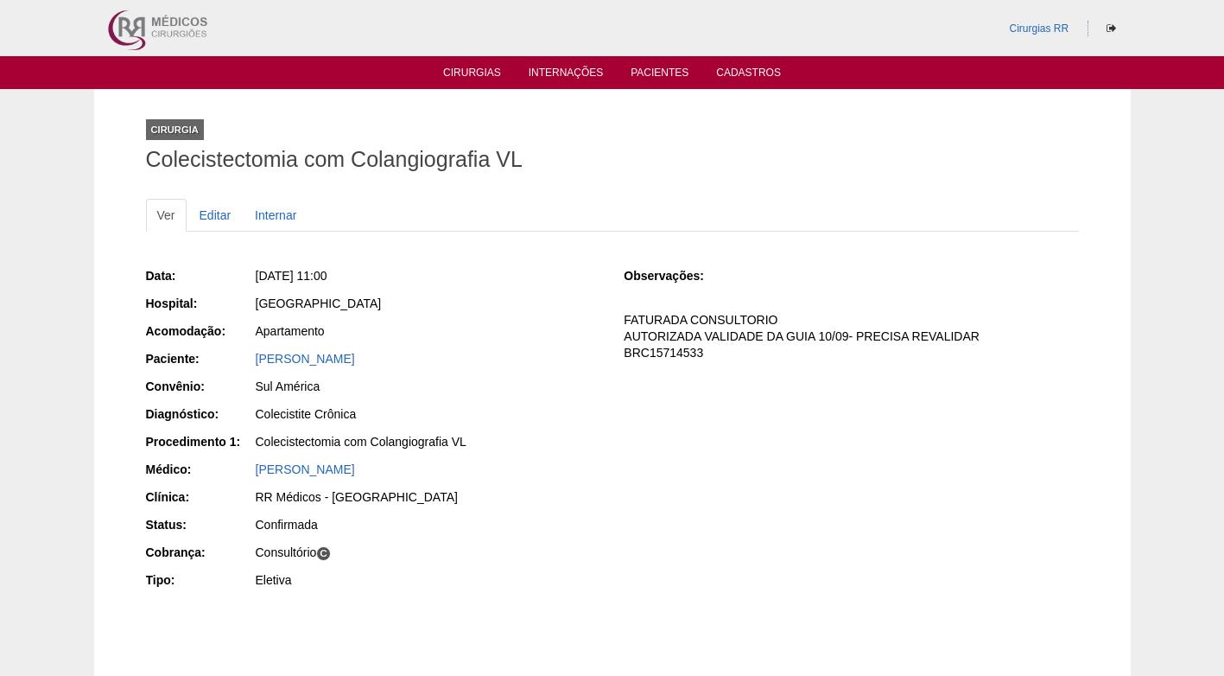
click at [452, 378] on div "Sul América" at bounding box center [428, 386] width 345 height 17
click at [290, 359] on link "José Roberto Pereira Junior" at bounding box center [305, 359] width 99 height 14
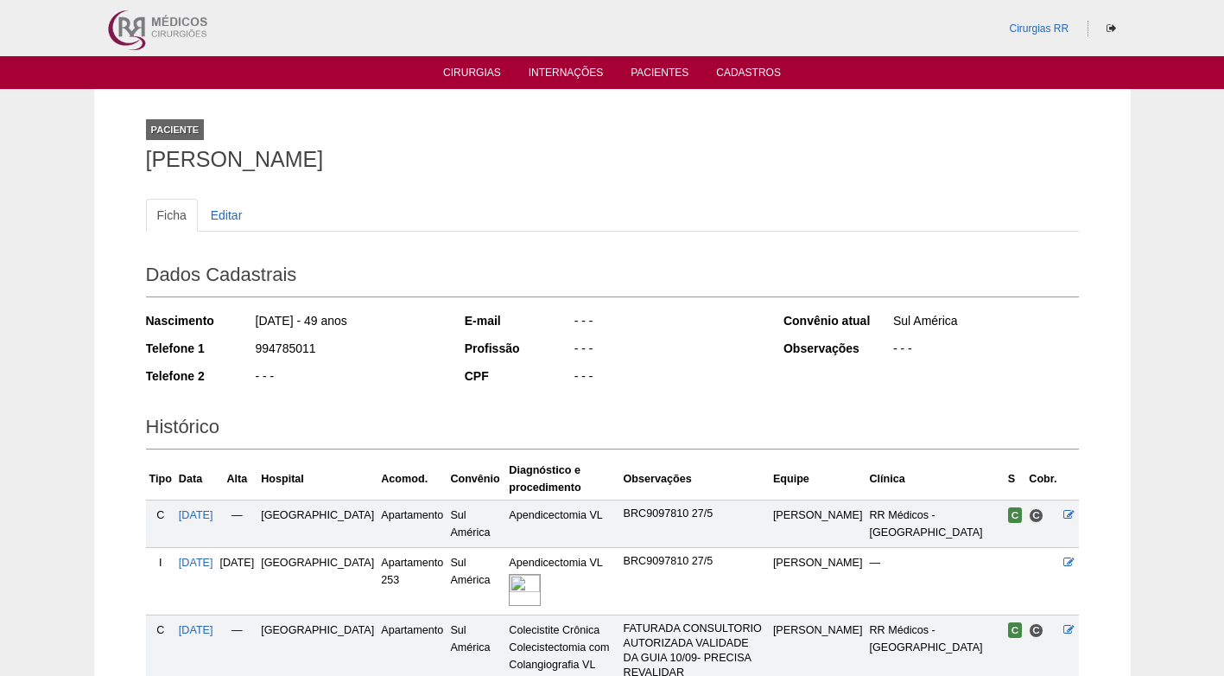
drag, startPoint x: 333, startPoint y: 340, endPoint x: 251, endPoint y: 350, distance: 82.6
click at [251, 350] on div "Telefone 1 994785011" at bounding box center [293, 351] width 295 height 22
copy div "994785011"
click at [378, 352] on div "994785011" at bounding box center [347, 351] width 187 height 22
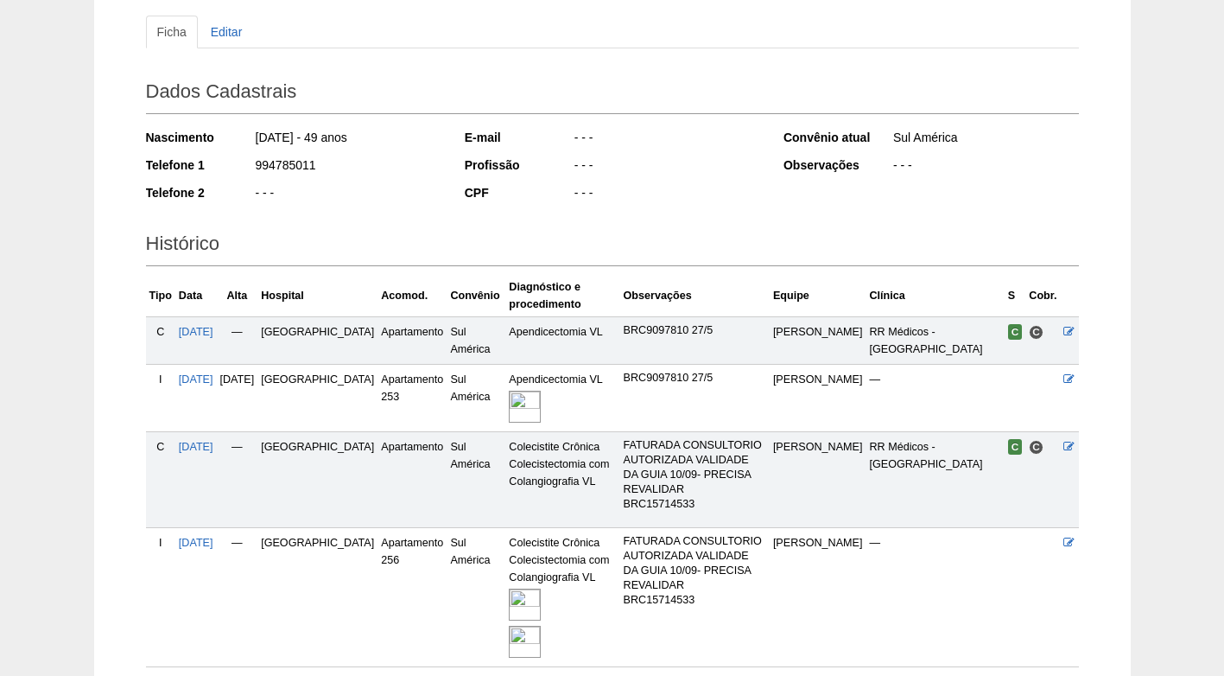
scroll to position [221, 0]
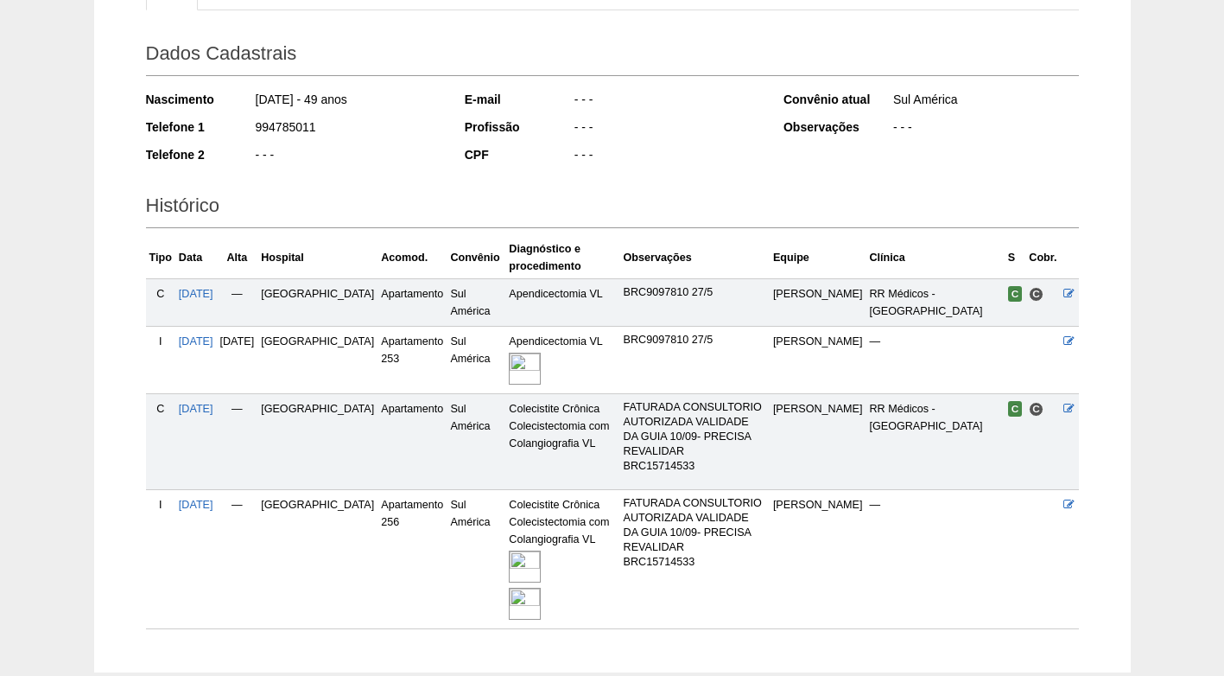
click at [509, 550] on img at bounding box center [525, 566] width 32 height 32
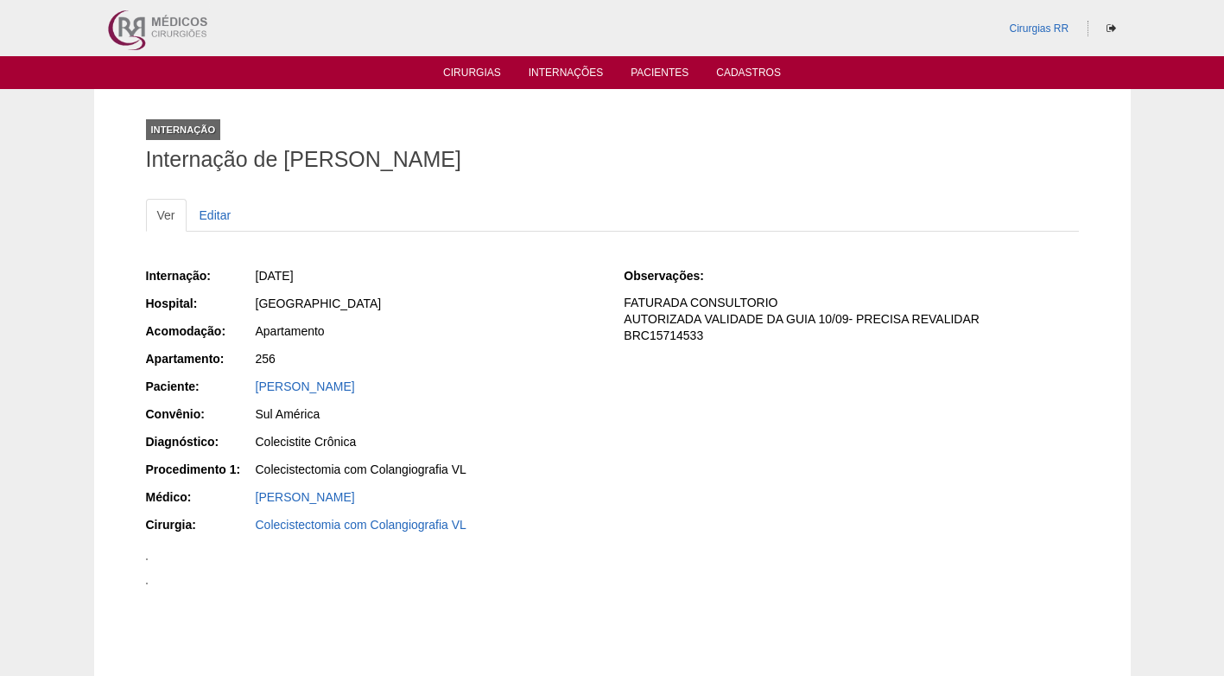
click at [447, 283] on div "[DATE]" at bounding box center [428, 275] width 345 height 17
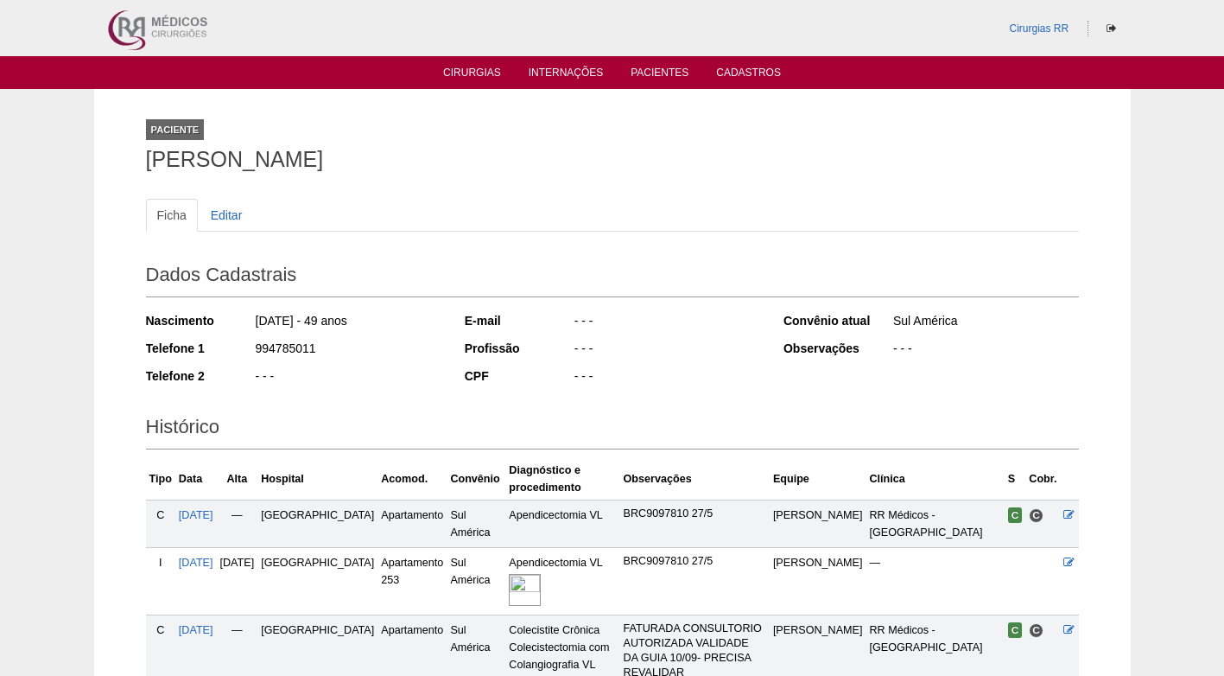
scroll to position [212, 0]
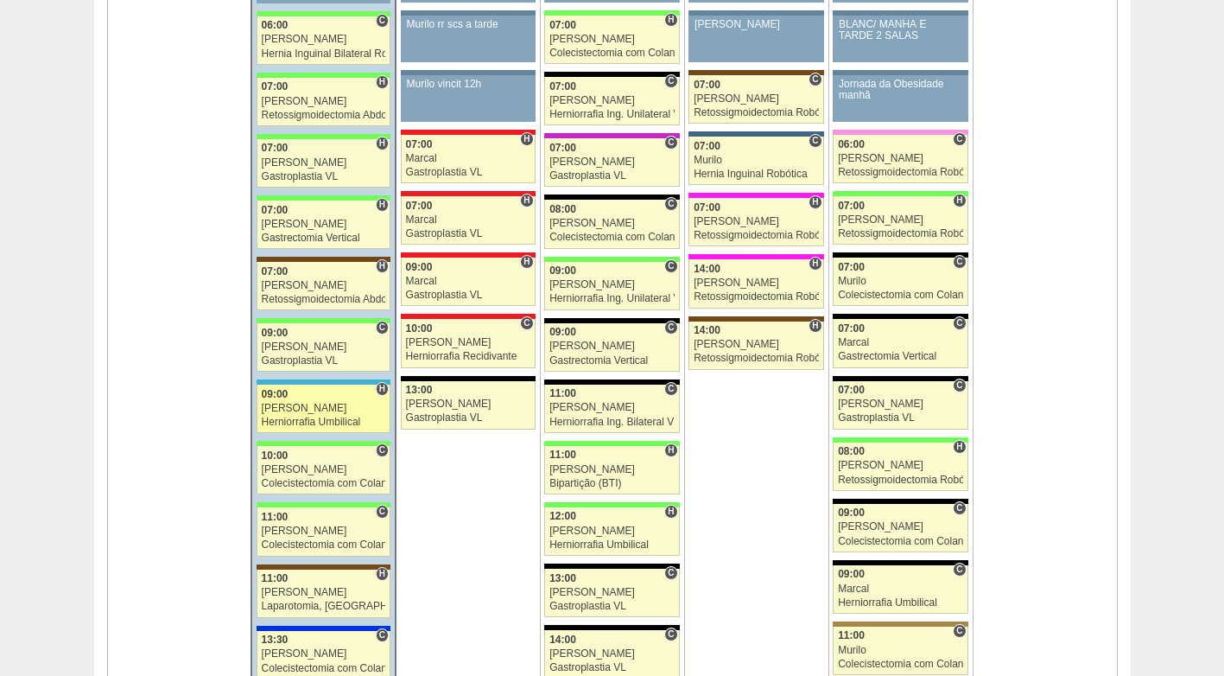
scroll to position [1814, 0]
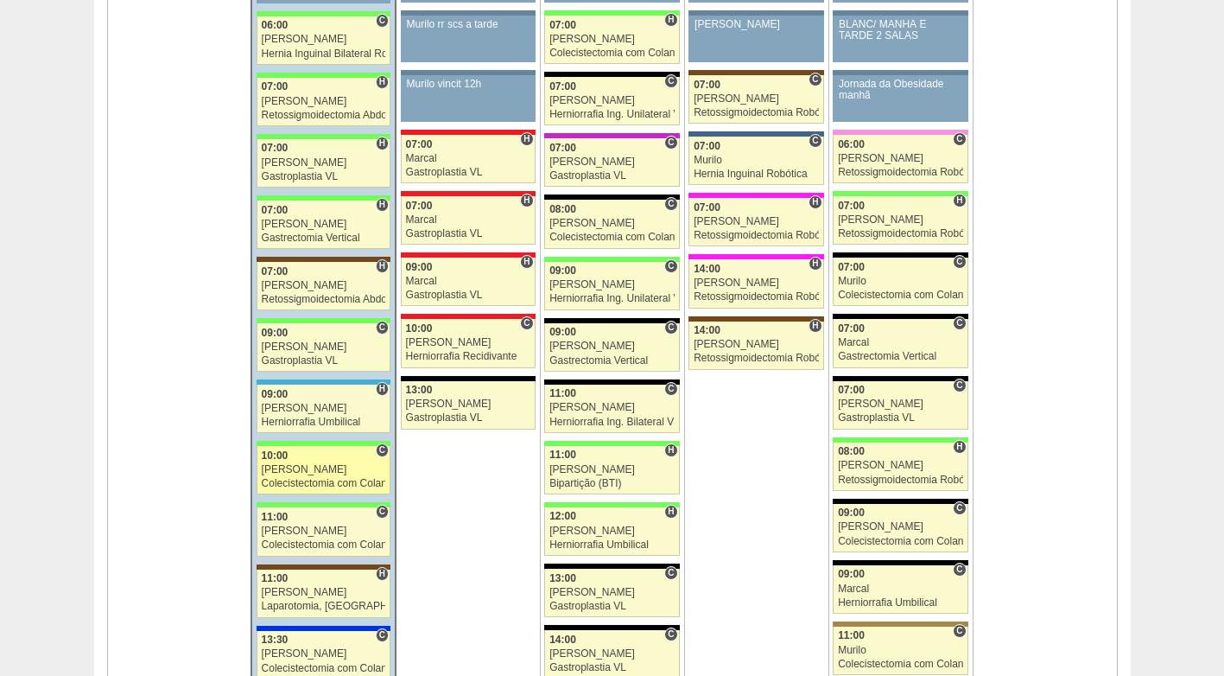
click at [304, 480] on div "Colecistectomia com Colangiografia VL" at bounding box center [324, 483] width 124 height 11
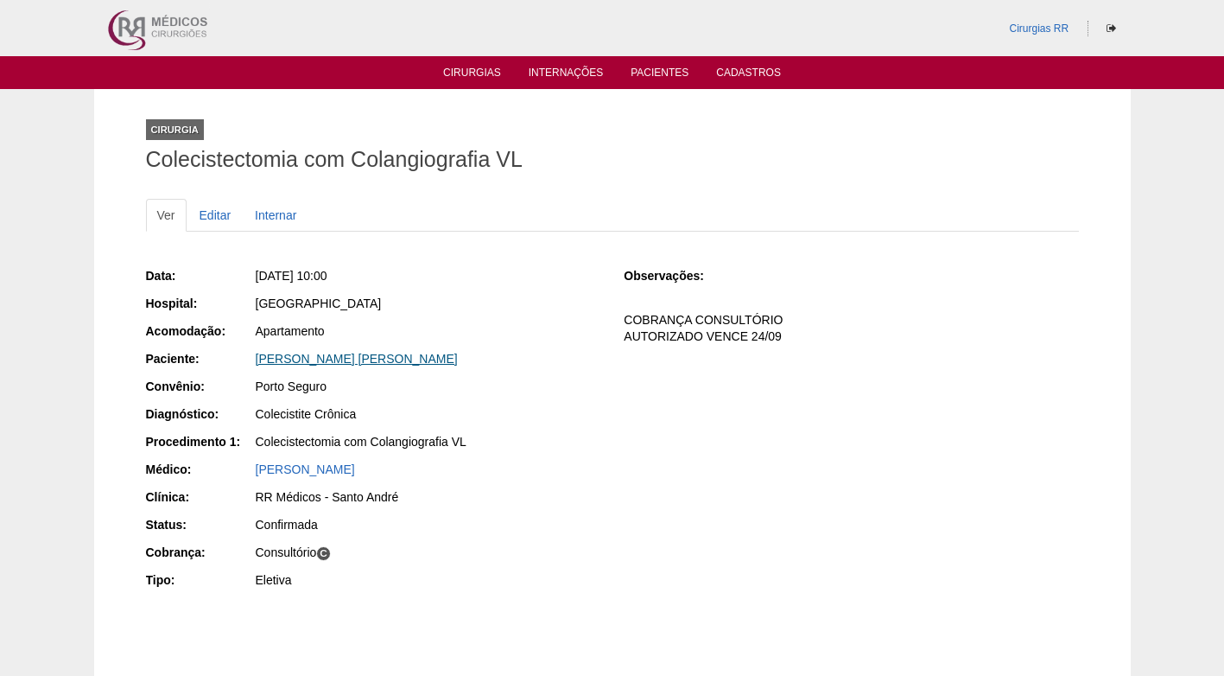
click at [294, 356] on link "[PERSON_NAME] [PERSON_NAME]" at bounding box center [357, 359] width 202 height 14
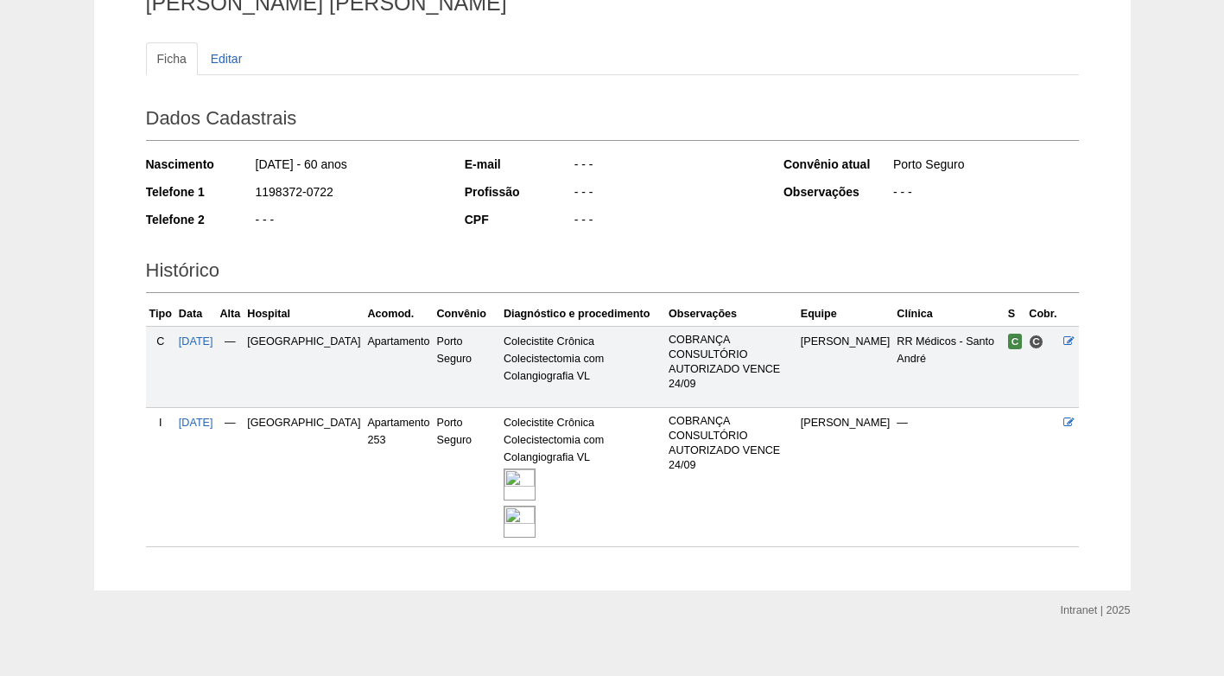
scroll to position [161, 0]
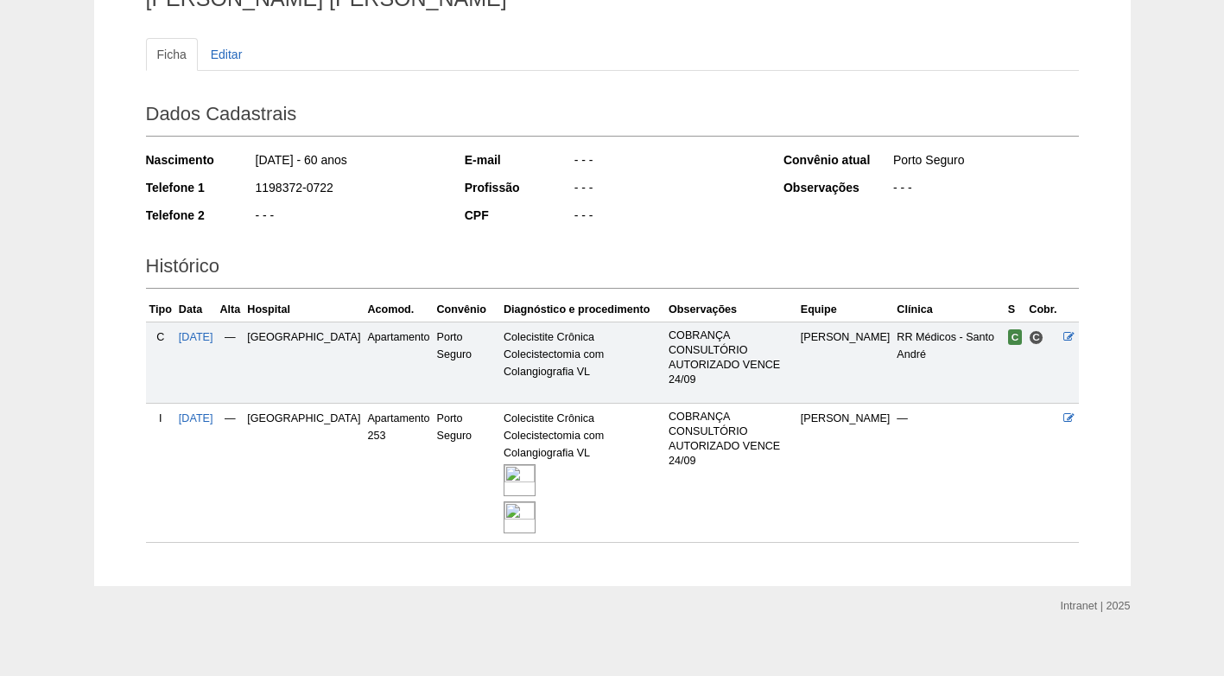
click at [504, 501] on img at bounding box center [520, 517] width 32 height 32
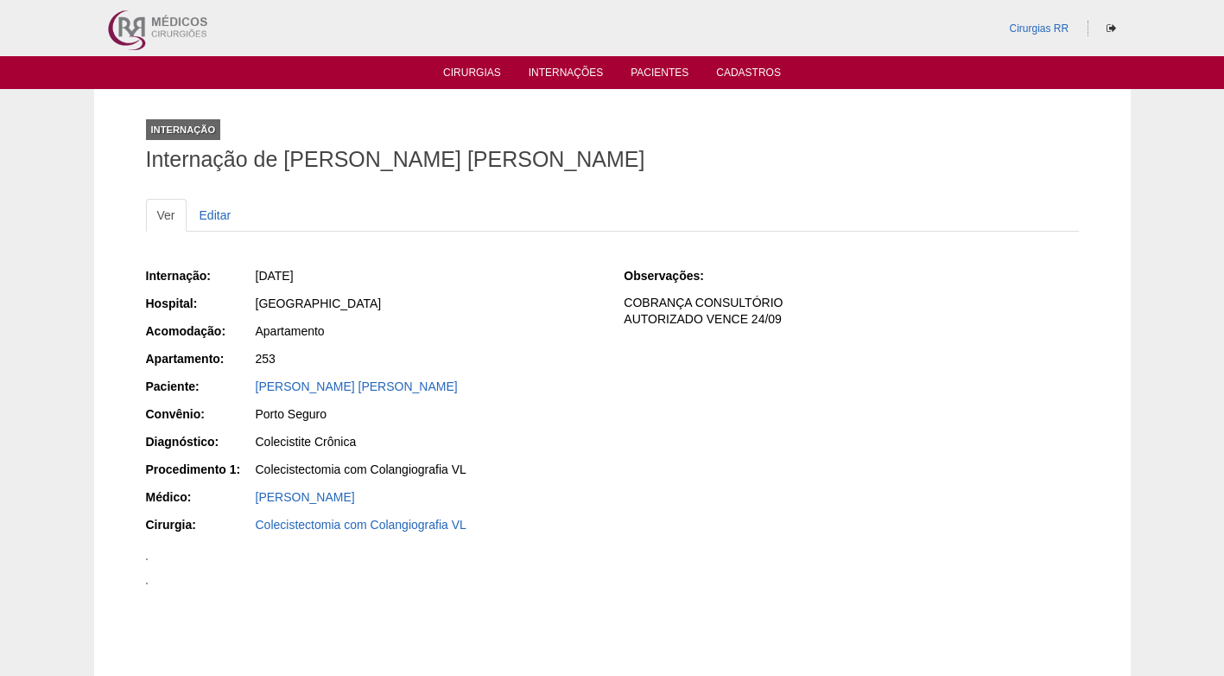
click at [587, 386] on div "Marcia Aparecida Rondelli Fuentes" at bounding box center [428, 386] width 345 height 17
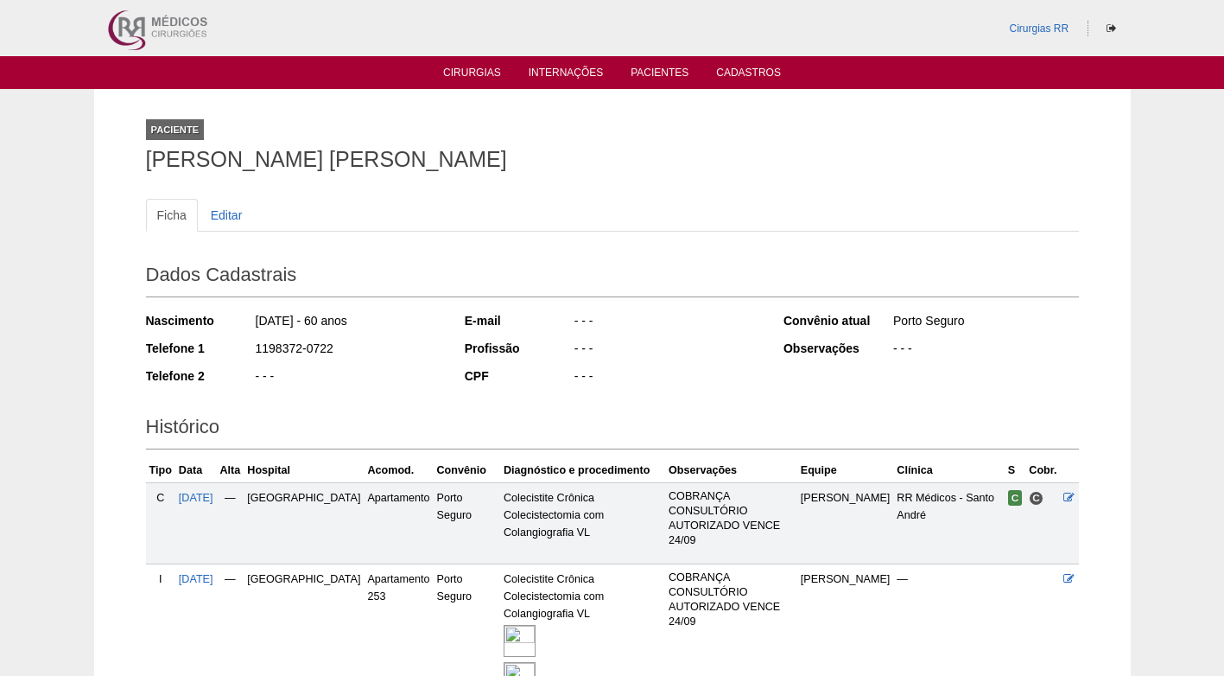
scroll to position [161, 0]
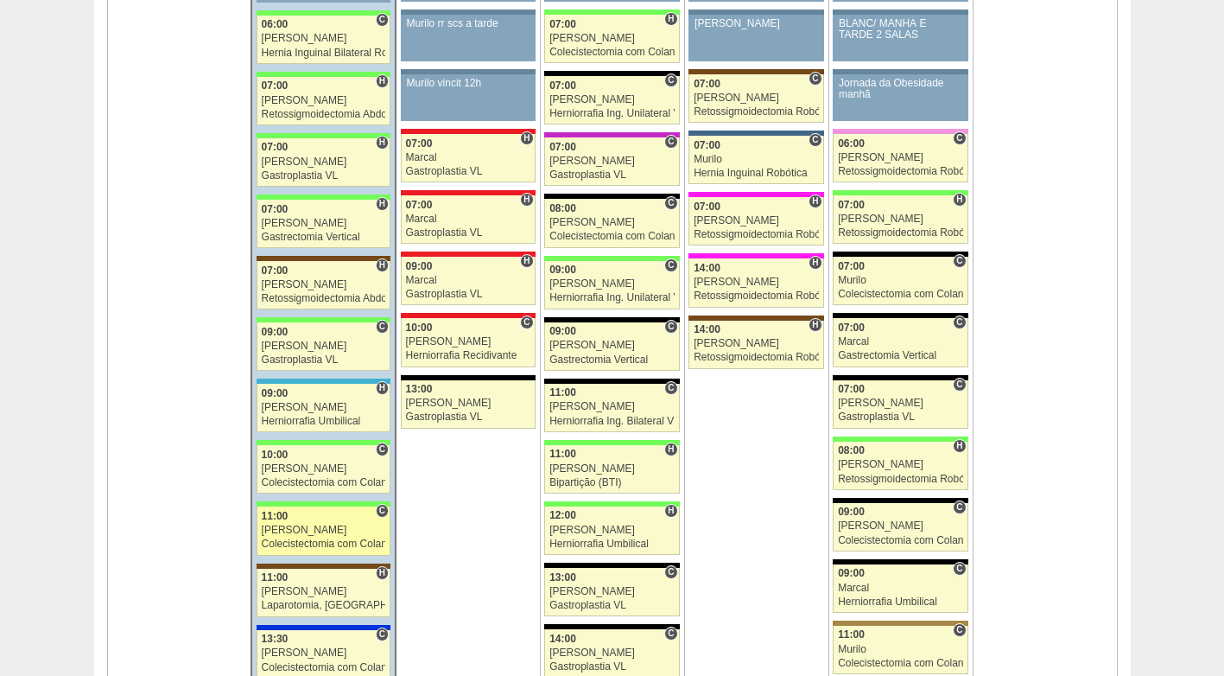
scroll to position [1814, 0]
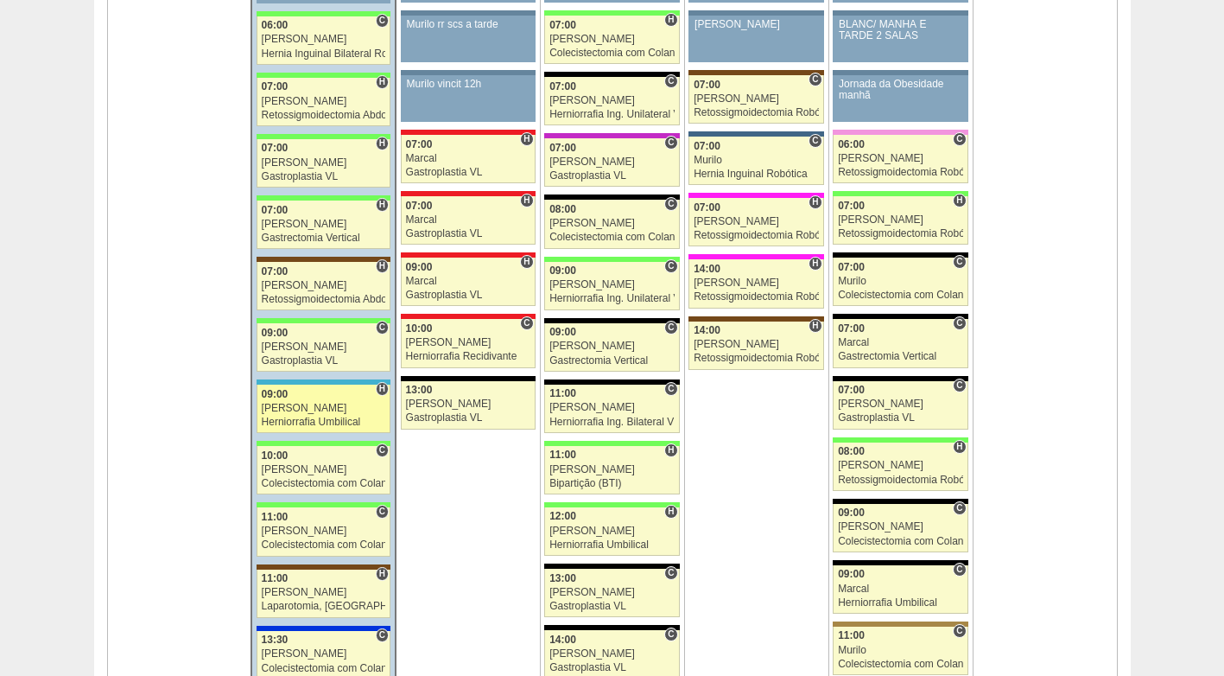
click at [311, 406] on div "Ana Paula" at bounding box center [324, 408] width 124 height 11
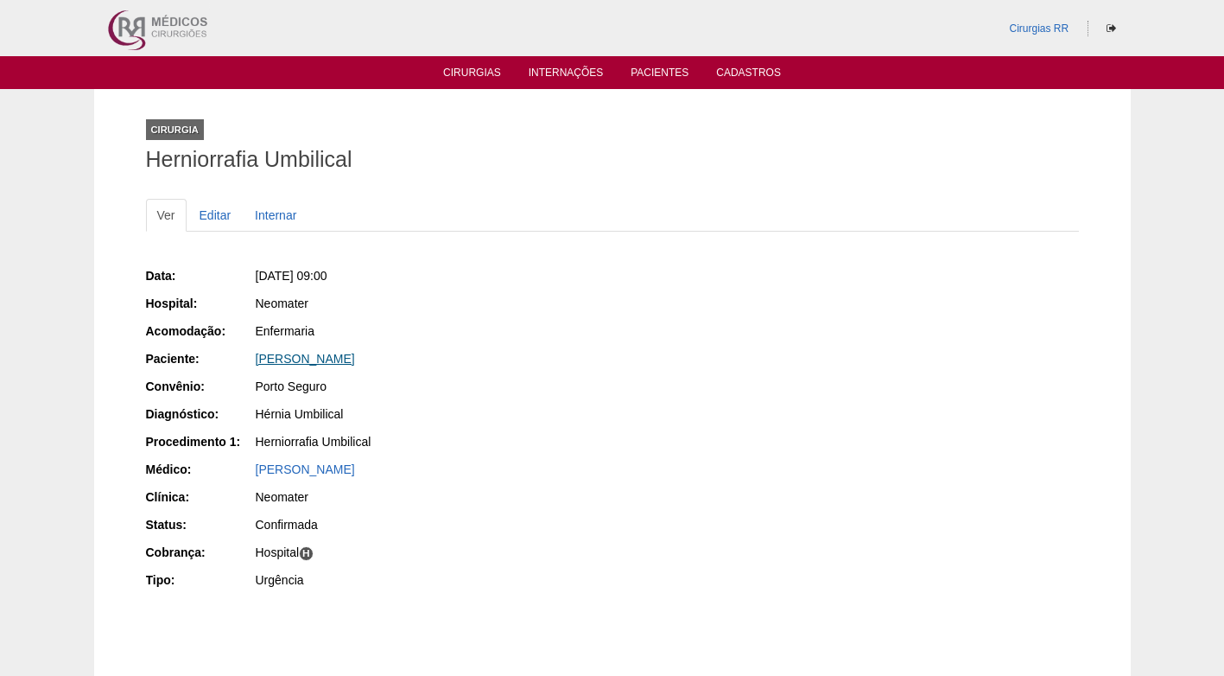
click at [297, 357] on link "[PERSON_NAME]" at bounding box center [305, 359] width 99 height 14
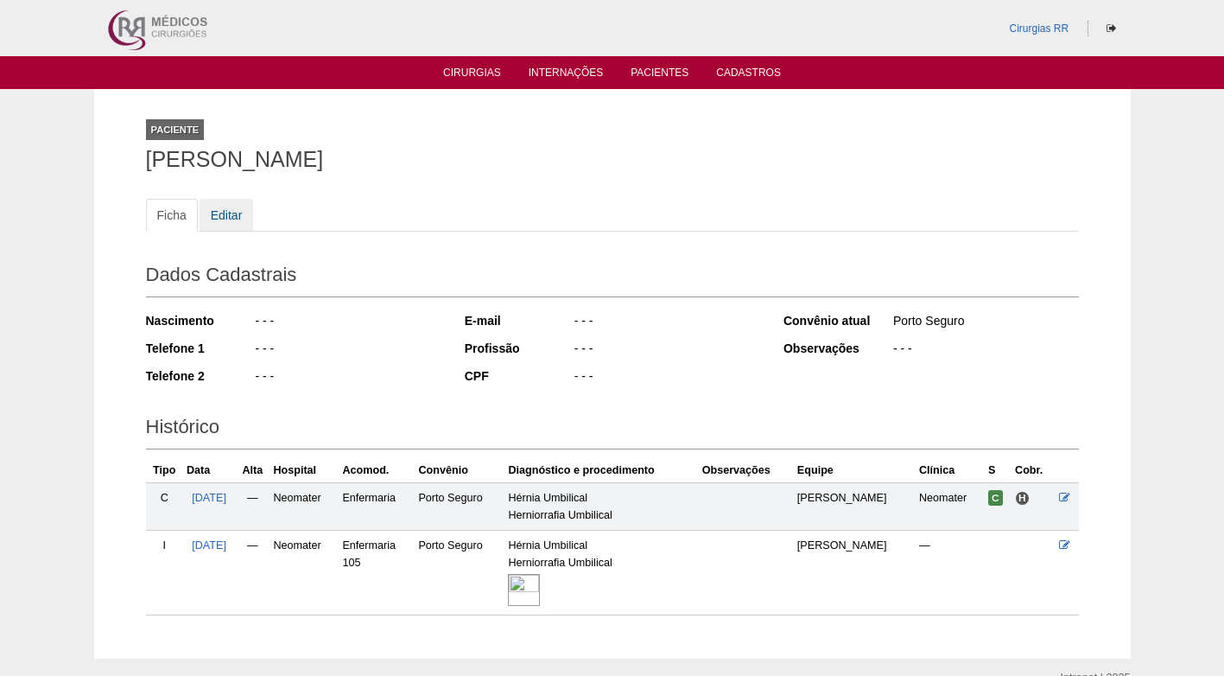
click at [239, 212] on link "Editar" at bounding box center [227, 215] width 54 height 33
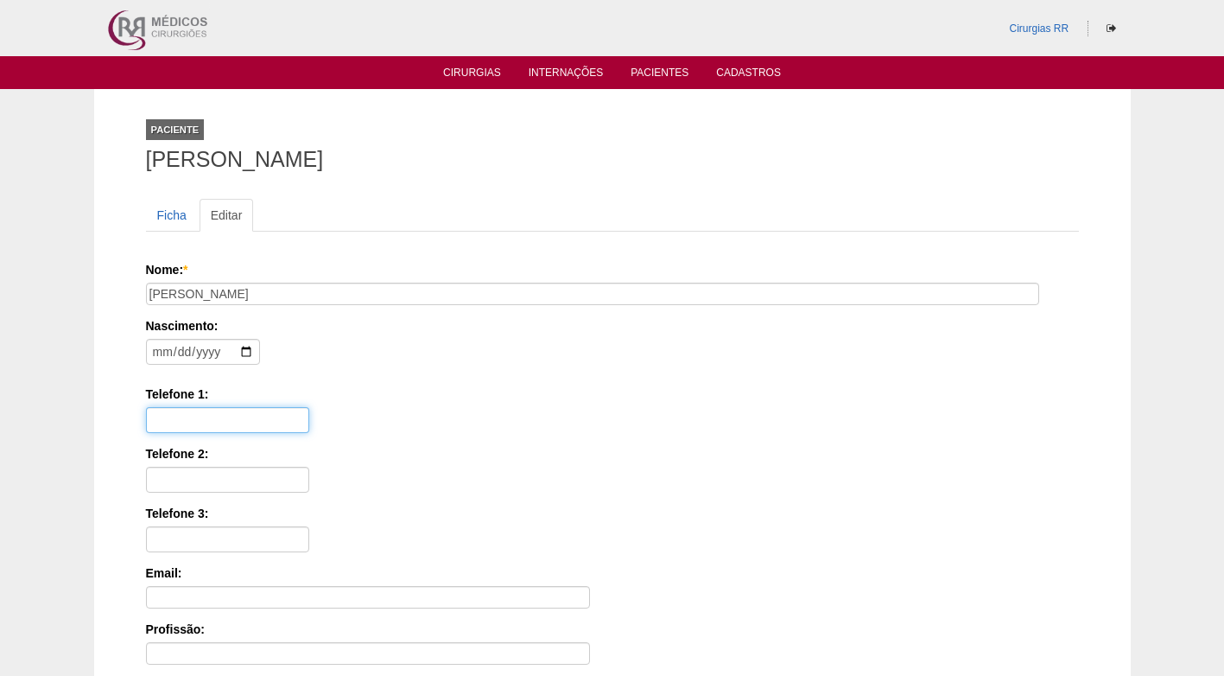
click at [222, 410] on input "Telefone 1:" at bounding box center [227, 420] width 163 height 26
paste input "[PHONE_NUMBER]"
type input "[PHONE_NUMBER]"
click at [422, 378] on div "Nome: * [PERSON_NAME] Nascimento: Formato: [DATE] Telefone 1: [PHONE_NUMBER] Te…" at bounding box center [612, 553] width 933 height 584
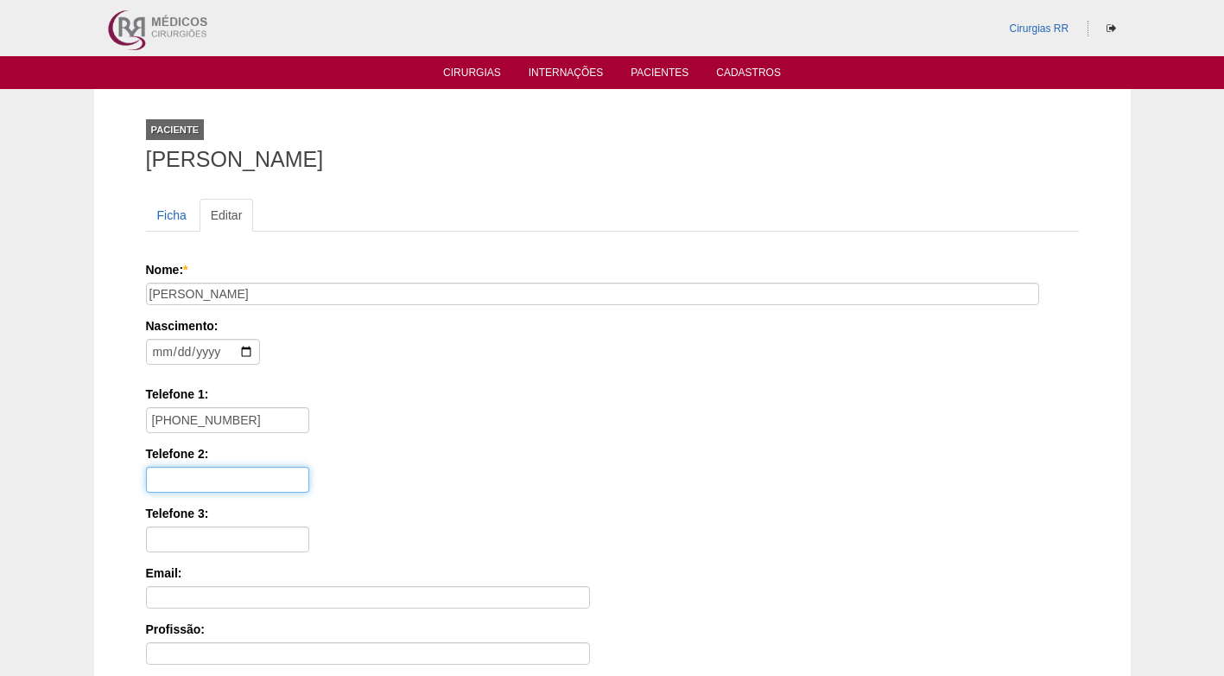
click at [232, 472] on input "Telefone 2:" at bounding box center [227, 480] width 163 height 26
paste input "[PHONE_NUMBER]"
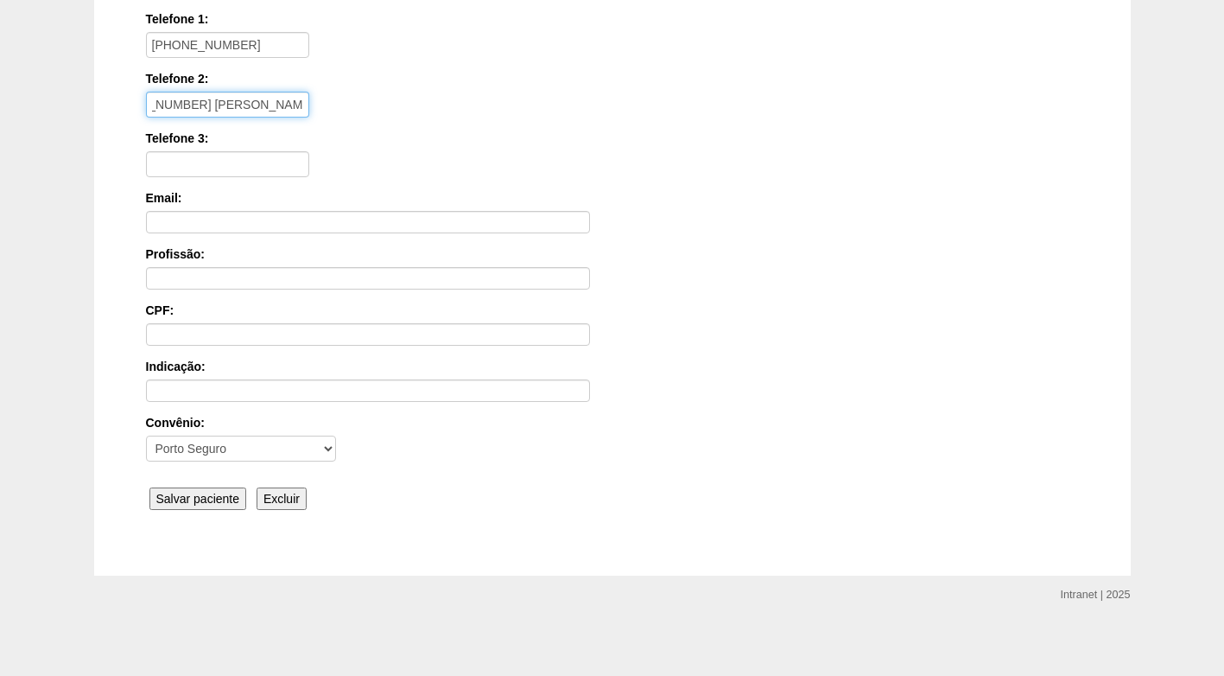
scroll to position [379, 0]
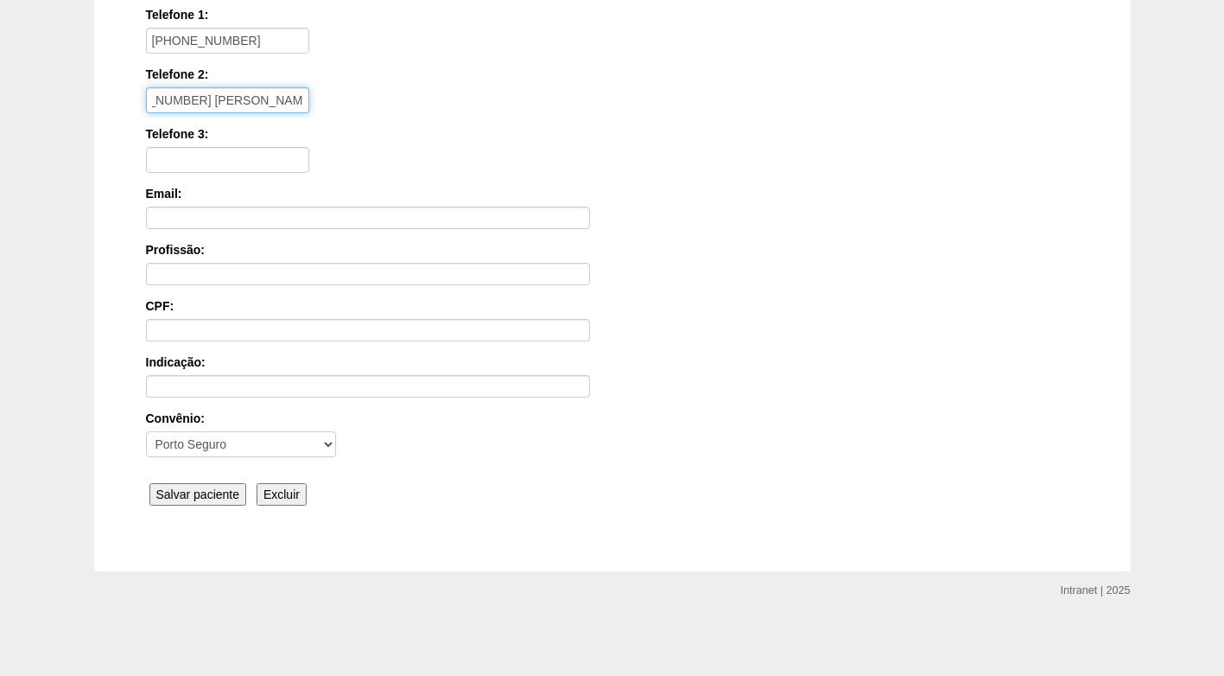
type input "[PHONE_NUMBER] [PERSON_NAME] (esposo)"
click at [206, 485] on input "Salvar paciente" at bounding box center [198, 494] width 98 height 22
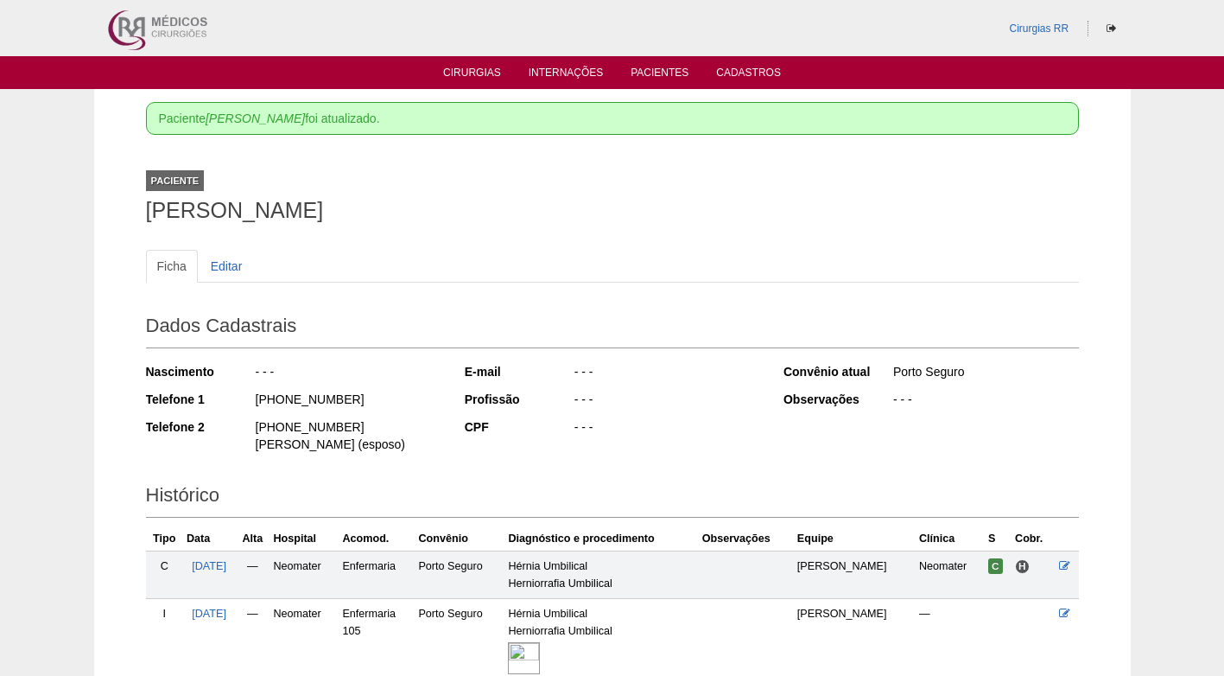
drag, startPoint x: 346, startPoint y: 397, endPoint x: 238, endPoint y: 403, distance: 107.3
click at [238, 403] on div "Telefone 1 [PHONE_NUMBER]" at bounding box center [293, 402] width 295 height 22
copy div "[PHONE_NUMBER]"
click at [408, 397] on div "[PHONE_NUMBER]" at bounding box center [347, 402] width 187 height 22
click at [348, 236] on div "Ficha Editar Dados Cadastrais Nascimento - - - Telefone 1 [PHONE_NUMBER] Telefo…" at bounding box center [612, 457] width 933 height 451
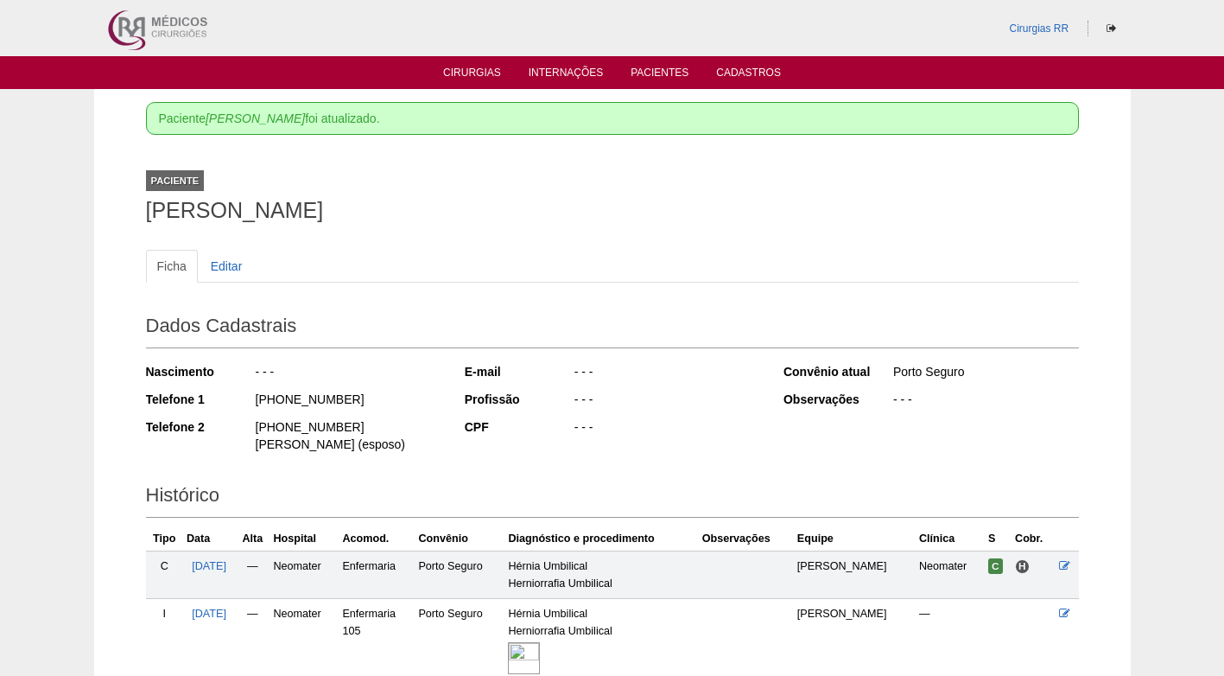
scroll to position [86, 0]
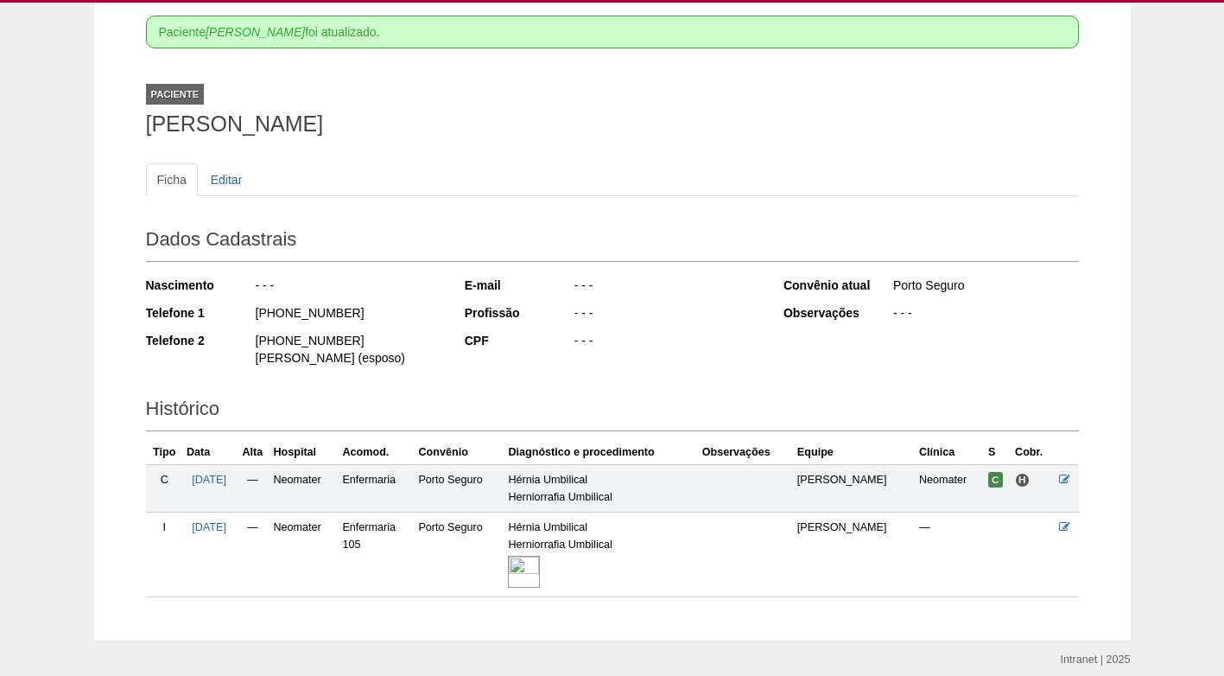
drag, startPoint x: 462, startPoint y: 235, endPoint x: 471, endPoint y: 244, distance: 12.8
click at [463, 235] on h2 "Dados Cadastrais" at bounding box center [612, 242] width 933 height 40
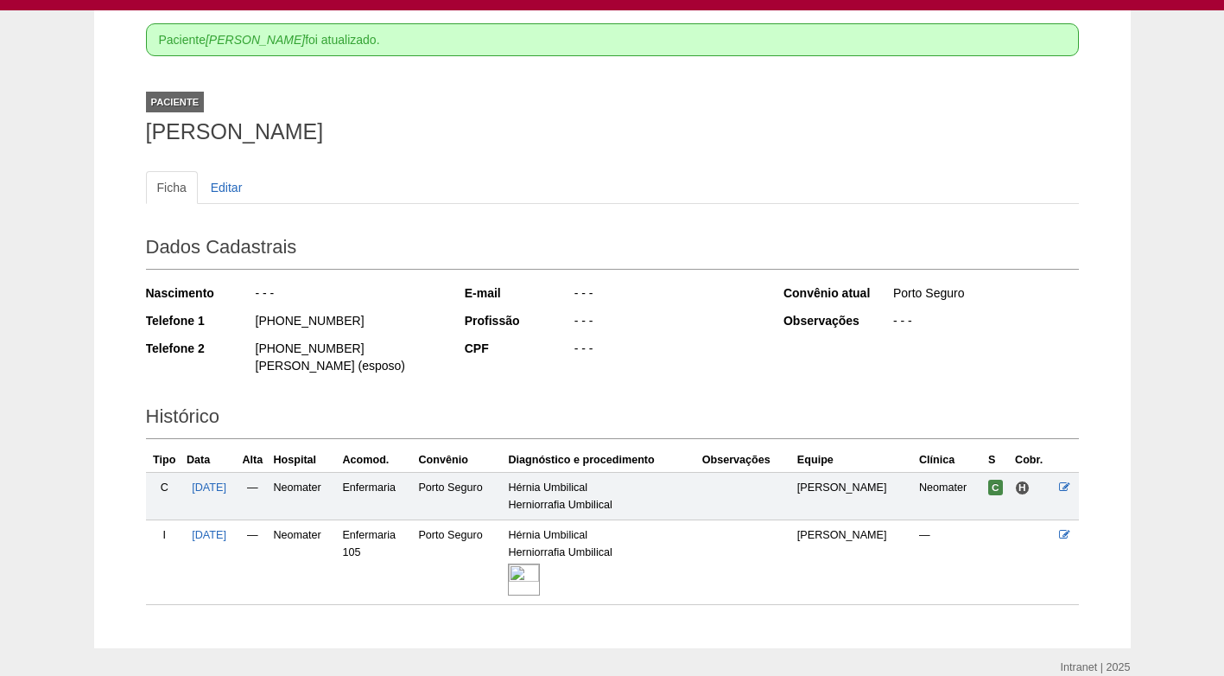
scroll to position [0, 0]
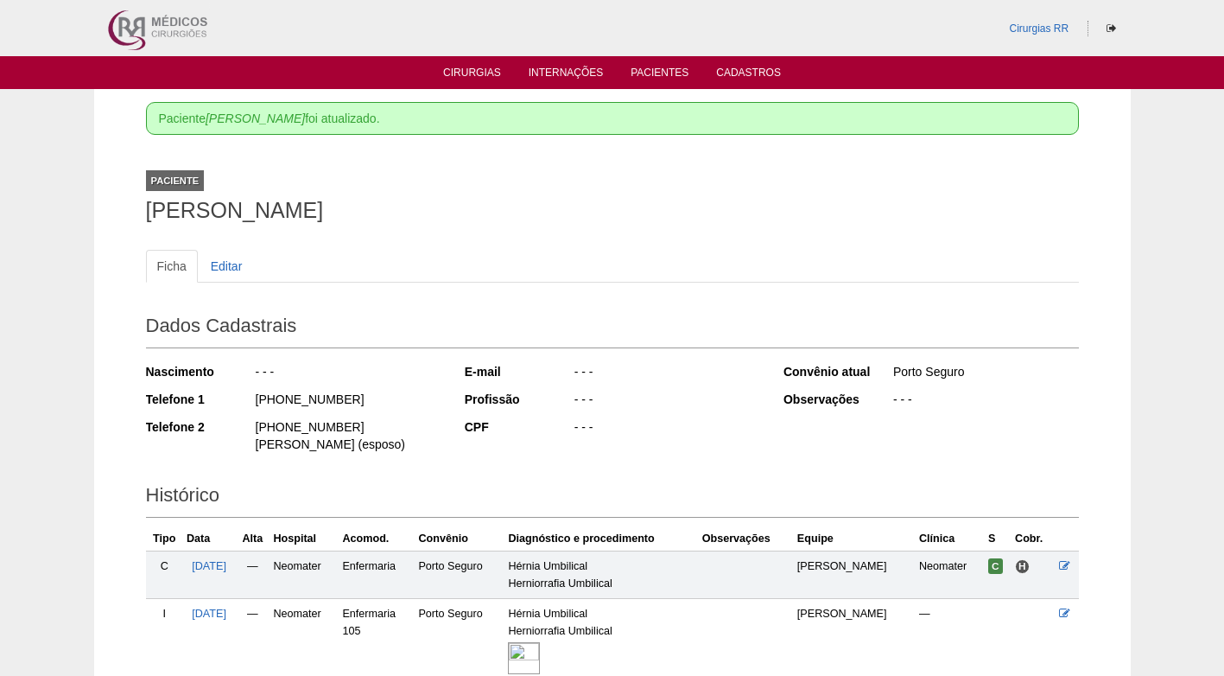
click at [501, 184] on div "Paciente [PERSON_NAME]" at bounding box center [612, 192] width 933 height 79
click at [474, 73] on link "Cirurgias" at bounding box center [472, 74] width 58 height 15
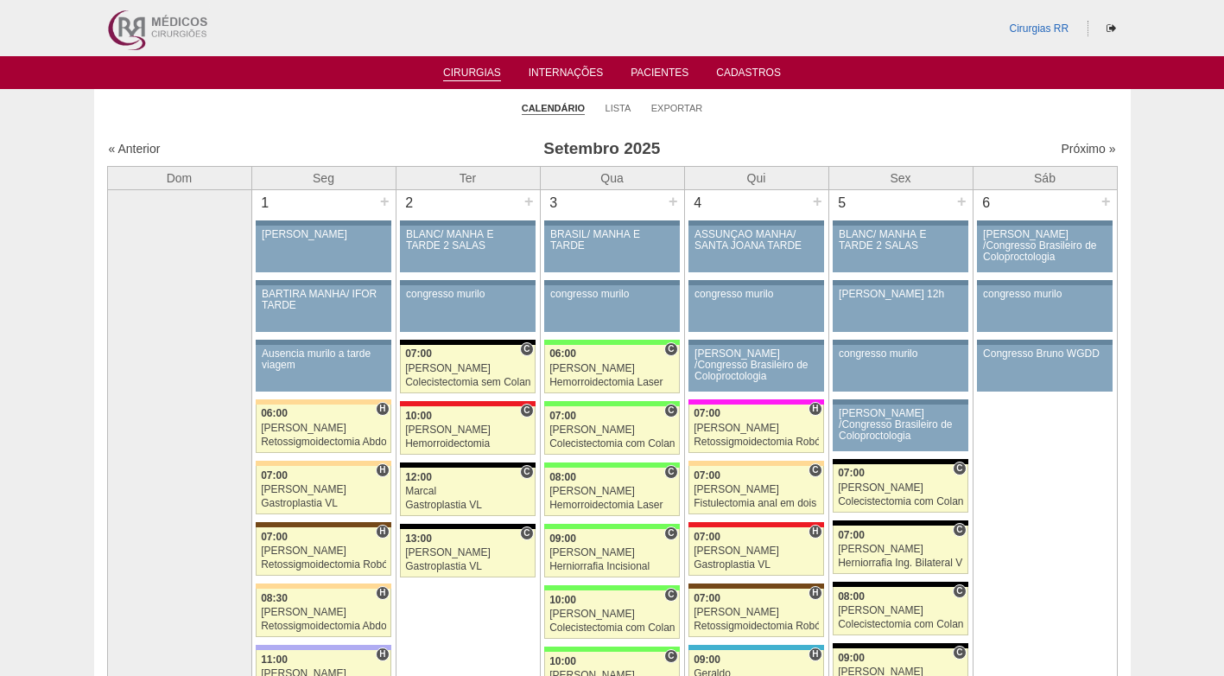
click at [1083, 146] on link "Próximo »" at bounding box center [1088, 149] width 54 height 14
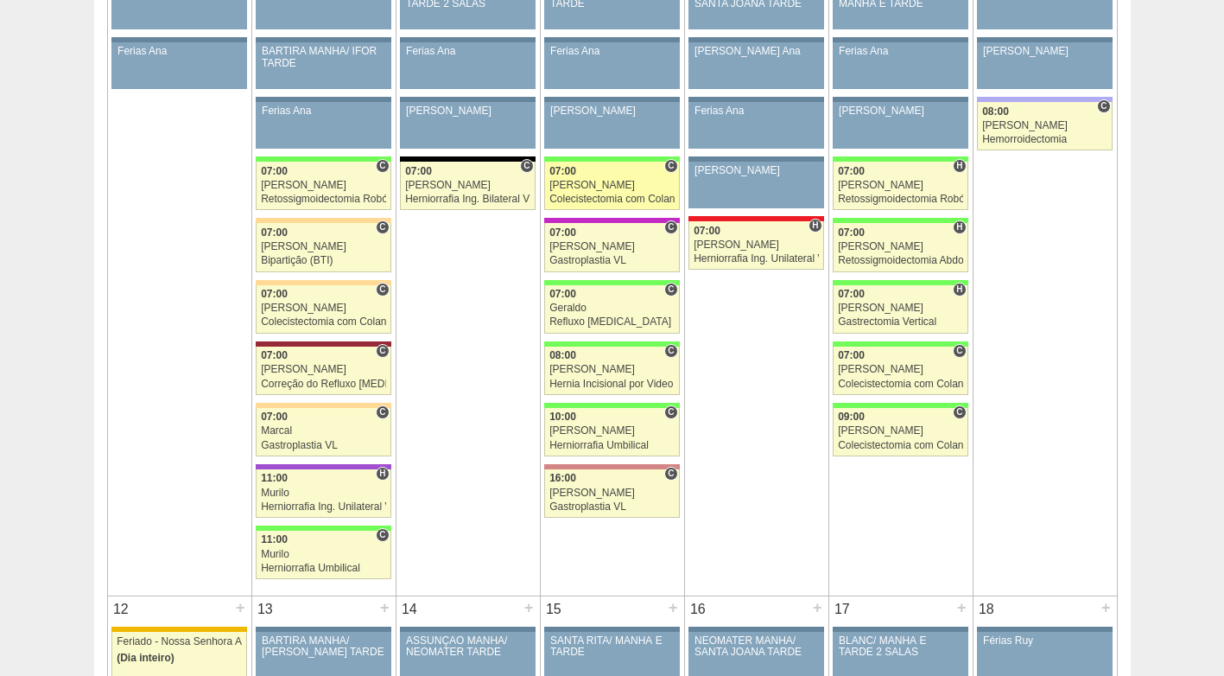
scroll to position [864, 0]
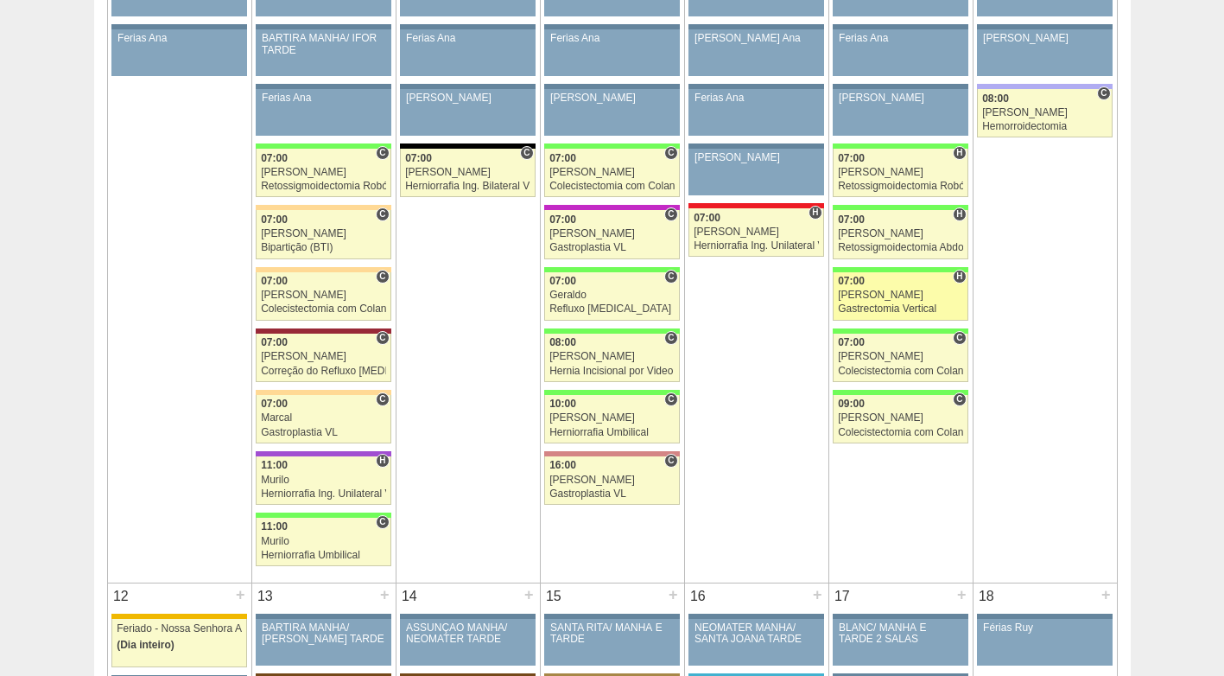
click at [888, 293] on div "Nathan" at bounding box center [900, 294] width 125 height 11
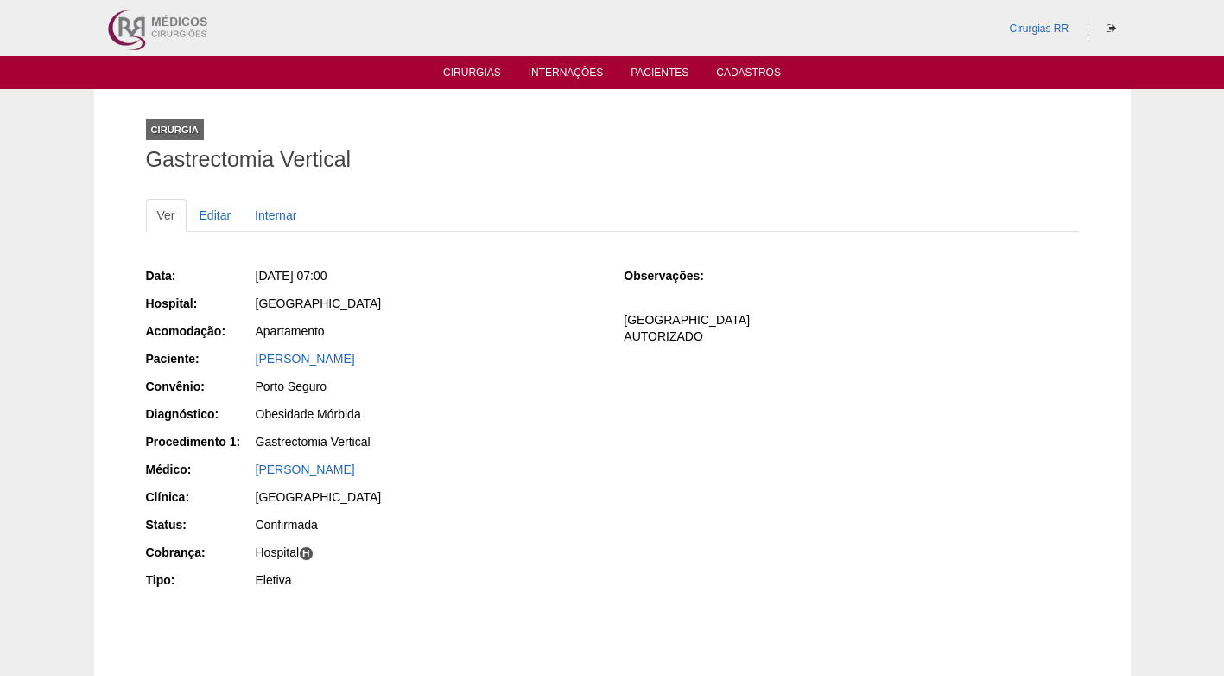
click at [641, 448] on div "Data: Sex, 10/10/2025 - 07:00 Hospital: Brasil Acomodação: Apartamento Paciente…" at bounding box center [612, 430] width 933 height 338
click at [630, 475] on div "Data: Sex, 10/10/2025 - 07:00 Hospital: Brasil Acomodação: Apartamento Paciente…" at bounding box center [612, 430] width 933 height 338
drag, startPoint x: 487, startPoint y: 204, endPoint x: 489, endPoint y: 224, distance: 19.9
click at [489, 212] on ul "Ver Editar Internar" at bounding box center [612, 215] width 933 height 33
click at [558, 327] on div "Apartamento" at bounding box center [428, 330] width 345 height 17
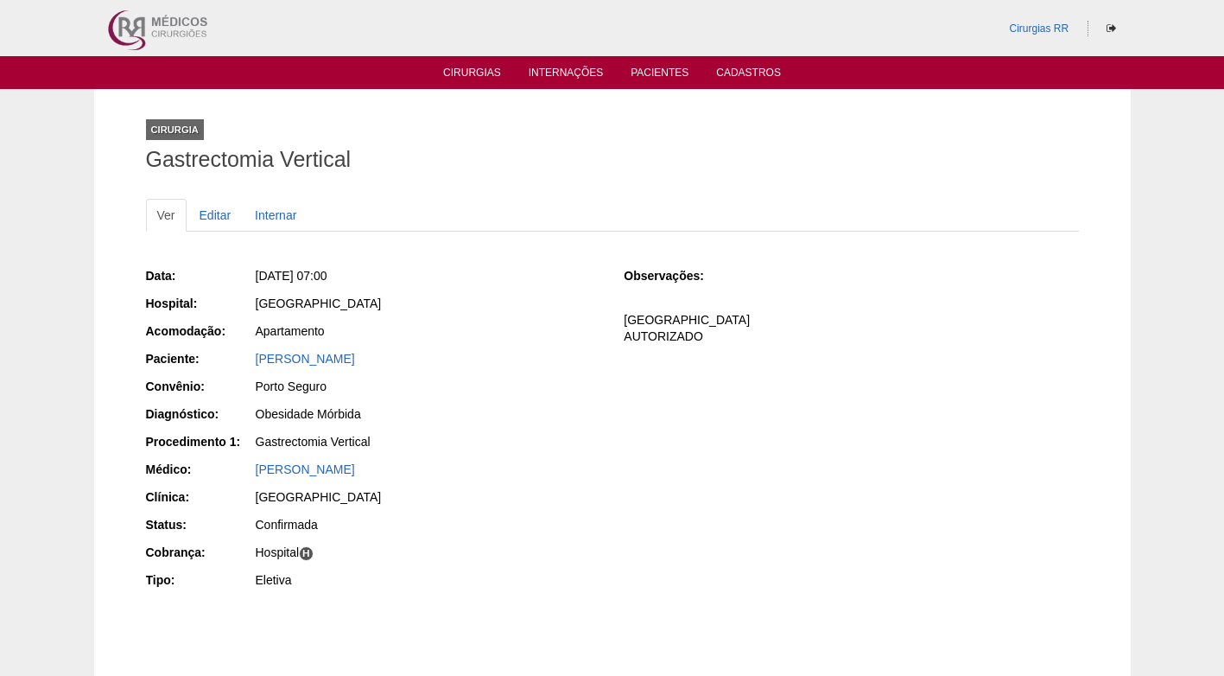
click at [552, 168] on h1 "Gastrectomia Vertical" at bounding box center [612, 160] width 933 height 22
click at [538, 289] on div "Data: Sex, 10/10/2025 - 07:00 Hospital: Brasil Acomodação: Apartamento Paciente…" at bounding box center [373, 430] width 454 height 338
click at [528, 290] on div "Data: Sex, 10/10/2025 - 07:00 Hospital: Brasil Acomodação: Apartamento Paciente…" at bounding box center [373, 430] width 454 height 338
click at [627, 139] on div "Cirurgia Gastrectomia Vertical" at bounding box center [612, 141] width 933 height 79
click at [530, 333] on div "Apartamento" at bounding box center [428, 330] width 345 height 17
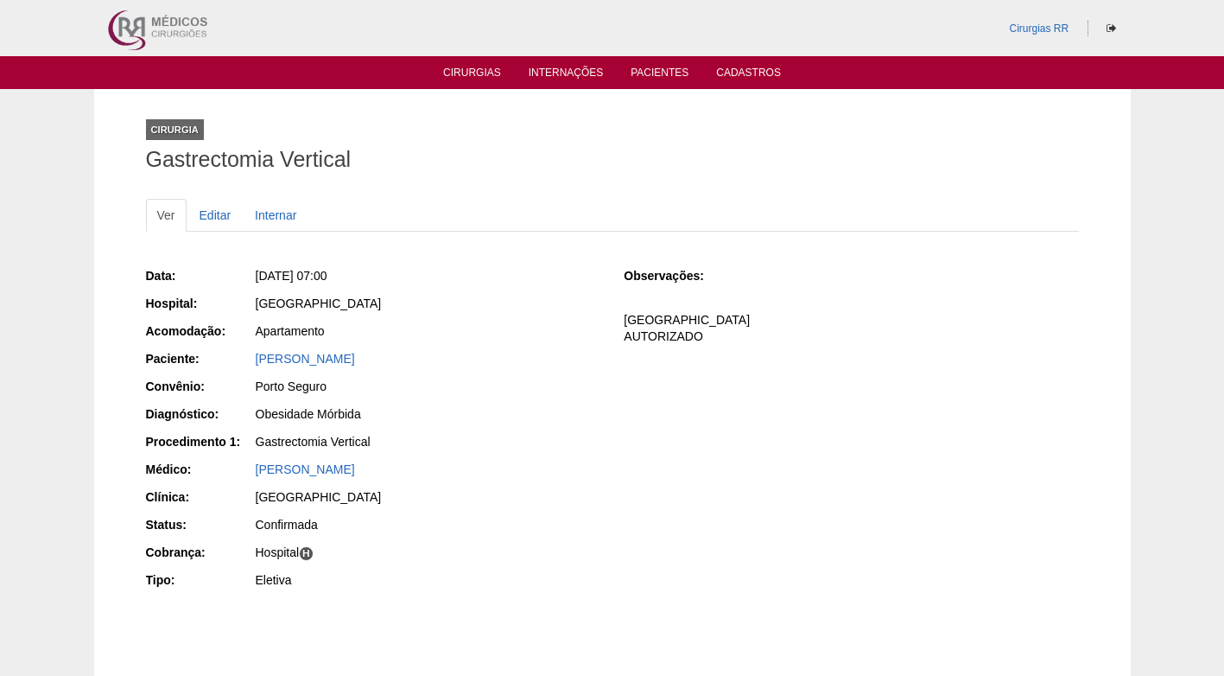
click at [464, 463] on div "[PERSON_NAME]" at bounding box center [428, 468] width 345 height 17
drag, startPoint x: 250, startPoint y: 359, endPoint x: 292, endPoint y: 359, distance: 42.3
click at [292, 359] on div "Paciente: Margot Paon de Andrade Garcia" at bounding box center [373, 361] width 454 height 22
copy div "Paciente: Margot"
click at [526, 293] on div "Data: Sex, 10/10/2025 - 07:00 Hospital: Brasil Acomodação: Apartamento Paciente…" at bounding box center [373, 430] width 454 height 338
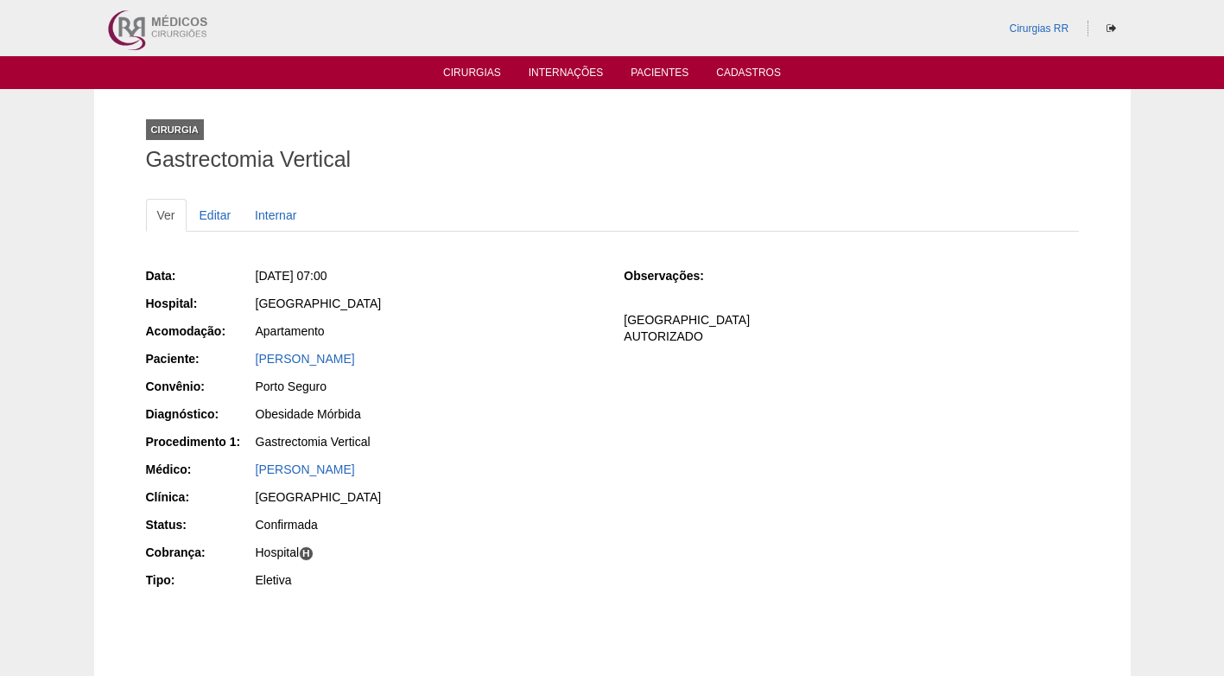
click at [468, 269] on div "Sex, 10/10/2025 - 07:00" at bounding box center [428, 275] width 345 height 17
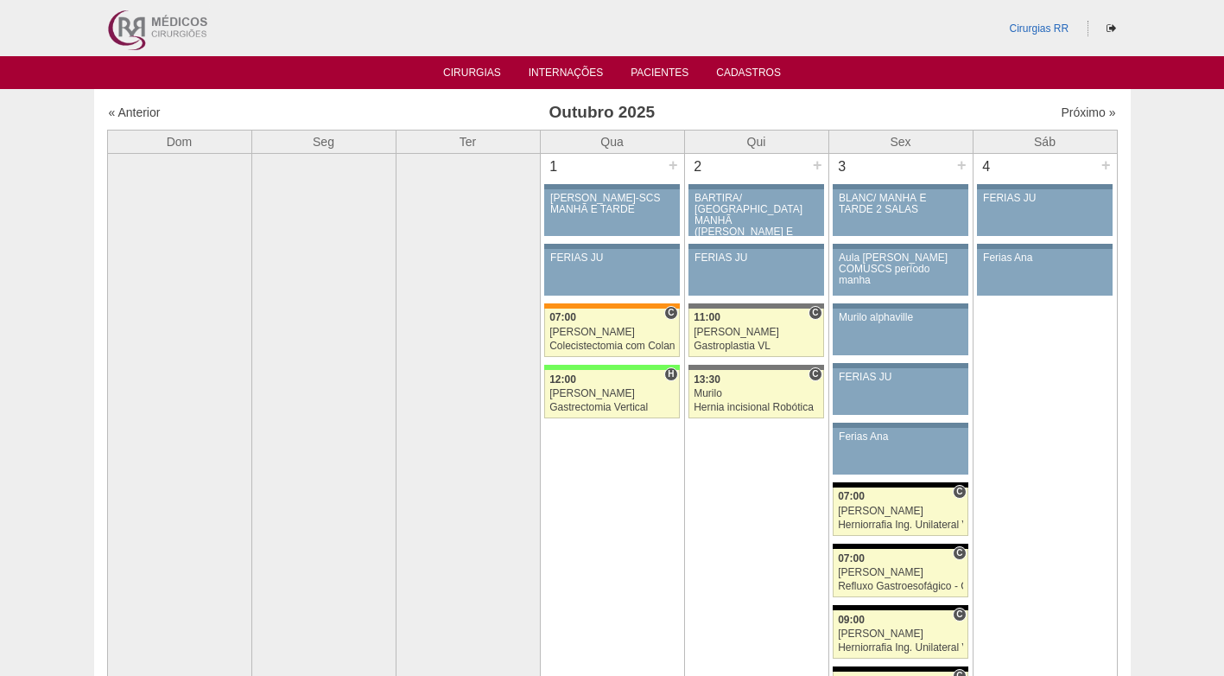
scroll to position [864, 0]
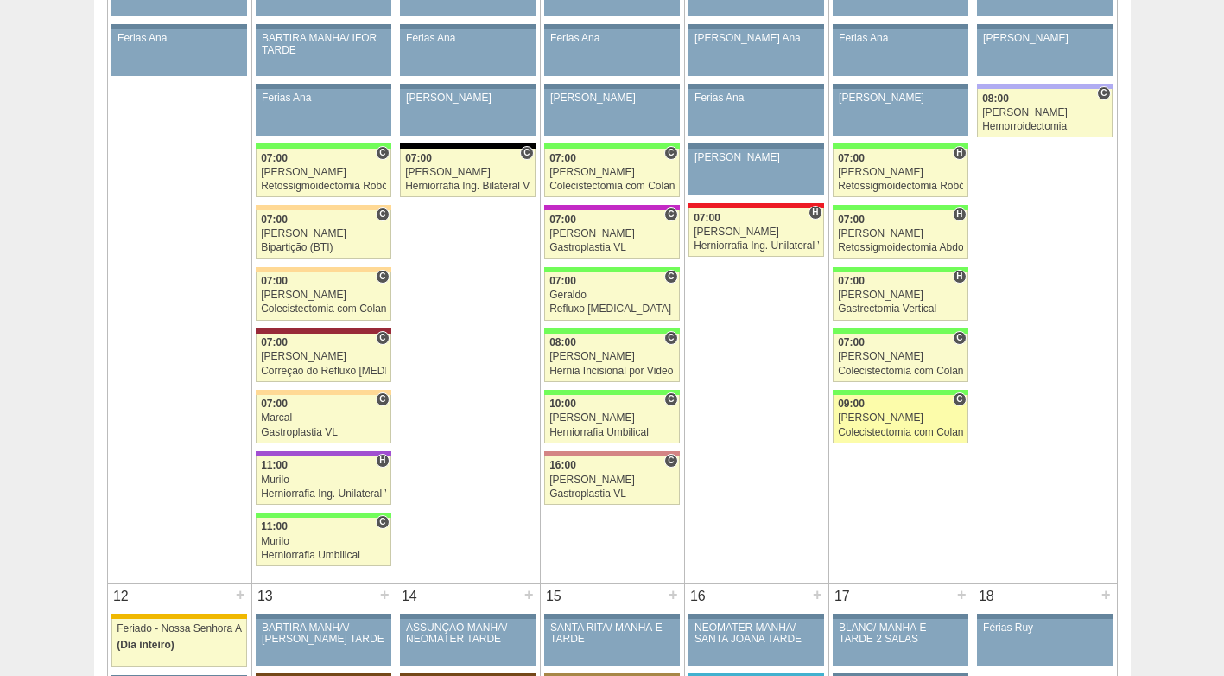
click at [905, 428] on div "Colecistectomia com Colangiografia VL" at bounding box center [900, 432] width 125 height 11
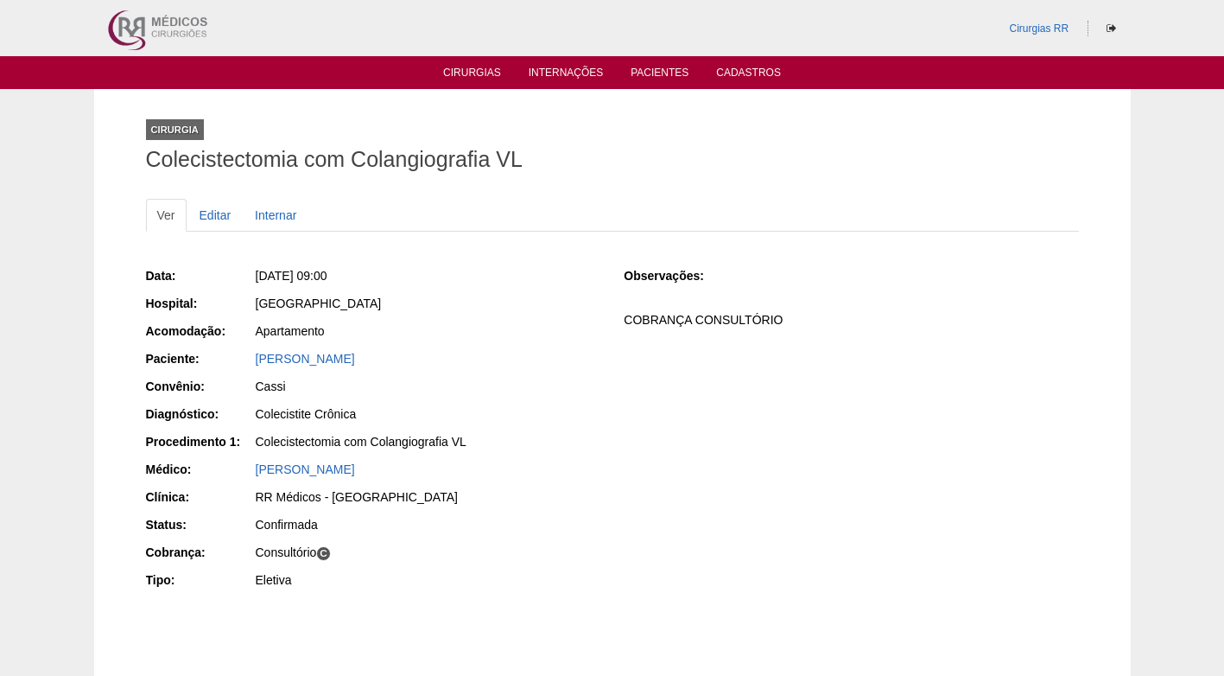
click at [562, 131] on div "Cirurgia Colecistectomia com Colangiografia VL" at bounding box center [612, 141] width 933 height 79
click at [492, 75] on link "Cirurgias" at bounding box center [472, 74] width 58 height 15
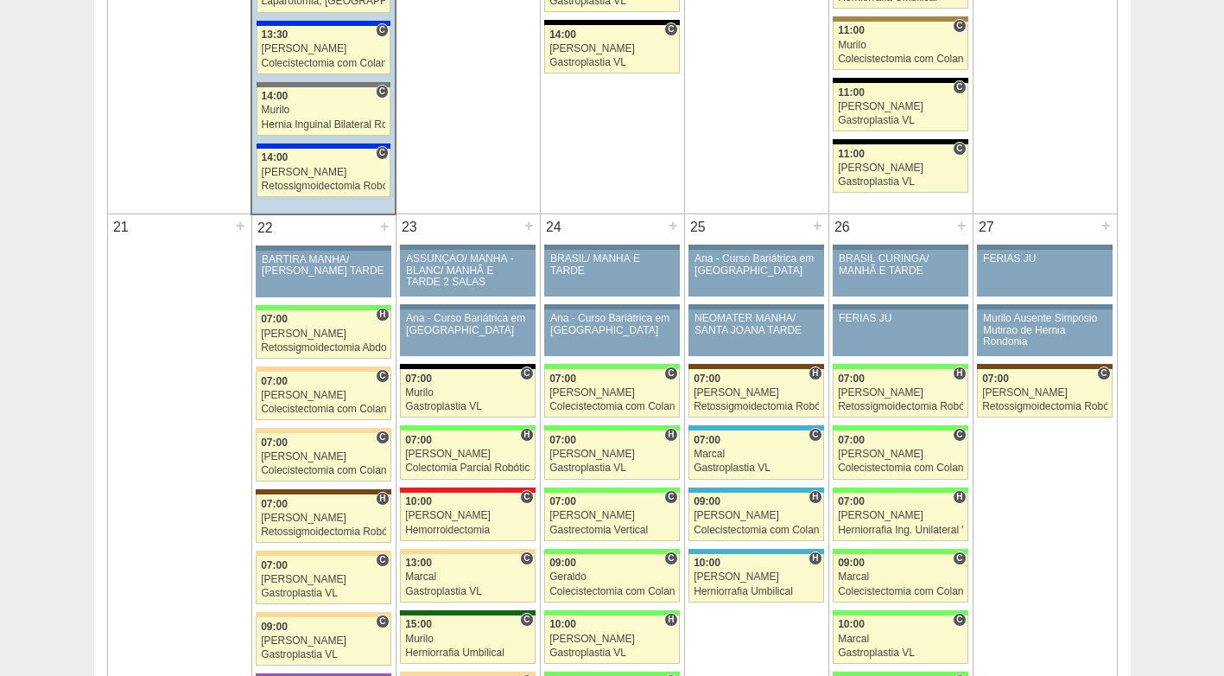
scroll to position [2592, 0]
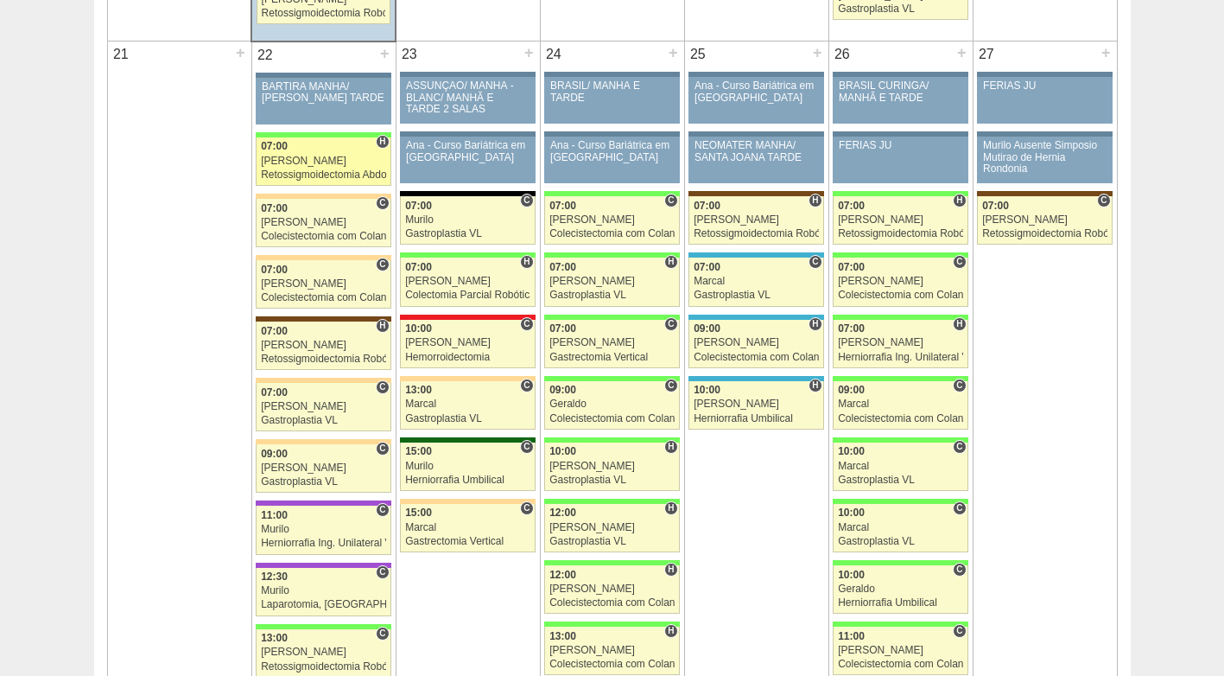
click at [308, 162] on div "[PERSON_NAME]" at bounding box center [323, 161] width 125 height 11
